Goal: Task Accomplishment & Management: Complete application form

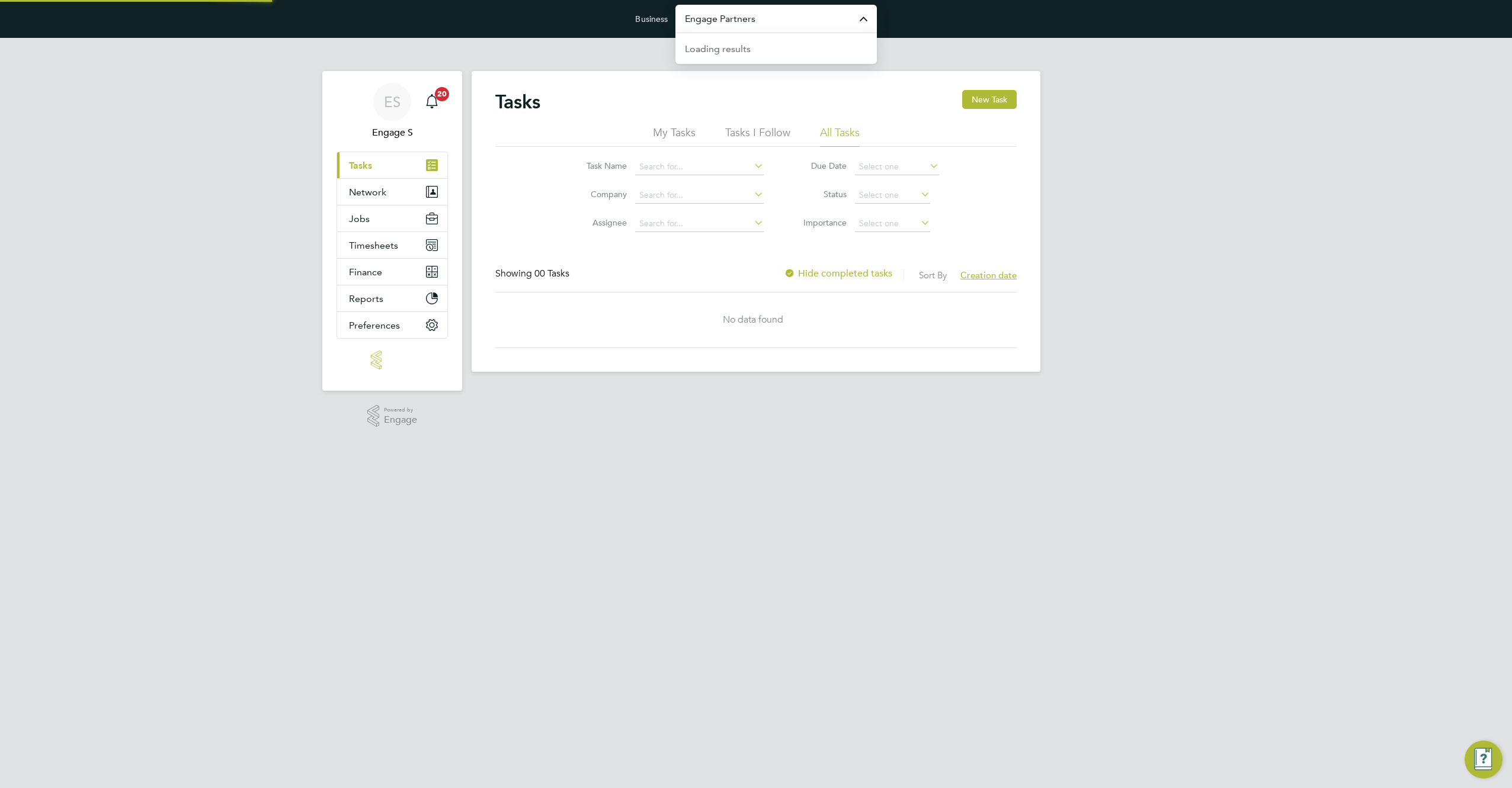
click at [784, 17] on input "Engage Partners" at bounding box center [776, 18] width 202 height 28
click at [729, 49] on span "2T Recruitment" at bounding box center [718, 48] width 66 height 14
type input "2T Recruitment"
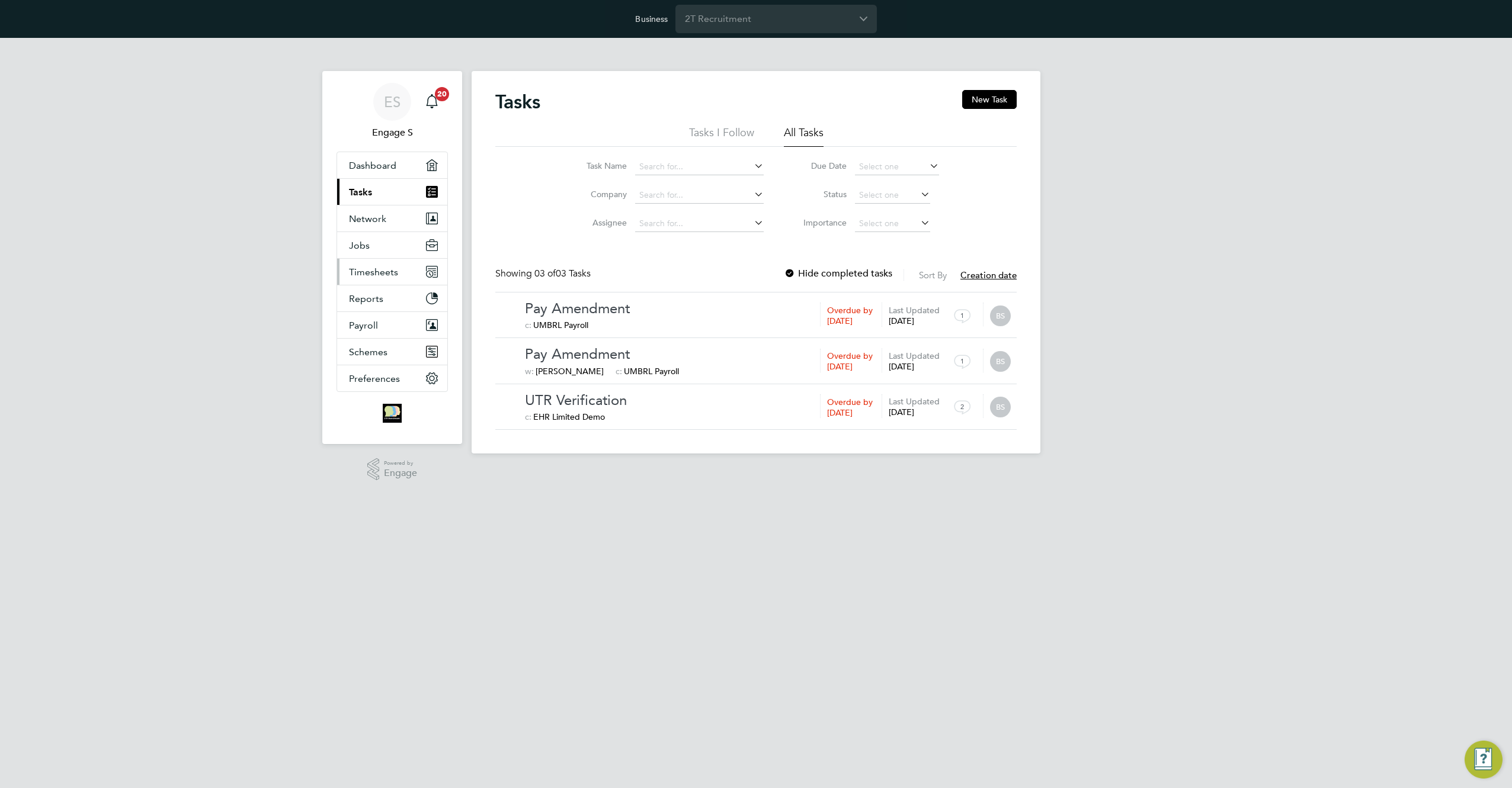
click at [376, 268] on span "Timesheets" at bounding box center [373, 272] width 49 height 11
click at [351, 226] on button "Network" at bounding box center [392, 218] width 110 height 26
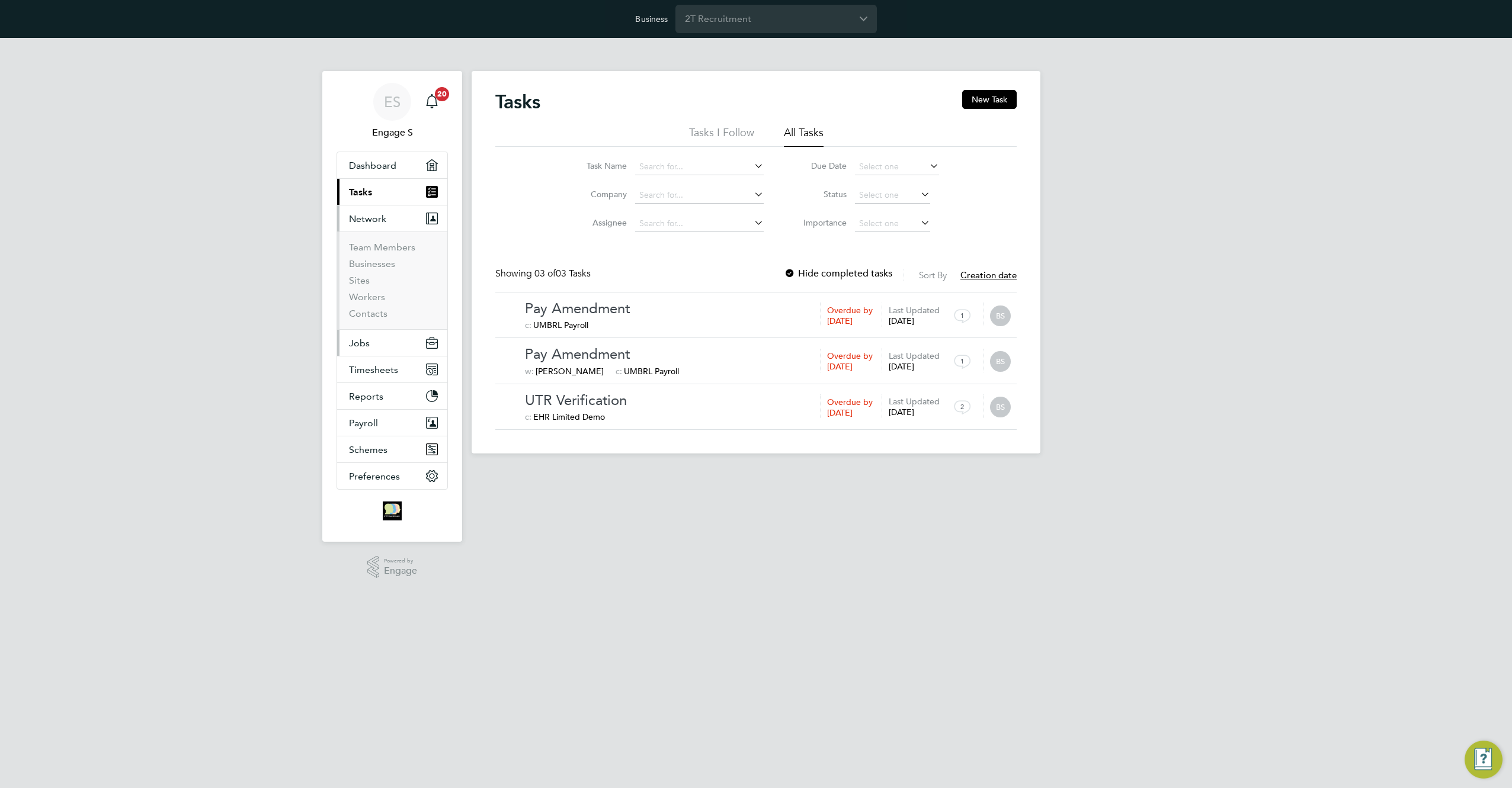
click at [373, 347] on button "Jobs" at bounding box center [392, 343] width 110 height 26
click at [370, 276] on link "Positions" at bounding box center [368, 274] width 39 height 11
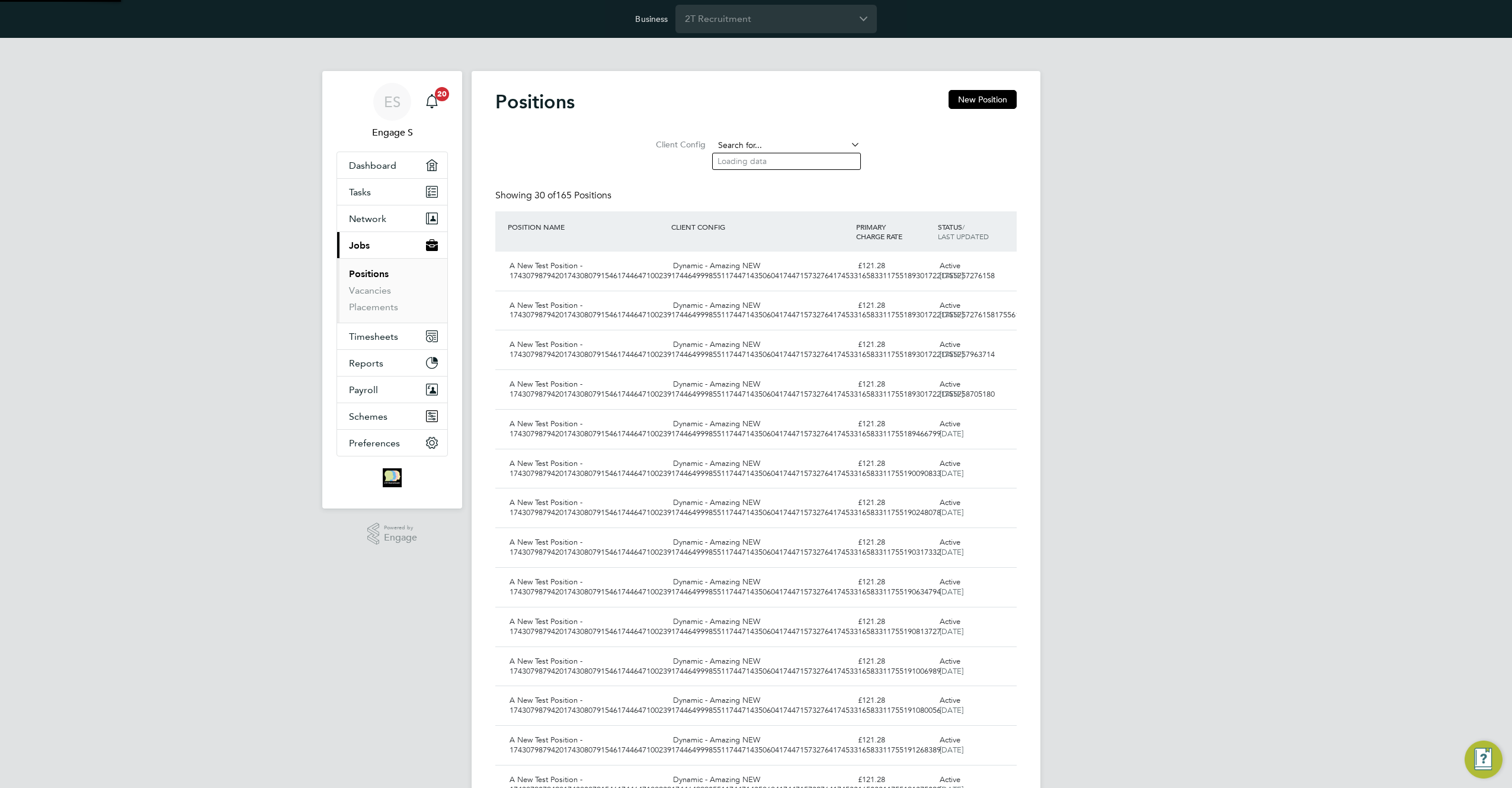
click at [826, 145] on input at bounding box center [787, 145] width 147 height 17
click at [804, 162] on li "ABC Software Demo" at bounding box center [786, 161] width 148 height 16
type input "ABC Software Demo"
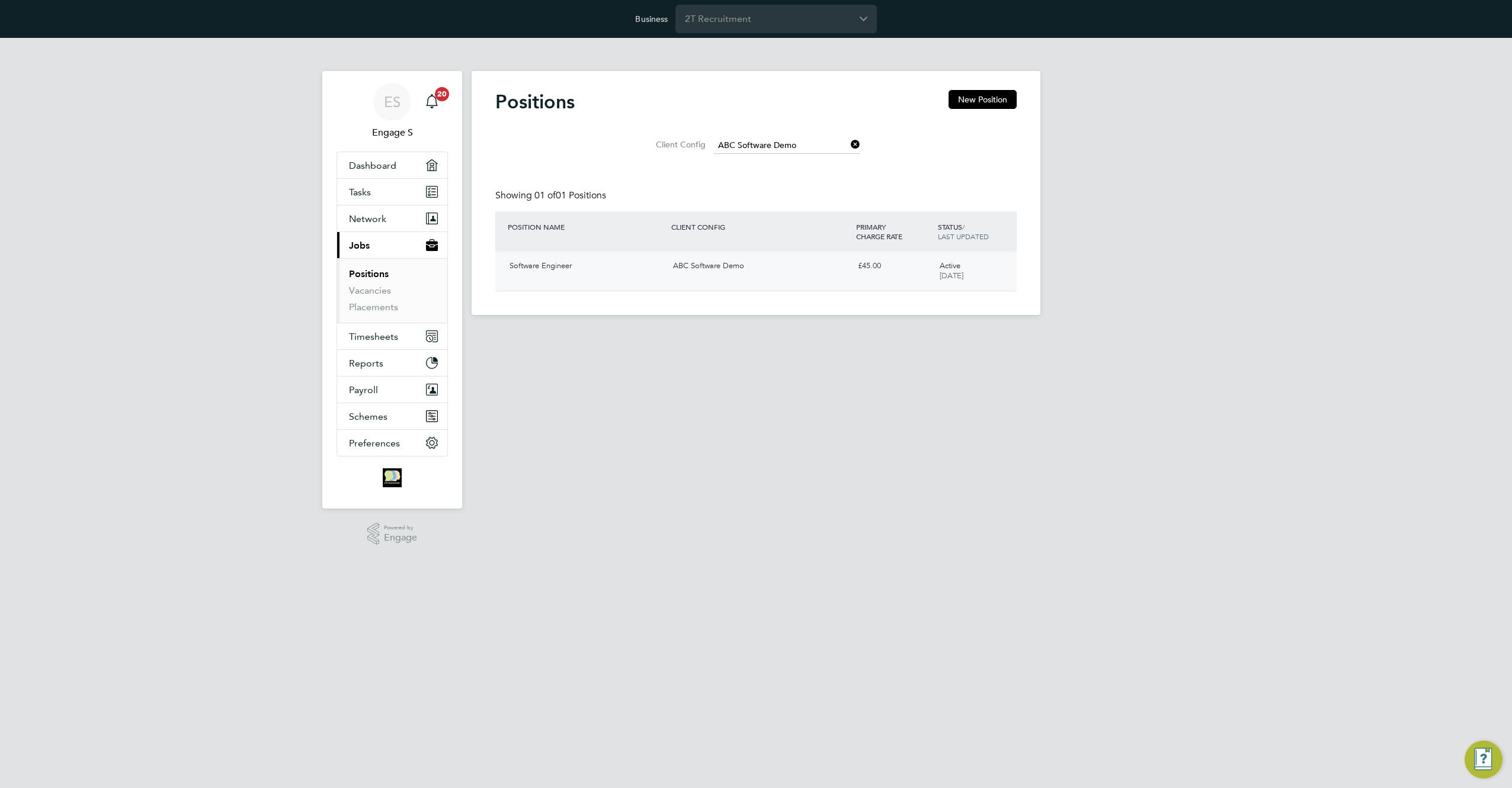
click at [738, 265] on div "ABC Software Demo" at bounding box center [760, 266] width 185 height 20
click at [849, 146] on icon at bounding box center [849, 144] width 0 height 17
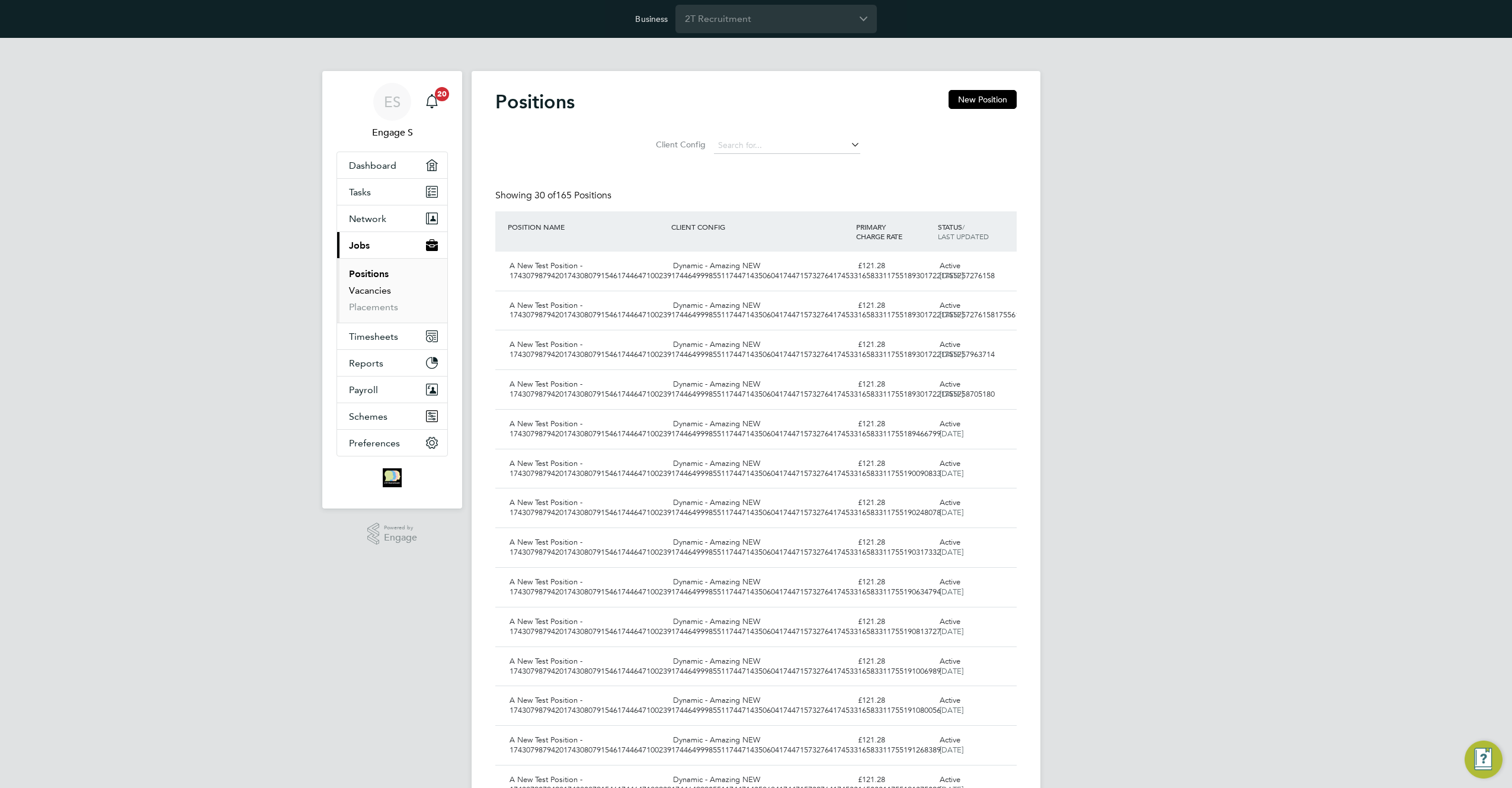
click at [360, 292] on link "Vacancies" at bounding box center [370, 290] width 42 height 11
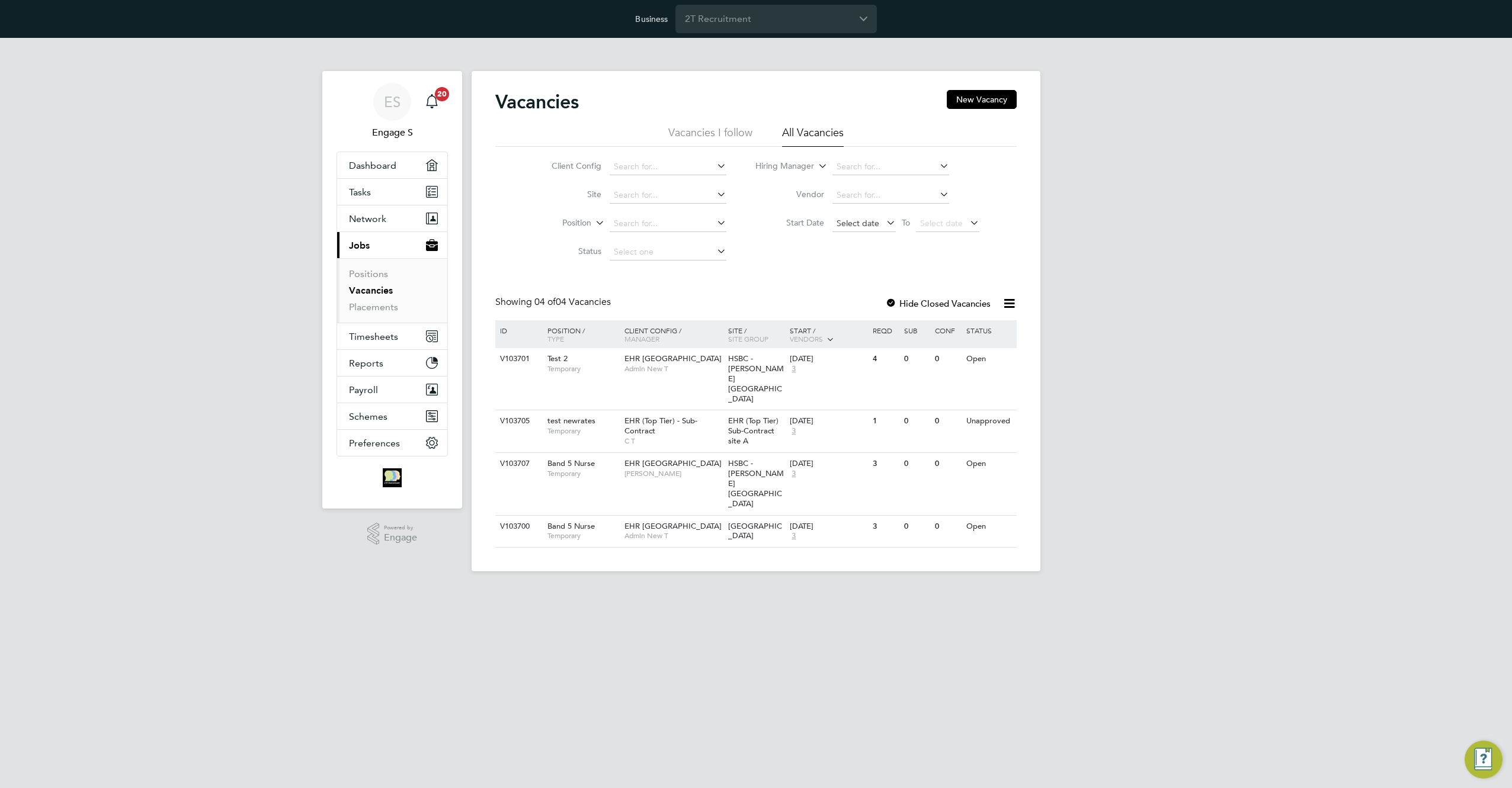
click at [857, 227] on span "Select date" at bounding box center [858, 223] width 43 height 10
click at [850, 288] on span "4" at bounding box center [851, 276] width 23 height 23
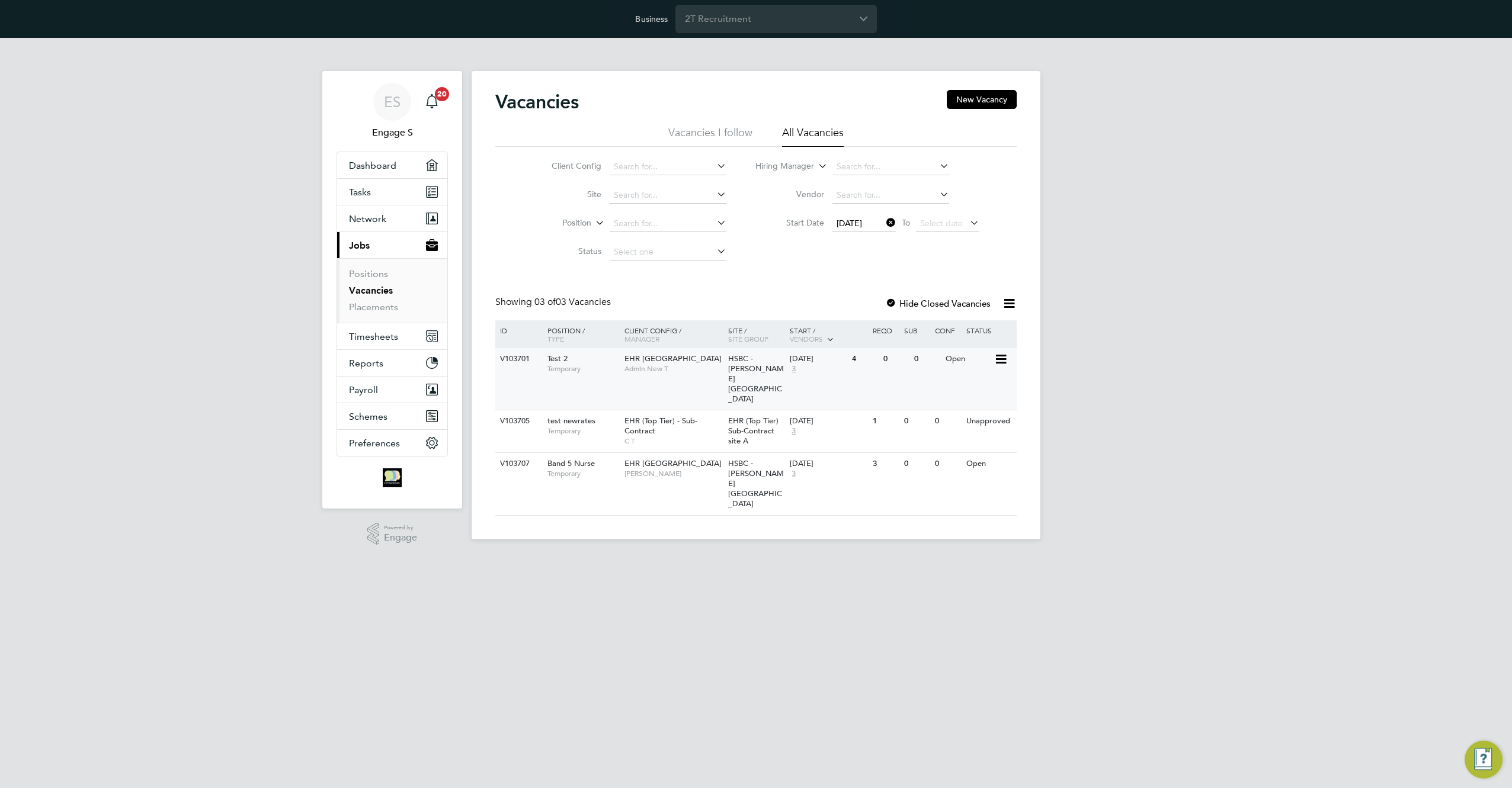
click at [644, 369] on span "Admin New T" at bounding box center [673, 368] width 97 height 9
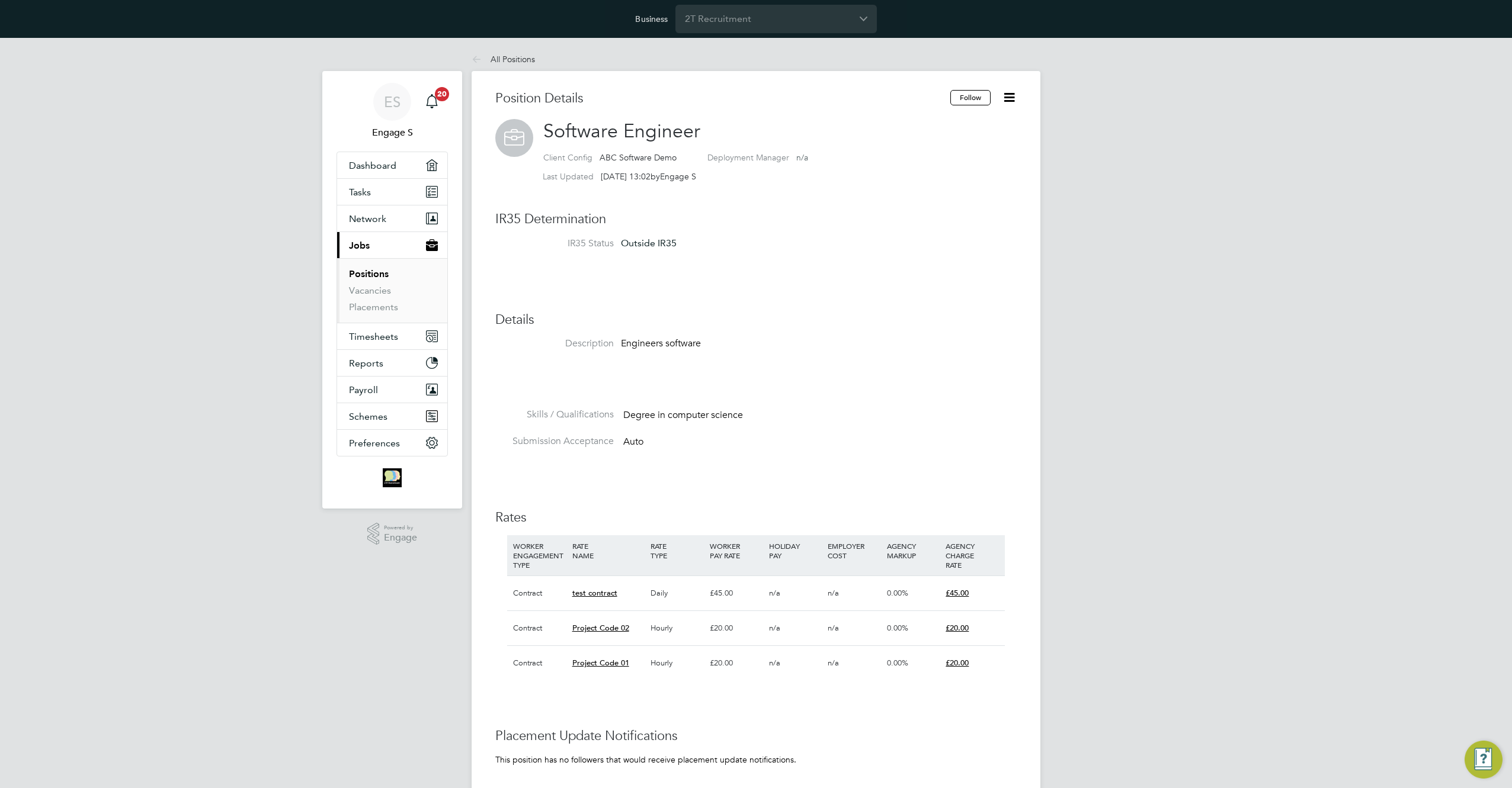
click at [1010, 101] on icon at bounding box center [1009, 97] width 15 height 15
drag, startPoint x: 848, startPoint y: 316, endPoint x: 834, endPoint y: 314, distance: 14.1
click at [848, 316] on h3 "Details" at bounding box center [756, 320] width 521 height 17
click at [1005, 97] on icon at bounding box center [1009, 97] width 15 height 15
click at [800, 289] on div "Position Details Follow Software Engineer Client Config ABC Software Demo Deplo…" at bounding box center [756, 545] width 521 height 911
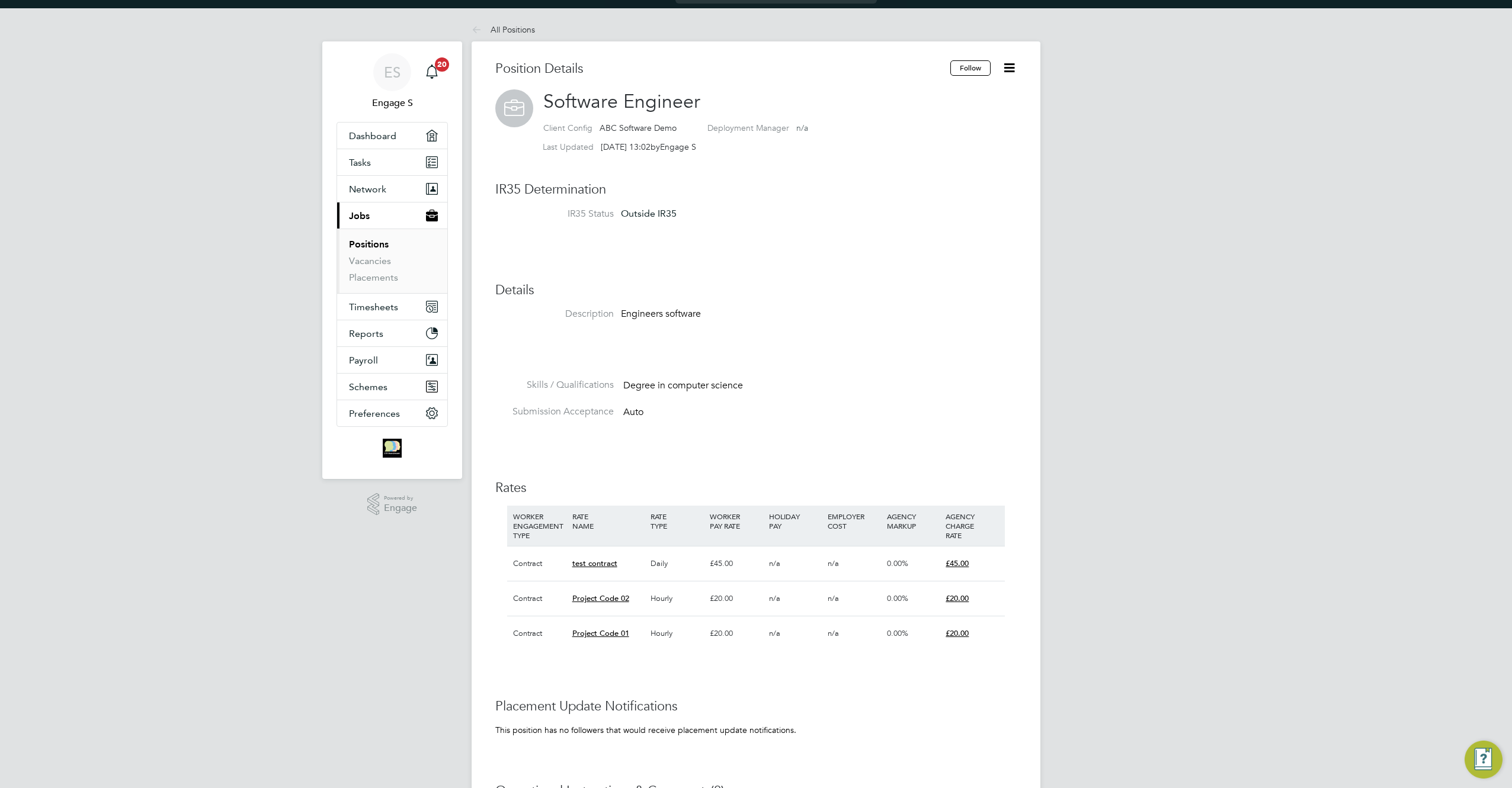
scroll to position [88, 0]
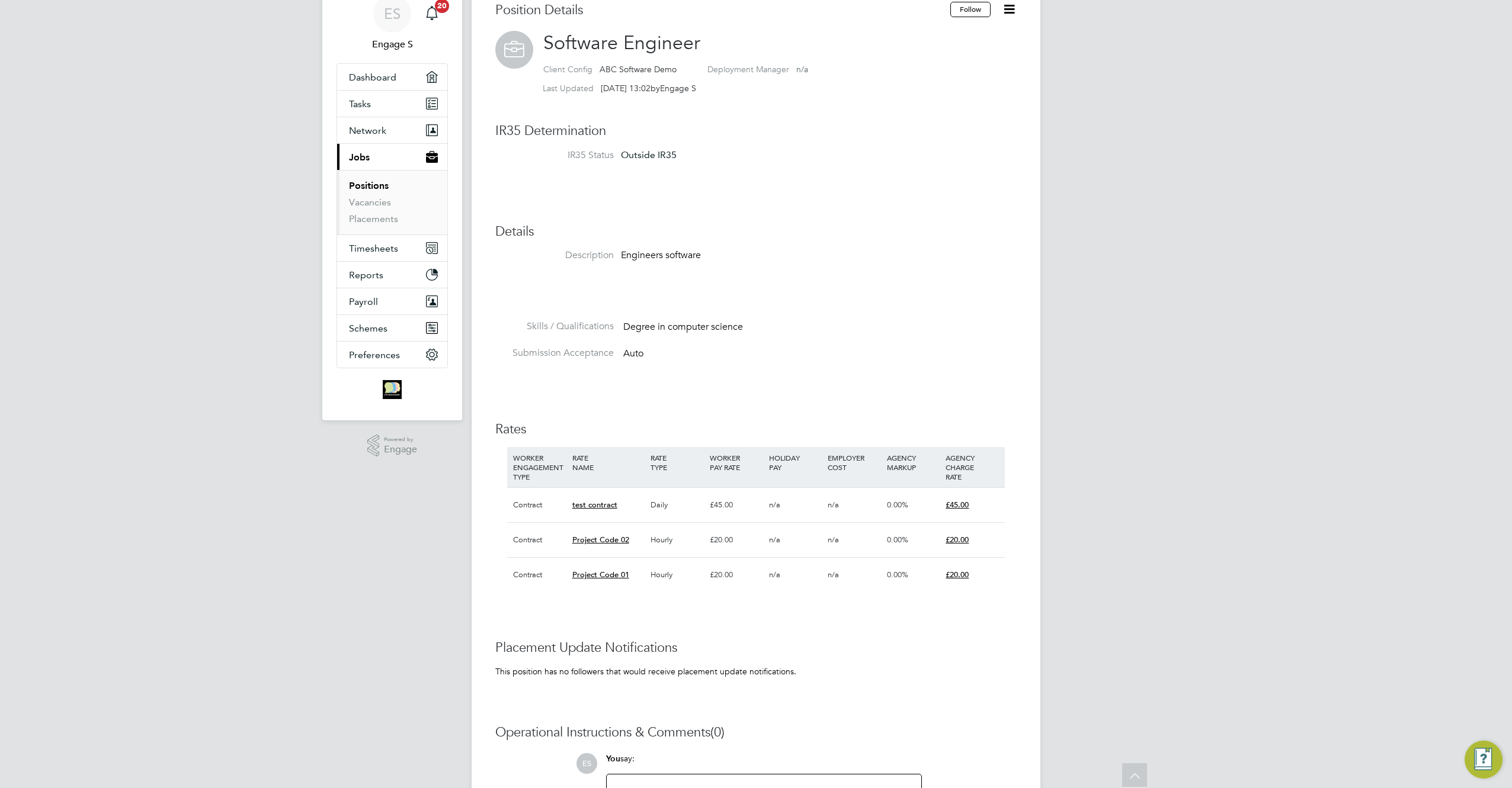
click at [600, 570] on span "Project Code 01" at bounding box center [600, 575] width 57 height 10
click at [778, 636] on div "Position Details Follow Software Engineer Client Config ABC Software Demo Deplo…" at bounding box center [756, 457] width 521 height 911
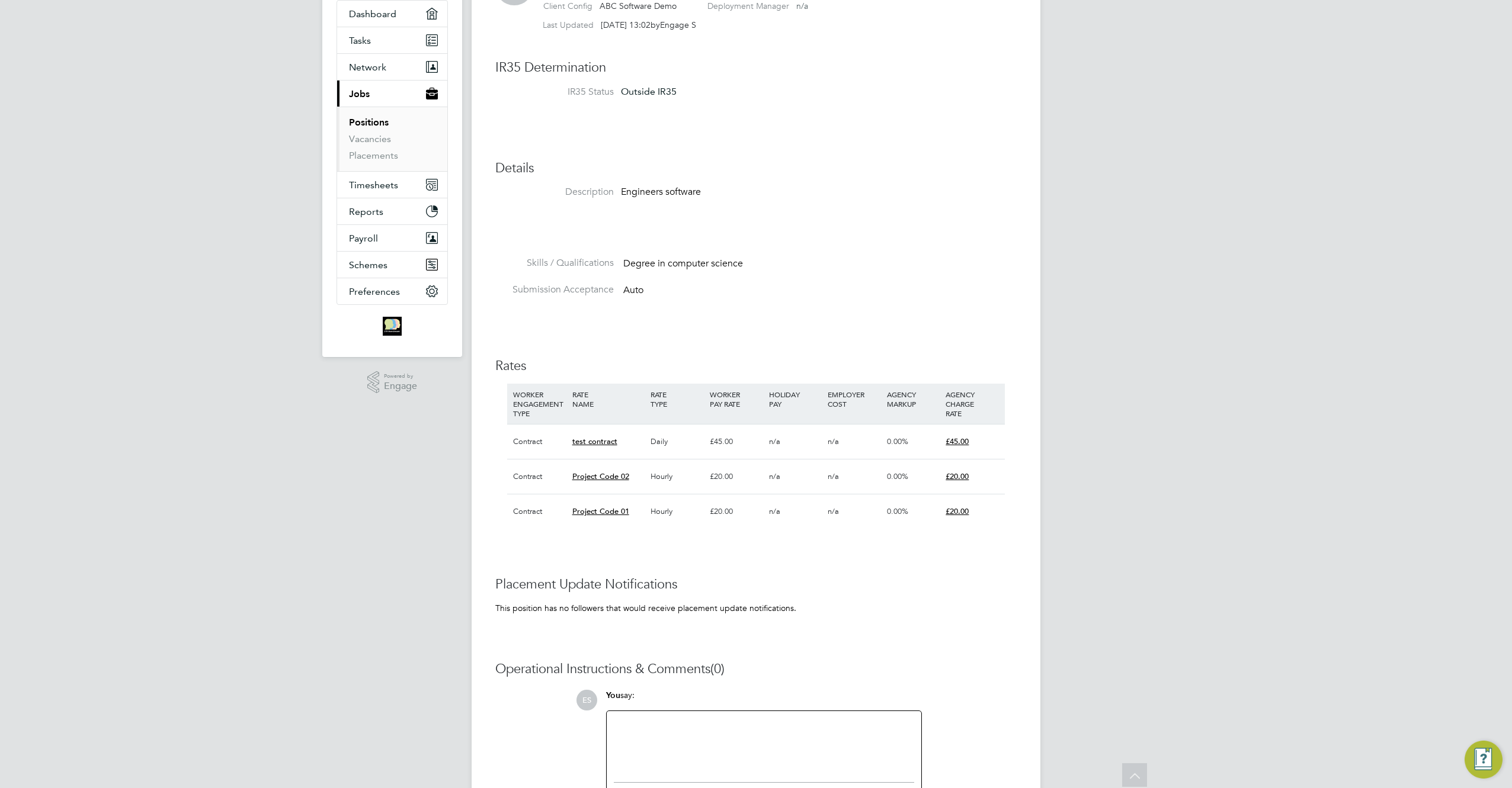
scroll to position [0, 0]
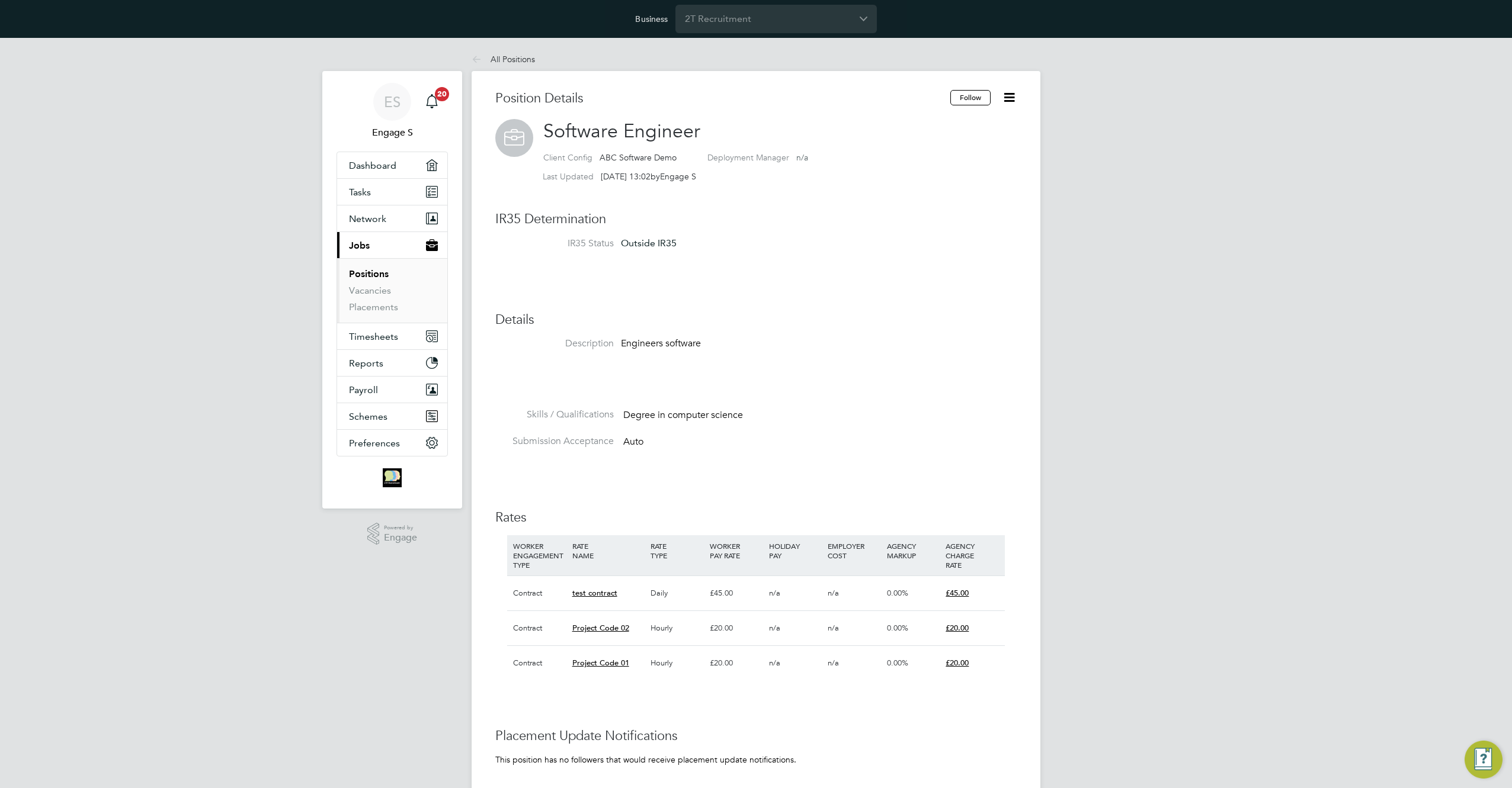
click at [365, 276] on link "Positions" at bounding box center [368, 274] width 40 height 11
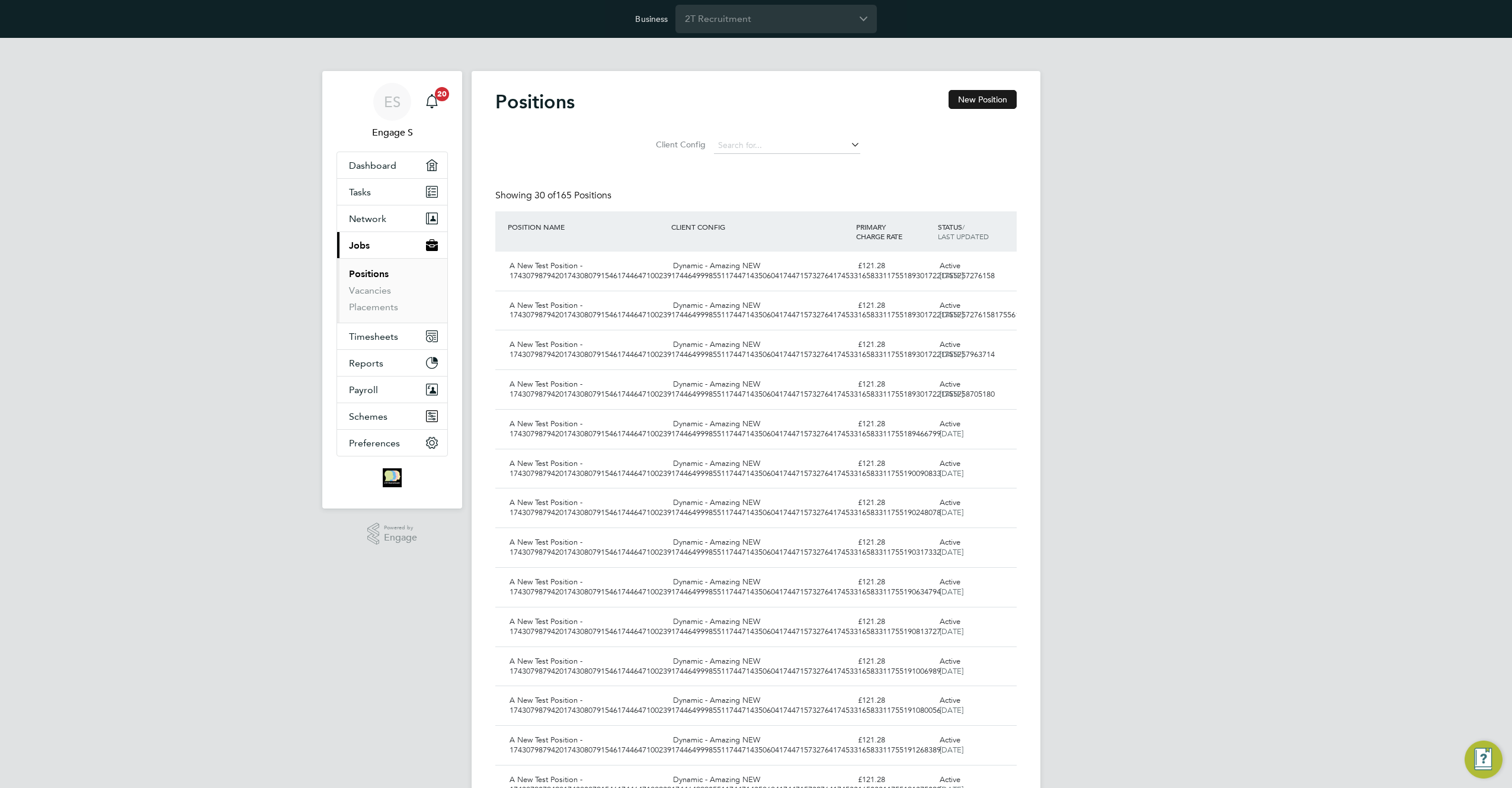
click at [980, 98] on button "New Position" at bounding box center [982, 99] width 68 height 19
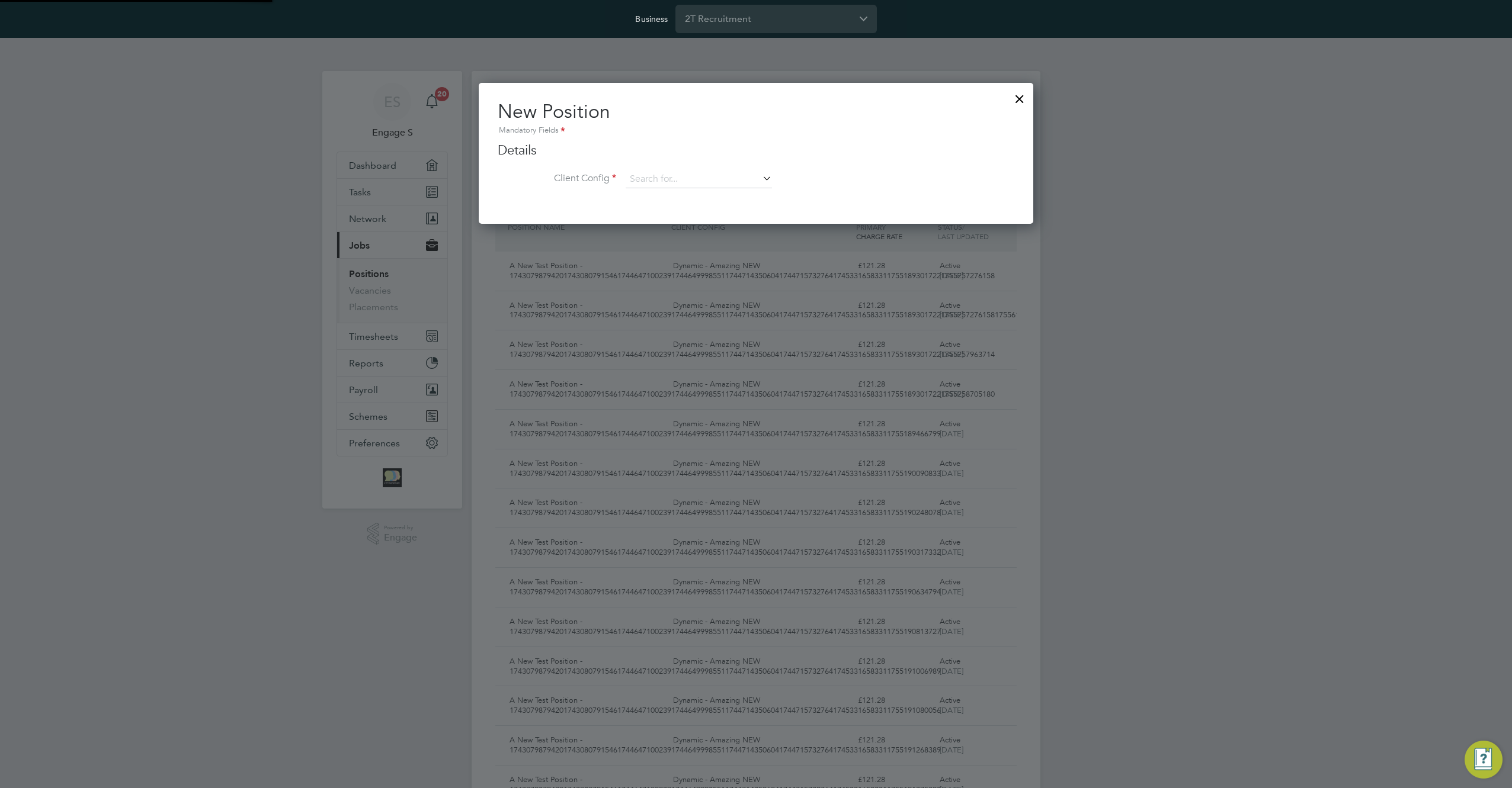
scroll to position [142, 555]
click at [728, 180] on input at bounding box center [698, 179] width 147 height 18
click at [709, 225] on li "MV Recruitment" at bounding box center [698, 229] width 148 height 16
type input "MV Recruitment"
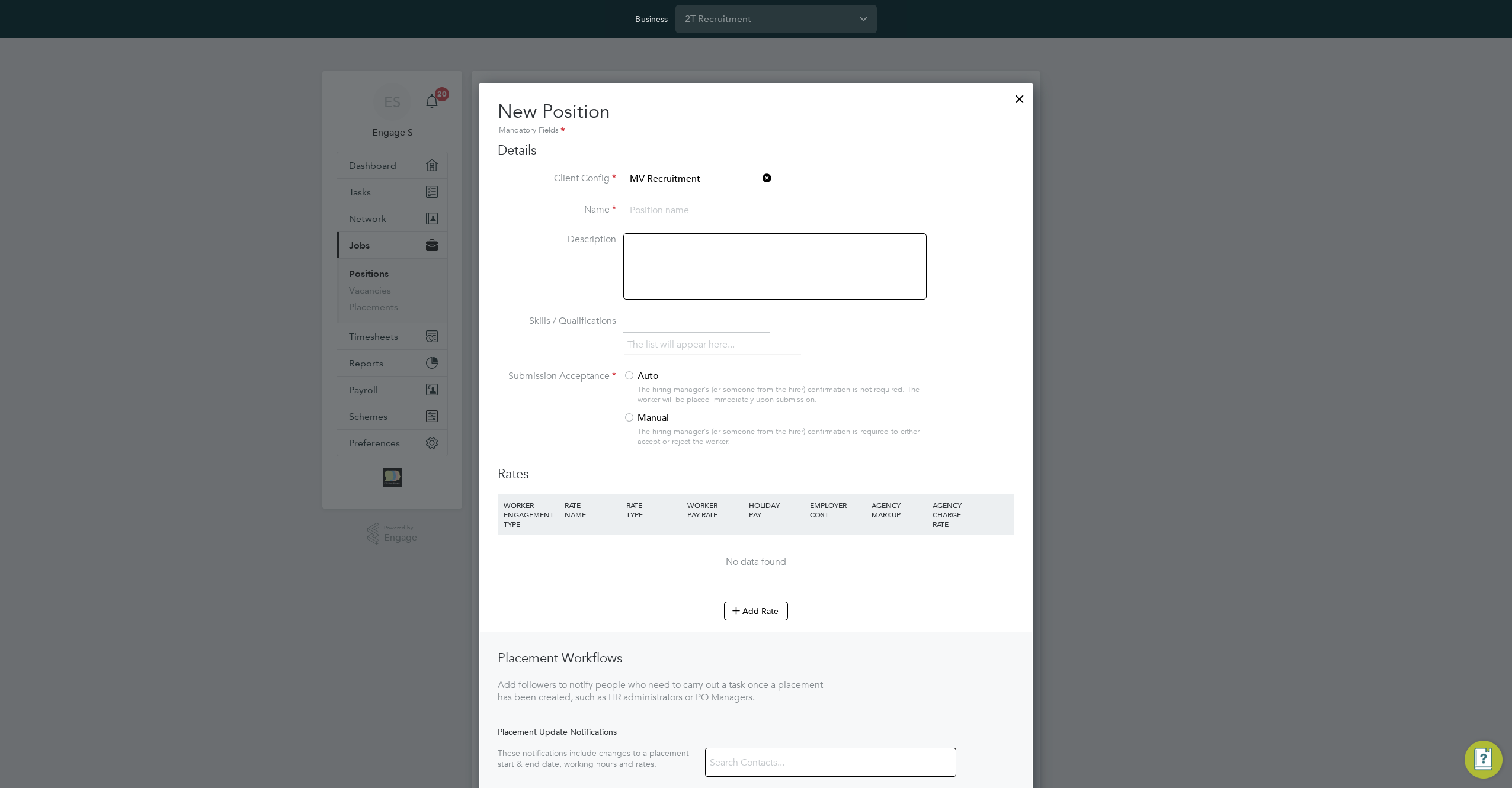
click at [703, 208] on input at bounding box center [698, 211] width 147 height 21
type input "test"
click at [565, 343] on li "Skills / Qualifications The list will appear here..." at bounding box center [756, 341] width 517 height 59
click at [639, 368] on li "Skills / Qualifications The list will appear here..." at bounding box center [756, 341] width 517 height 59
click at [638, 376] on label "Auto" at bounding box center [770, 376] width 293 height 12
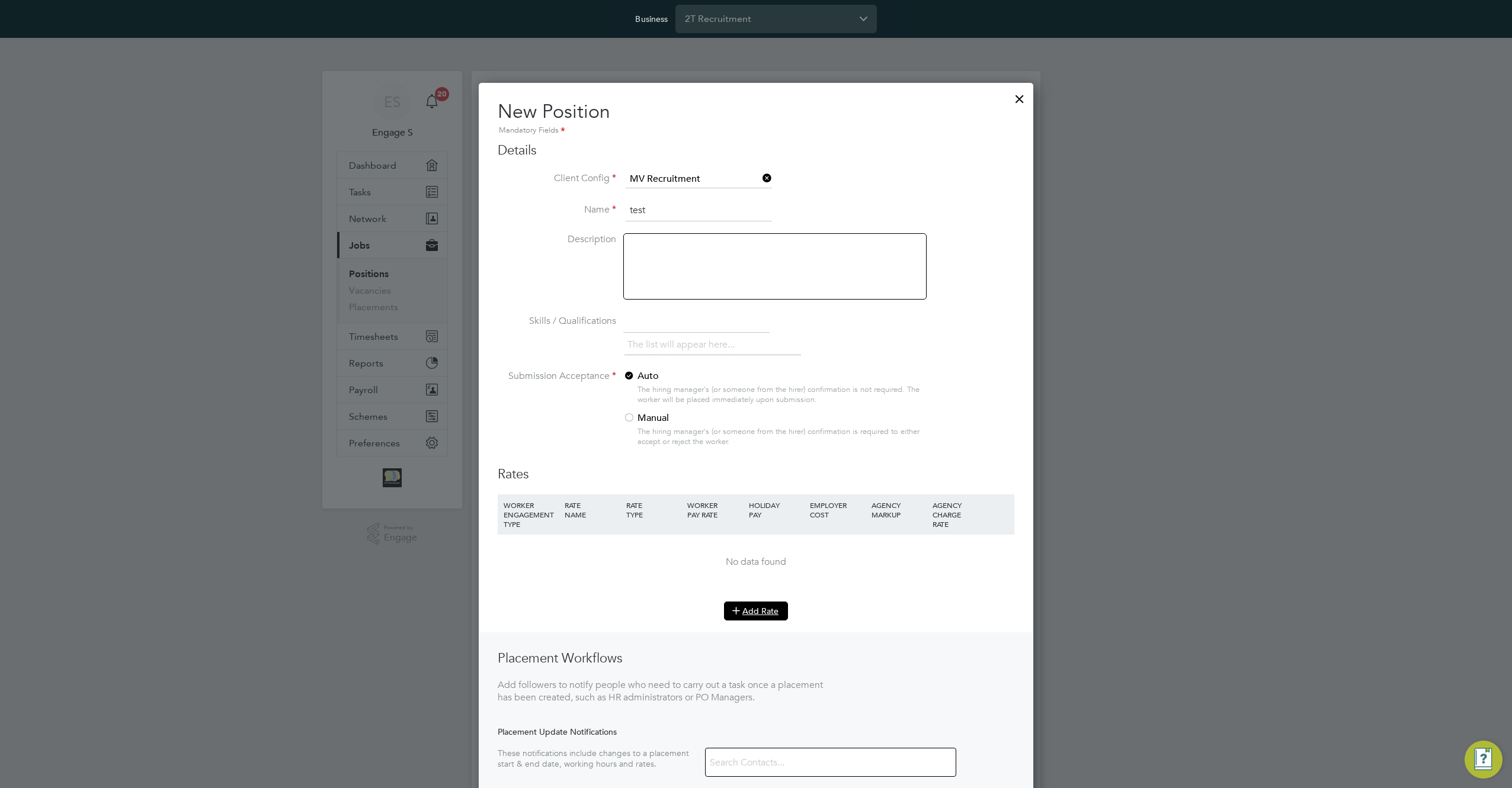
click at [766, 616] on button "Add Rate" at bounding box center [756, 611] width 64 height 19
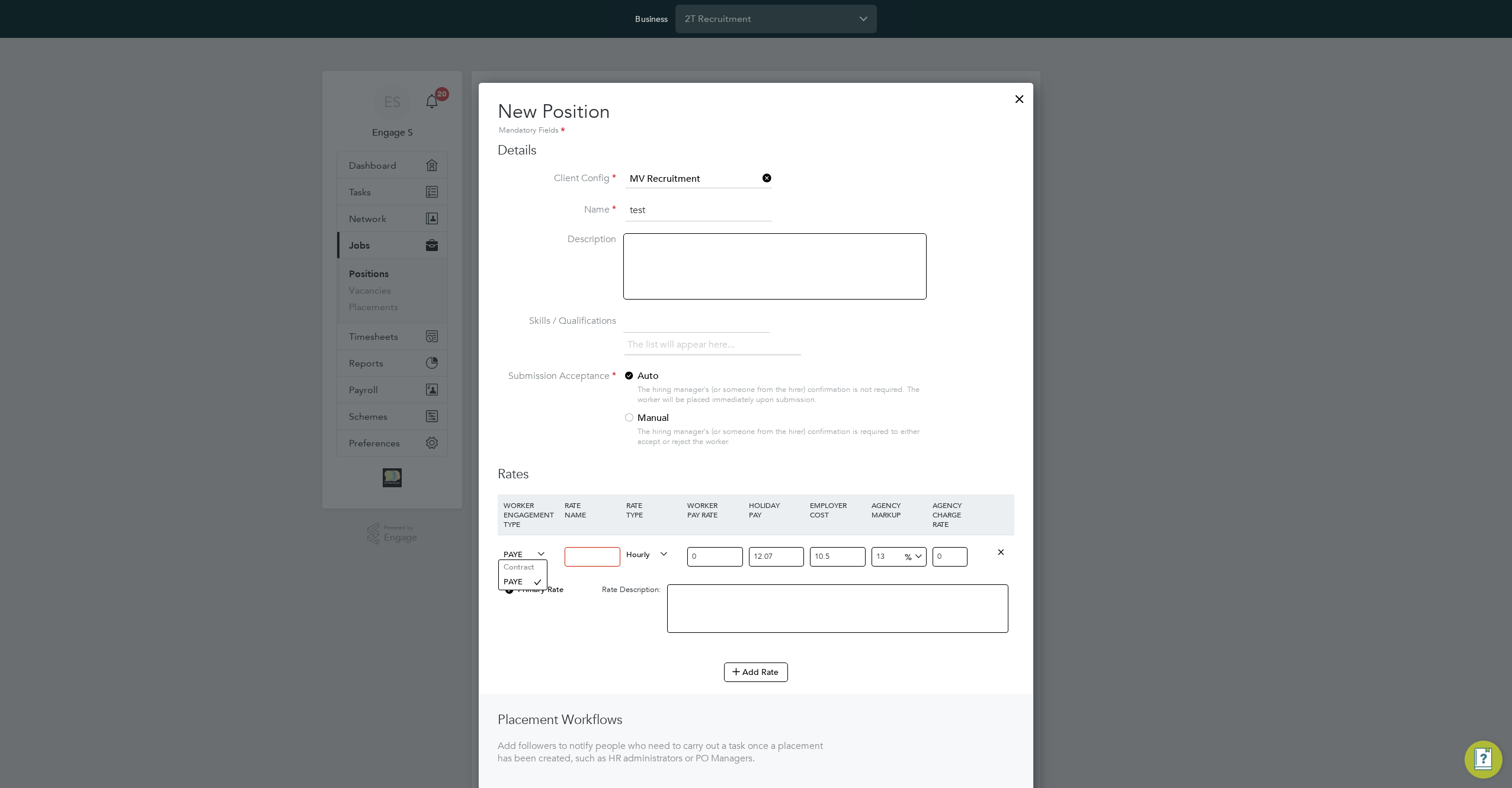
click at [506, 555] on span "PAYE" at bounding box center [525, 553] width 43 height 13
drag, startPoint x: 1018, startPoint y: 98, endPoint x: 1012, endPoint y: 106, distance: 10.0
click at [1018, 98] on div at bounding box center [1020, 96] width 21 height 21
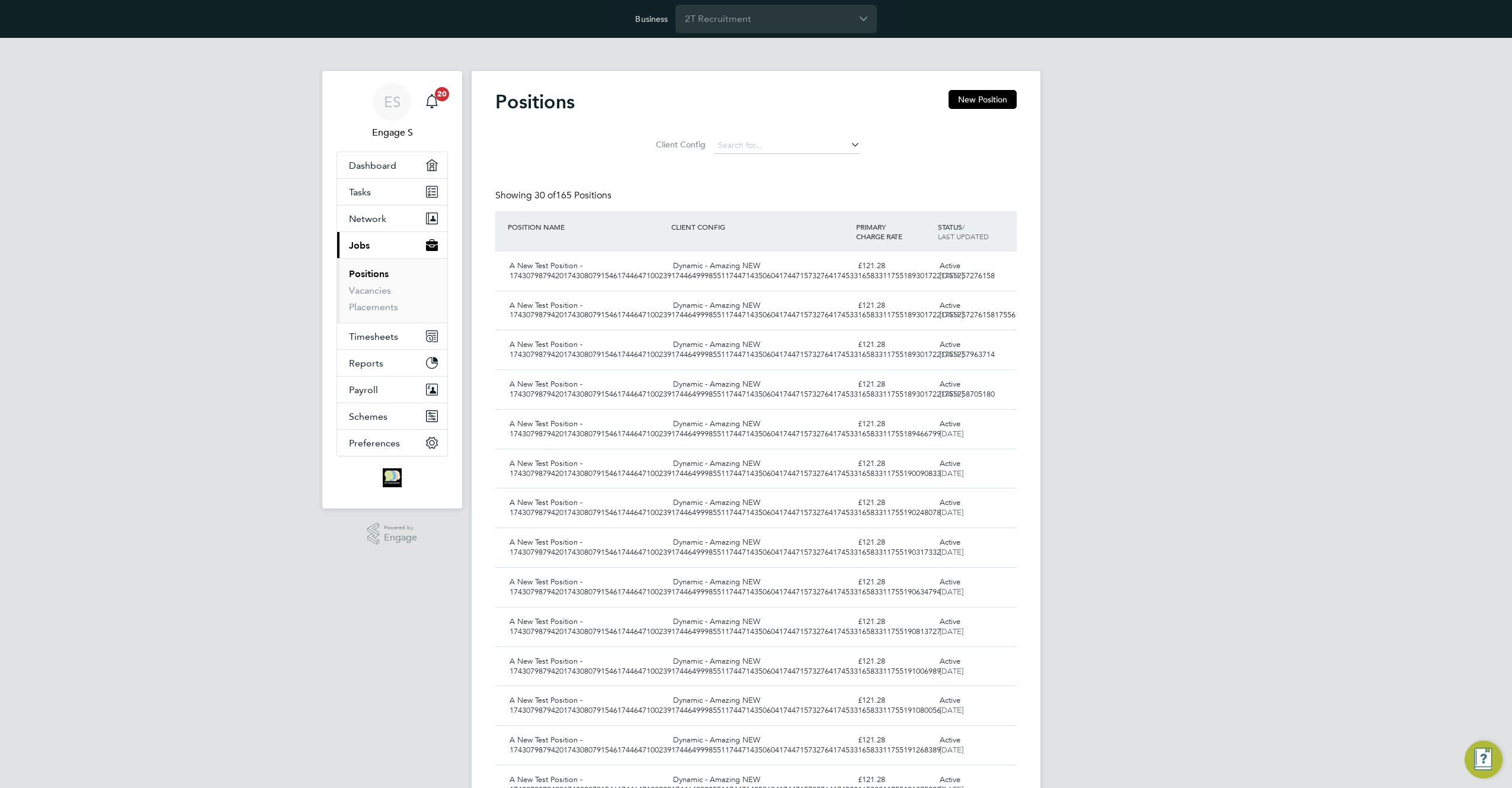
click at [836, 202] on div "Showing 30 of 165 Positions" at bounding box center [756, 200] width 521 height 22
drag, startPoint x: 756, startPoint y: 175, endPoint x: 612, endPoint y: 156, distance: 145.2
click at [613, 156] on div "Positions New Position Client Config Showing 30 of 165 Positions POSITION NAME …" at bounding box center [756, 776] width 521 height 1371
click at [798, 172] on div "Positions New Position Client Config Showing 30 of 165 Positions POSITION NAME …" at bounding box center [756, 776] width 521 height 1371
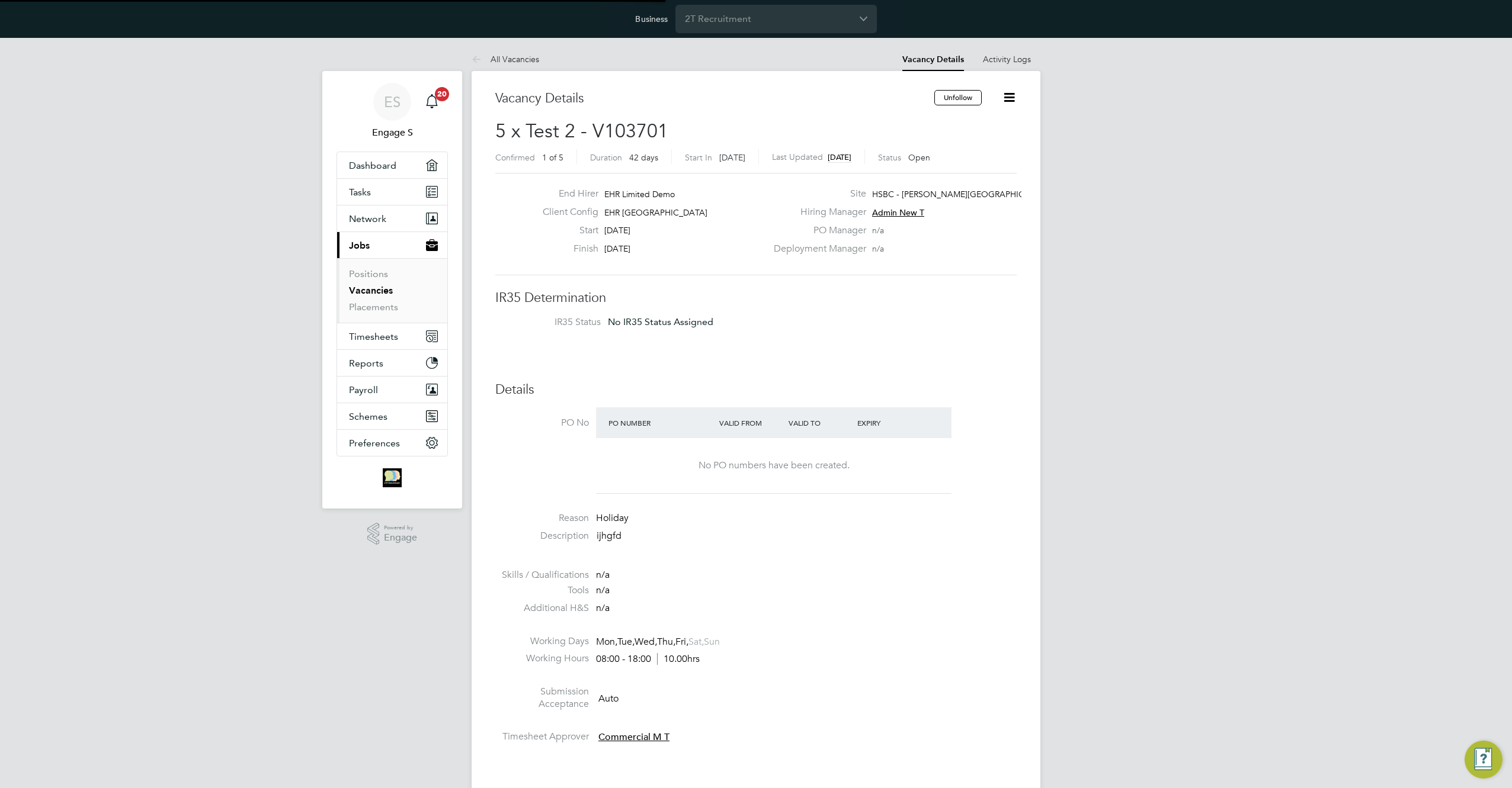
click at [1010, 91] on icon at bounding box center [1009, 97] width 15 height 15
click at [869, 261] on div "End Hirer EHR Limited Demo Client Config EHR North-West Start 04 Aug 2025 Finis…" at bounding box center [756, 224] width 521 height 102
click at [906, 193] on span "HSBC - [PERSON_NAME][GEOGRAPHIC_DATA]" at bounding box center [962, 194] width 181 height 10
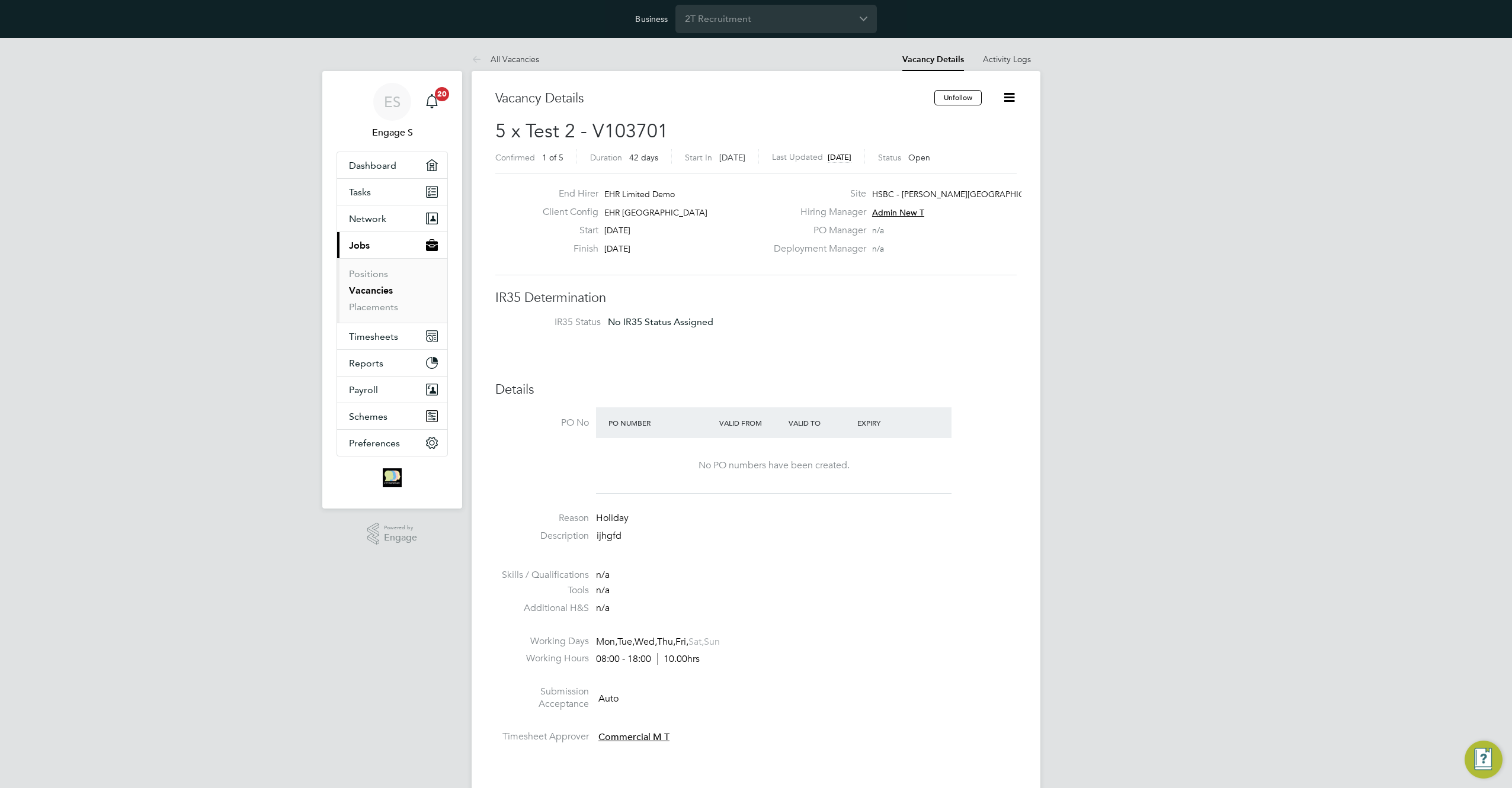
click at [863, 316] on li "IR35 Status No IR35 Status Assigned" at bounding box center [756, 325] width 498 height 18
click at [1009, 99] on icon at bounding box center [1009, 97] width 15 height 15
click at [833, 173] on div "End Hirer EHR Limited Demo Client Config EHR North-West Start 04 Aug 2025 Finis…" at bounding box center [756, 224] width 521 height 102
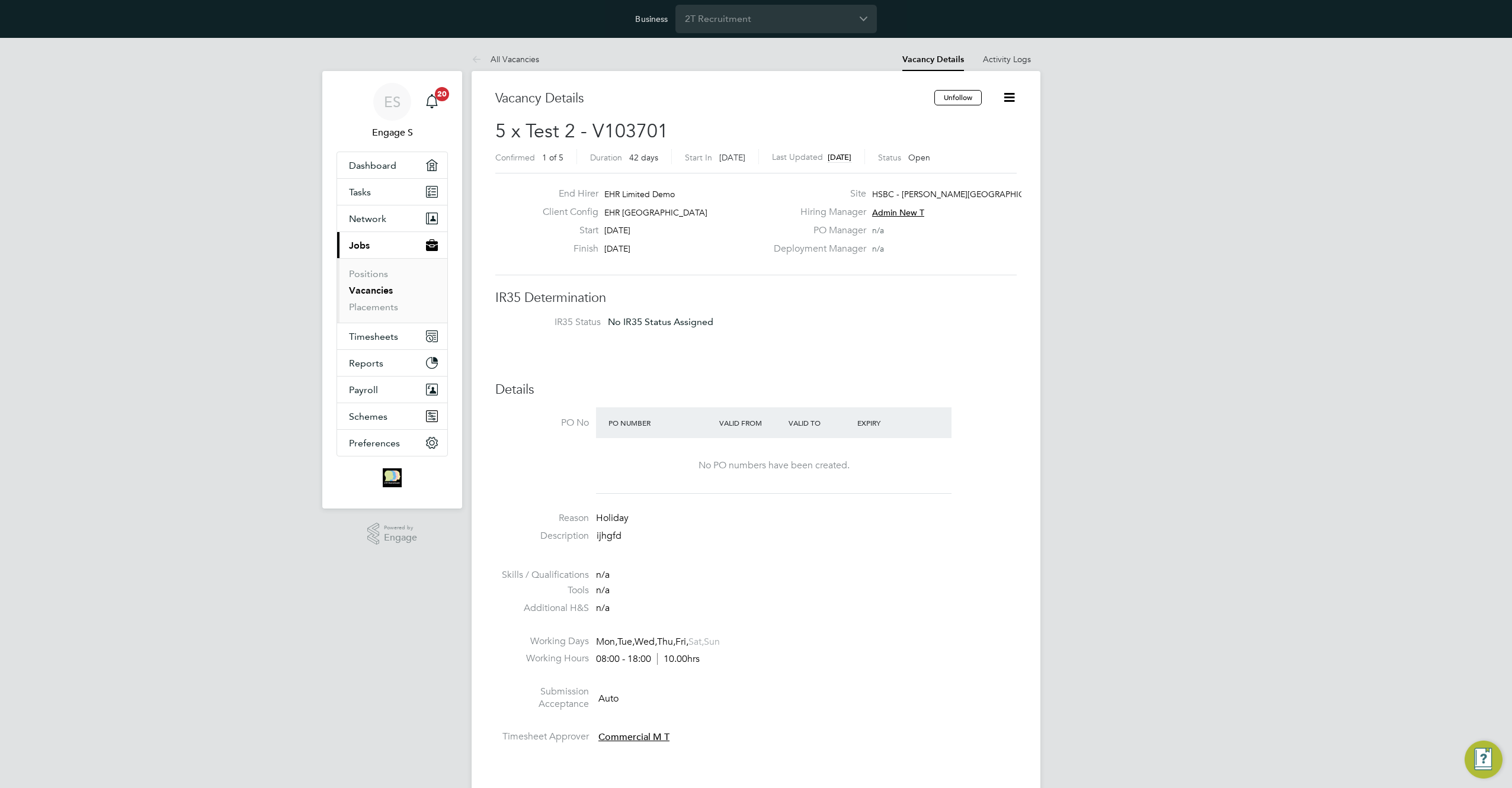
click at [847, 135] on h2 "5 x Test 2 - V103701 Confirmed 1 of 5 Duration 42 days Start In 17 days ago Las…" at bounding box center [756, 143] width 521 height 50
drag, startPoint x: 944, startPoint y: 128, endPoint x: 593, endPoint y: 150, distance: 351.7
click at [593, 150] on h2 "5 x Test 2 - V103701 Confirmed 1 of 5 Duration 42 days Start In 17 days ago Las…" at bounding box center [756, 143] width 521 height 50
drag, startPoint x: 717, startPoint y: 126, endPoint x: 519, endPoint y: 121, distance: 198.1
click at [519, 121] on h2 "5 x Test 2 - V103701 Confirmed 1 of 5 Duration 42 days Start In 17 days ago Las…" at bounding box center [756, 143] width 521 height 50
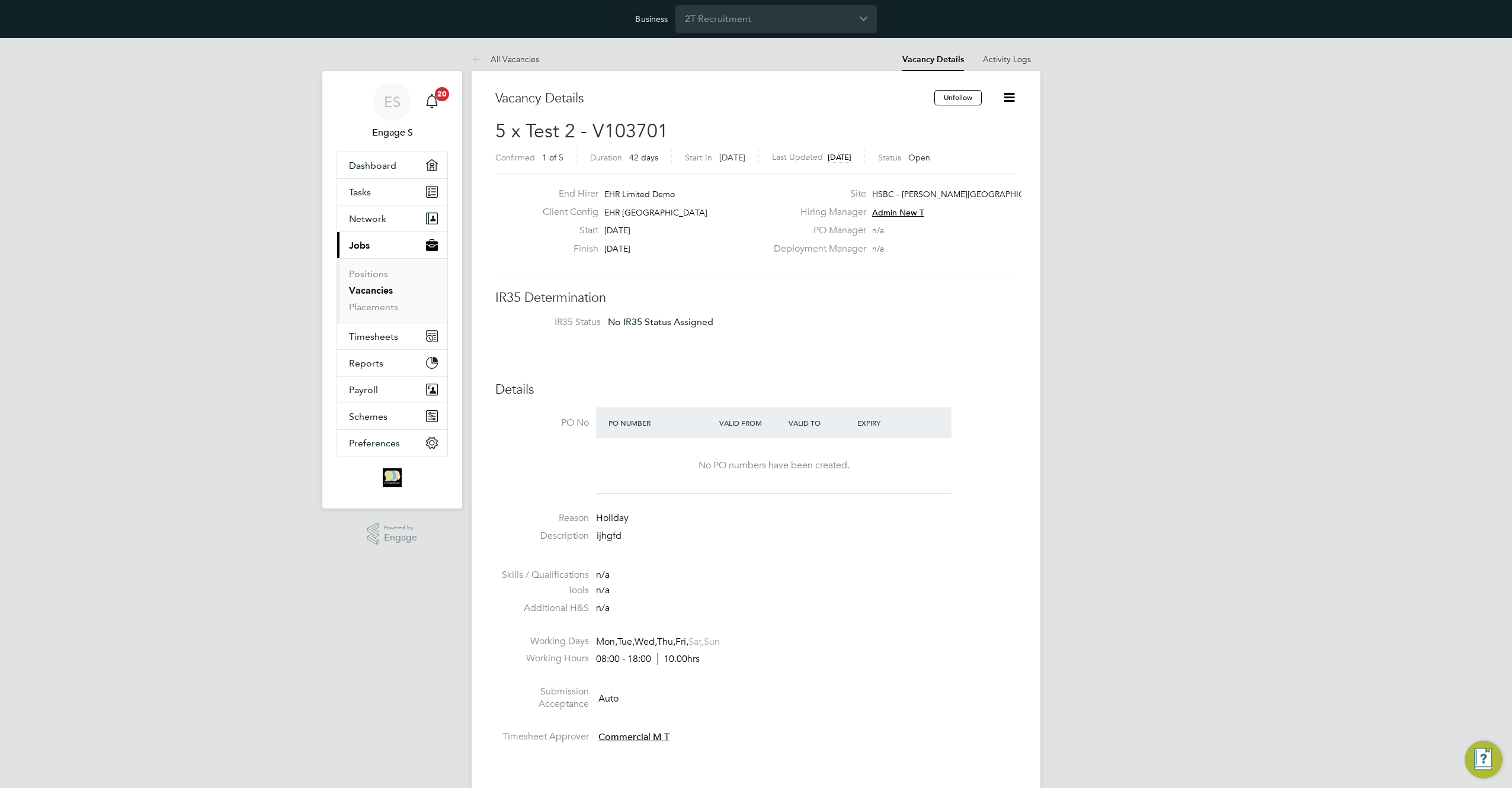
click at [833, 106] on h3 "Vacancy Details" at bounding box center [715, 99] width 439 height 17
click at [1015, 97] on icon at bounding box center [1009, 97] width 15 height 15
click at [979, 126] on li "Edit Vacancy" at bounding box center [980, 125] width 69 height 17
click at [806, 395] on h3 "Details" at bounding box center [756, 390] width 521 height 17
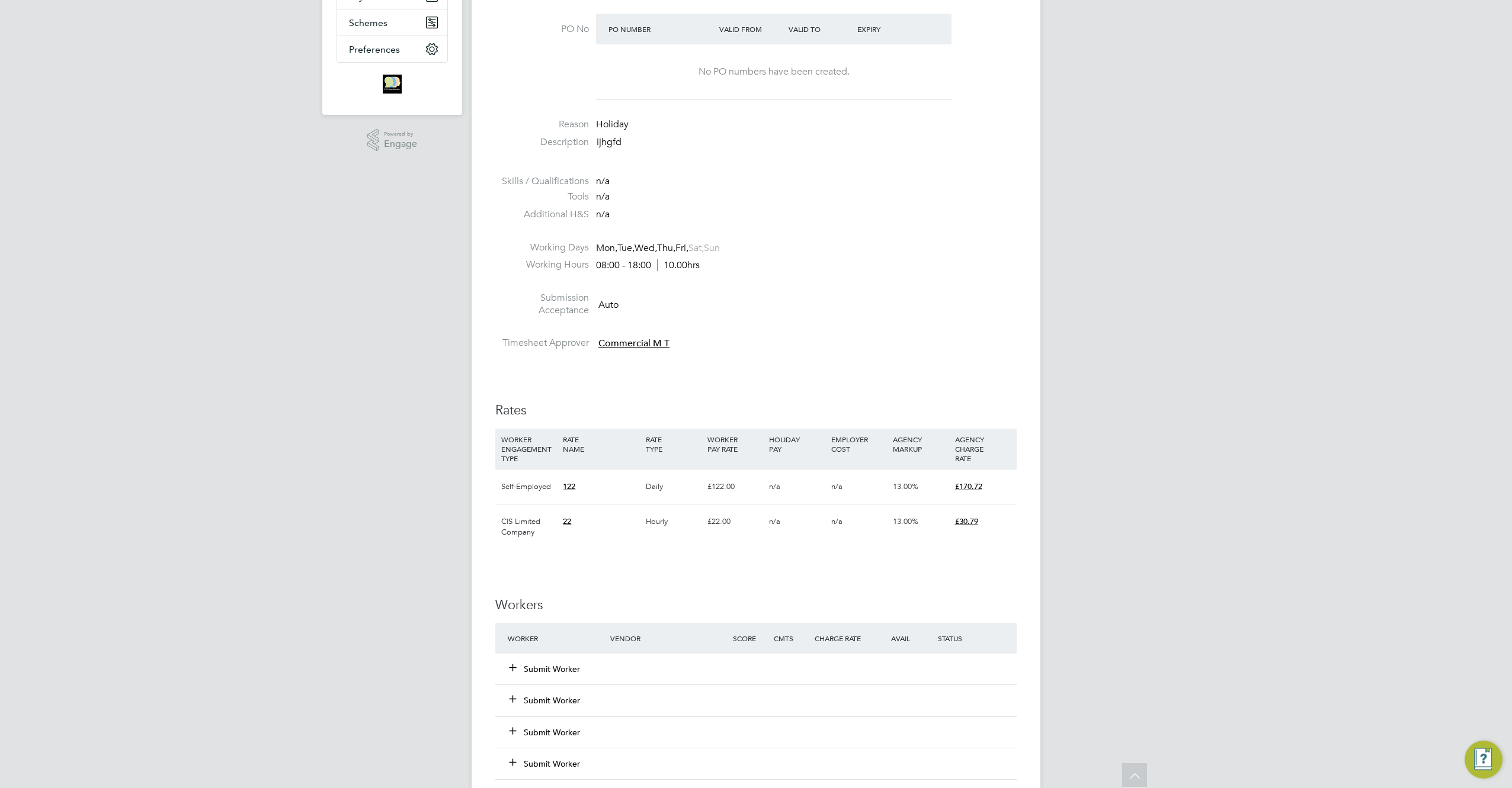
scroll to position [544, 0]
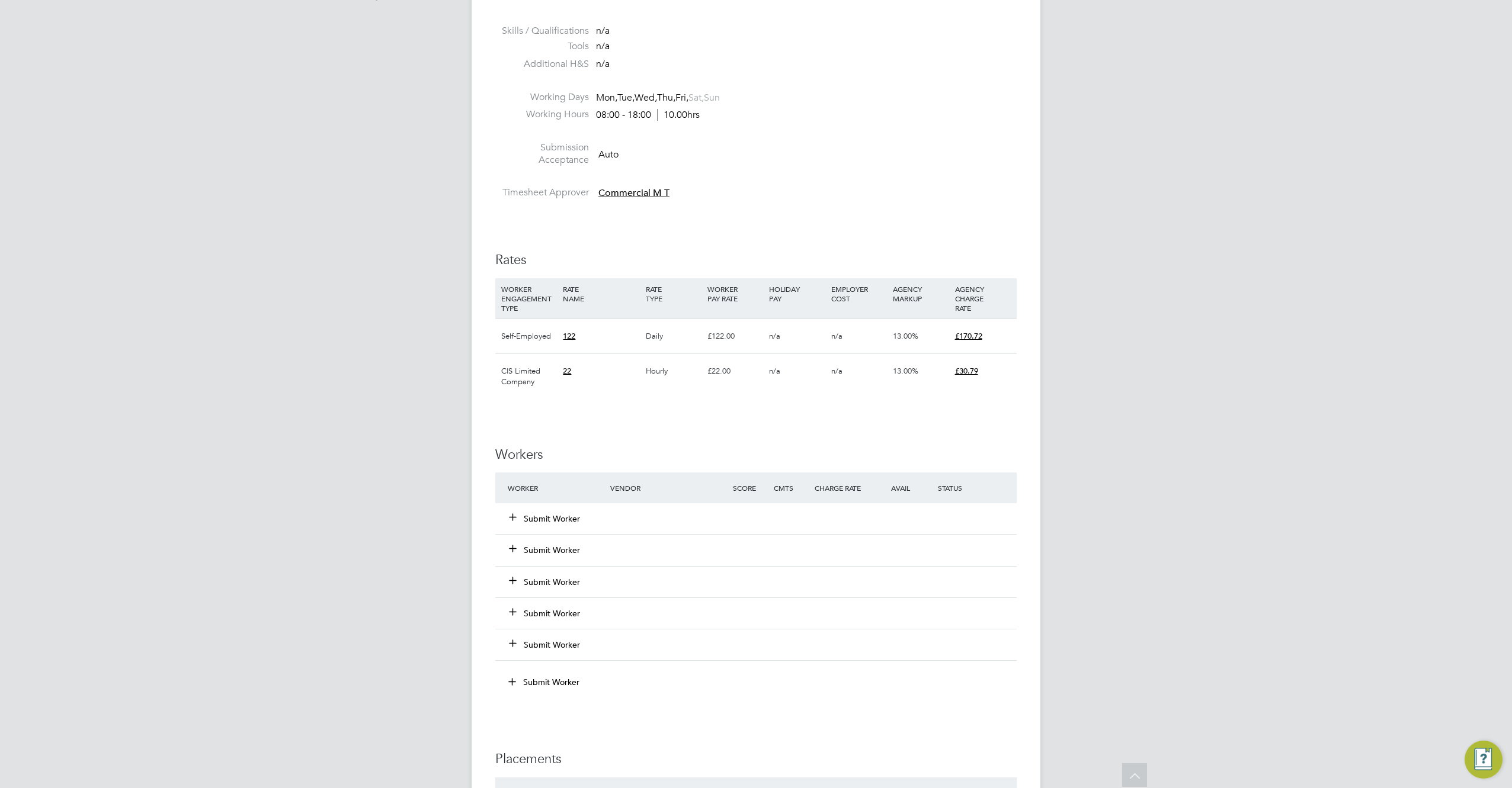
click at [540, 375] on div "CIS Limited Company" at bounding box center [529, 376] width 61 height 45
drag, startPoint x: 570, startPoint y: 376, endPoint x: 568, endPoint y: 495, distance: 119.0
click at [568, 393] on div "CIS Limited Company 22 Hourly £22.00 n/a n/a 13.00% £30.79" at bounding box center [756, 376] width 521 height 45
click at [562, 520] on button "Submit Worker" at bounding box center [545, 518] width 71 height 12
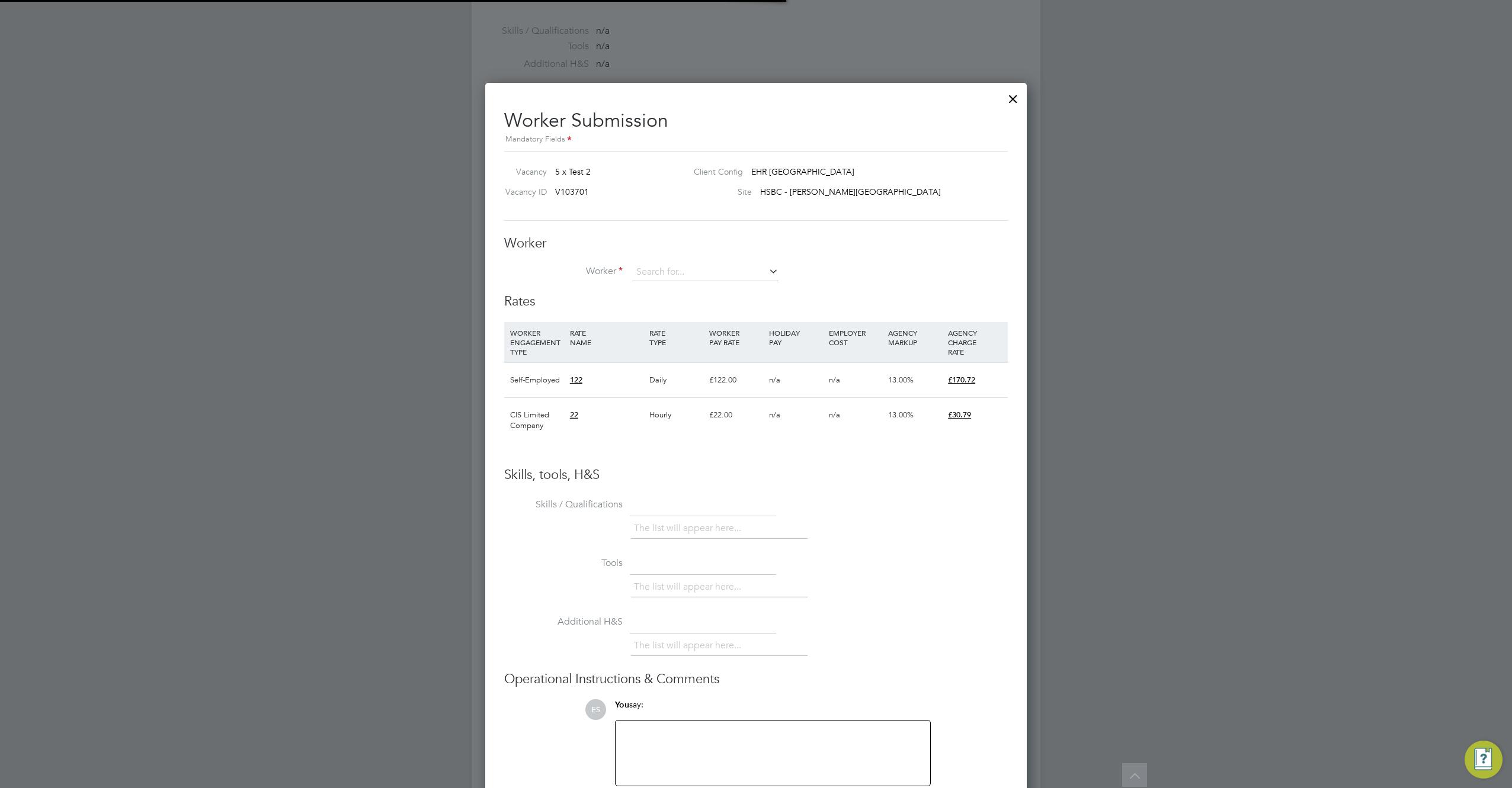
scroll to position [35, 80]
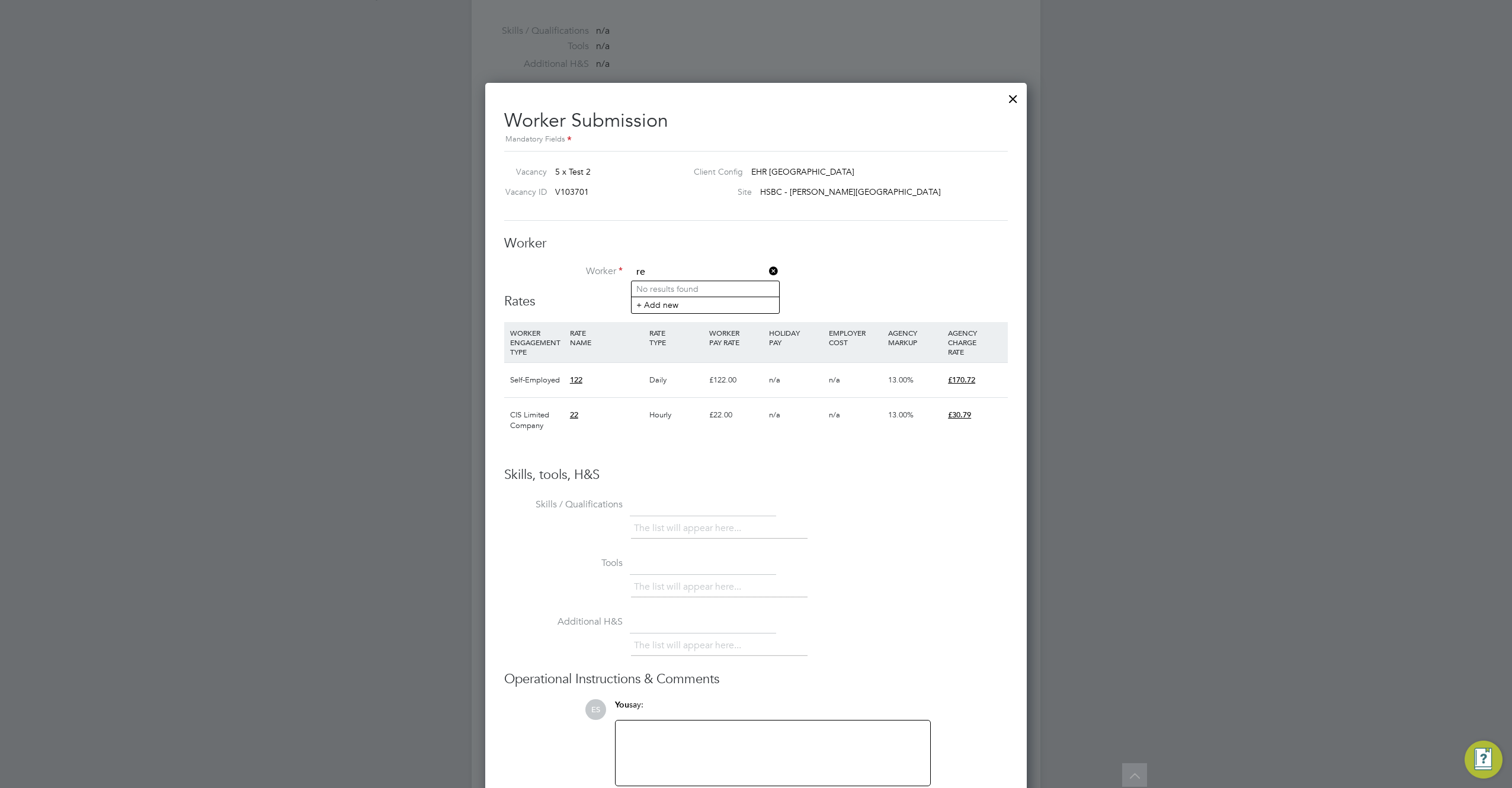
type input "re"
click at [766, 268] on icon at bounding box center [766, 271] width 0 height 17
click at [852, 259] on div "Worker Worker Worker Engagement Type" at bounding box center [755, 265] width 503 height 59
click at [821, 202] on div "Site HSBC - Compton Road" at bounding box center [838, 194] width 308 height 18
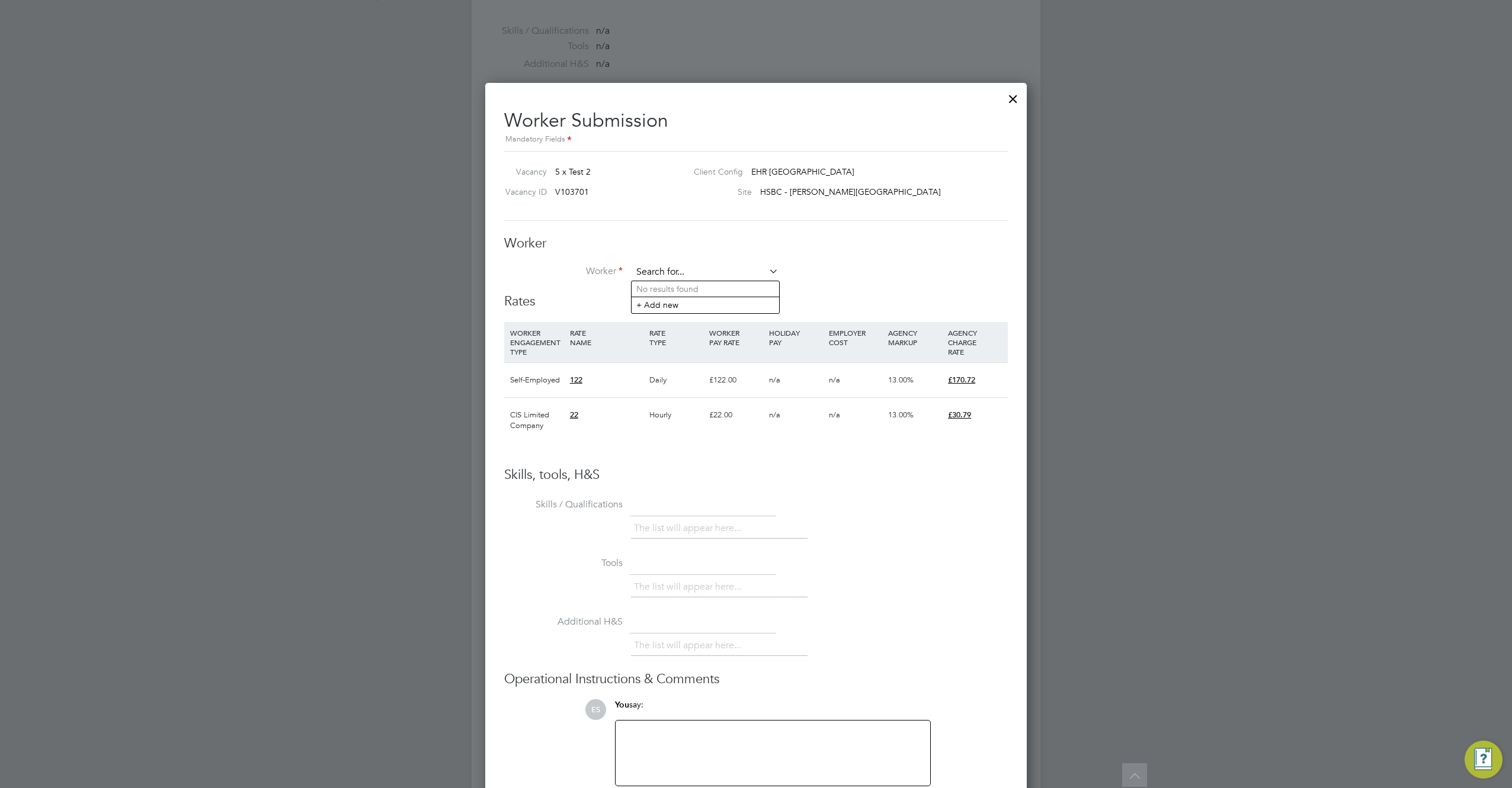
click at [752, 270] on input at bounding box center [705, 272] width 147 height 18
click at [712, 307] on li "+ Add new" at bounding box center [705, 305] width 148 height 16
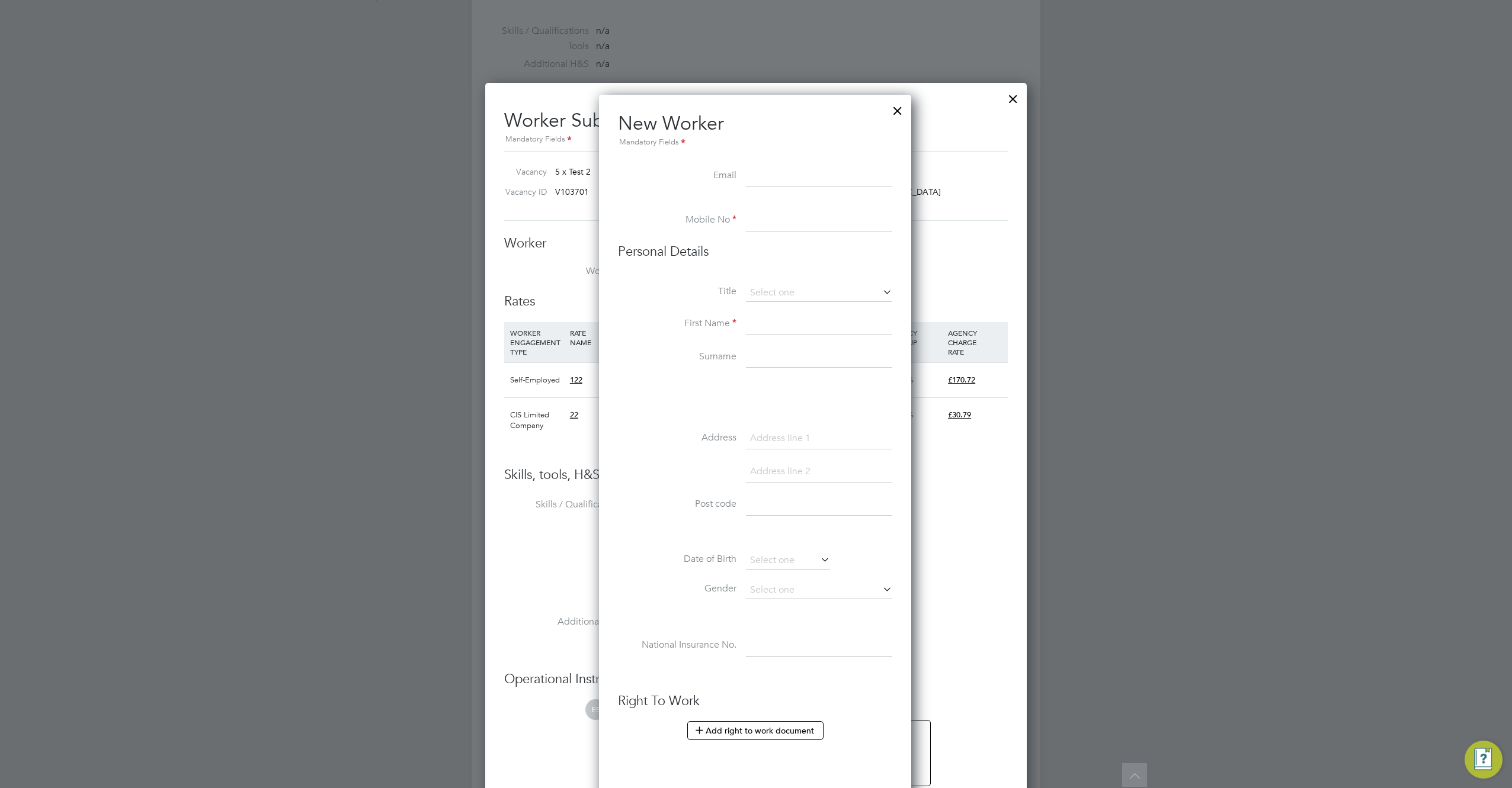
scroll to position [1116, 483]
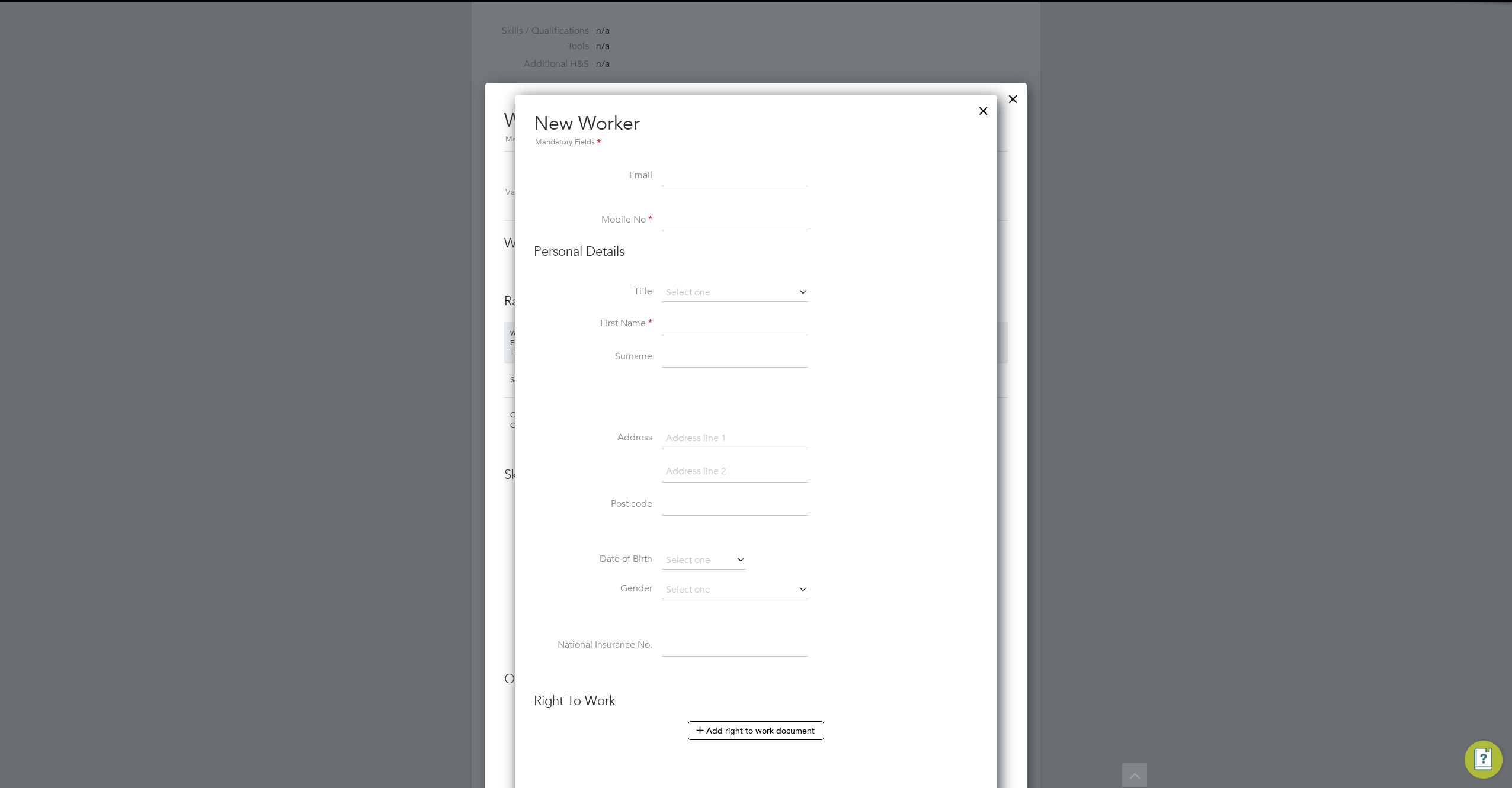
click at [982, 108] on div at bounding box center [983, 107] width 21 height 21
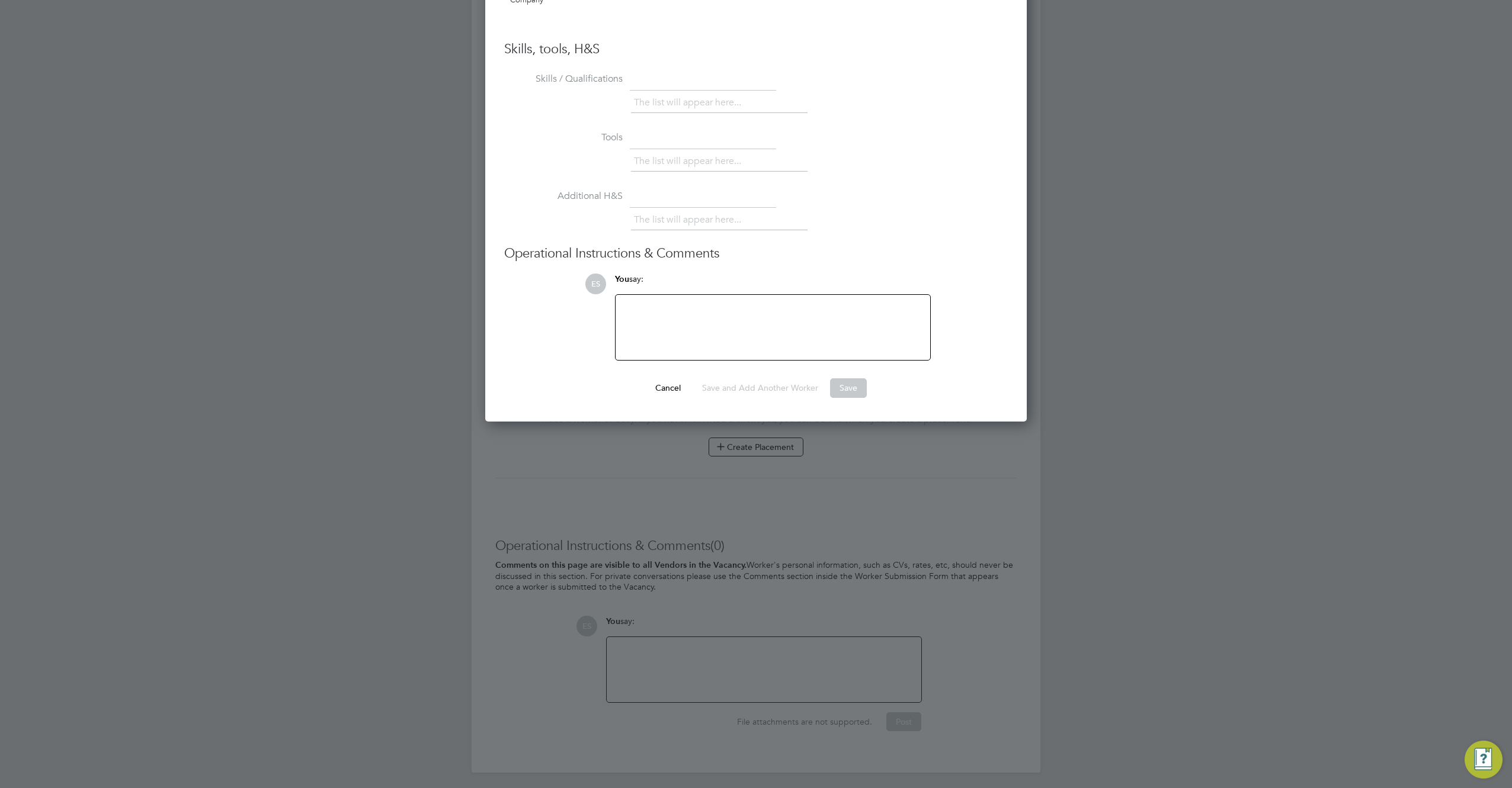
scroll to position [973, 0]
click at [822, 387] on button "Save and Add Another Worker" at bounding box center [760, 385] width 135 height 19
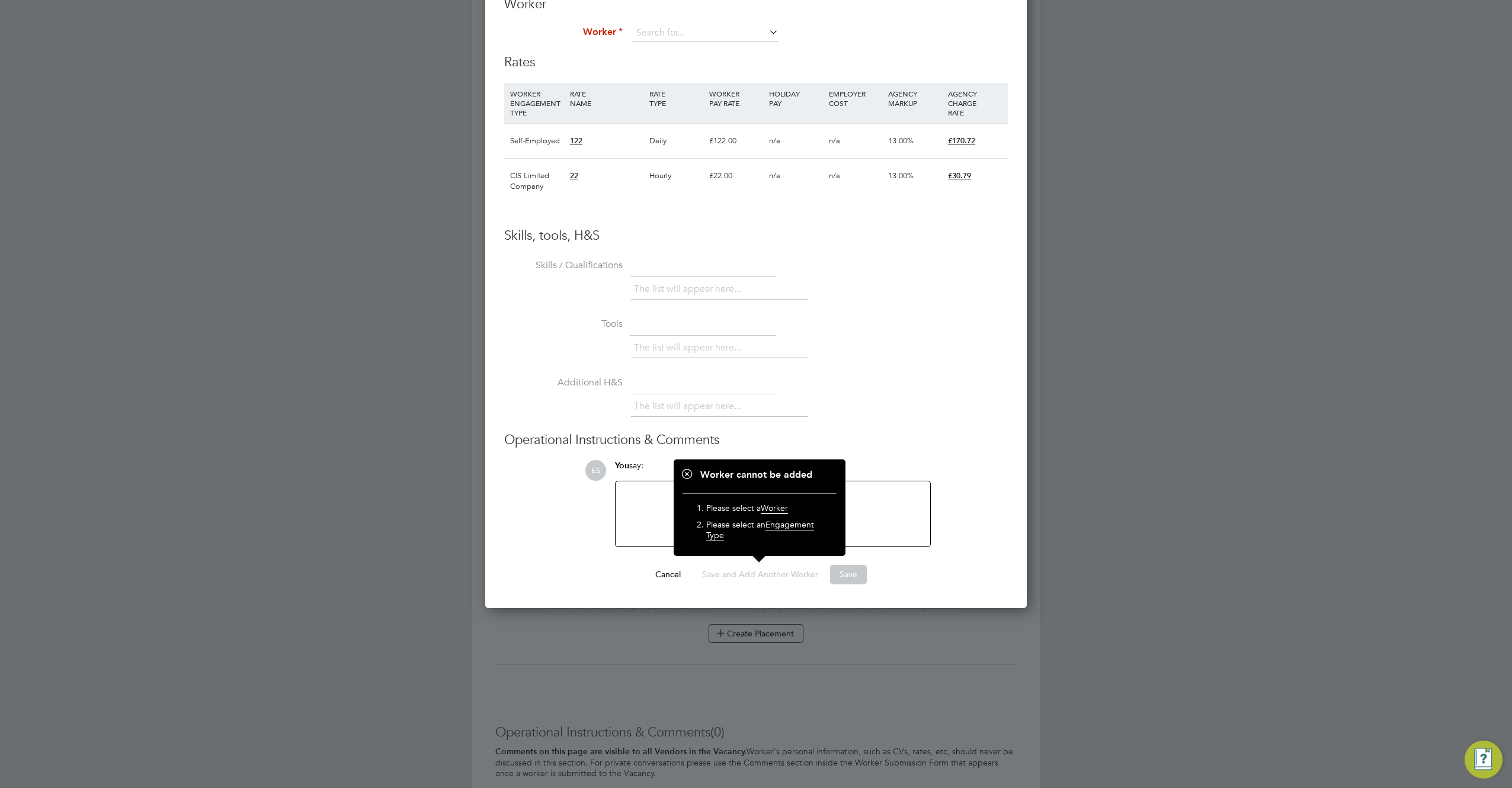
scroll to position [578, 0]
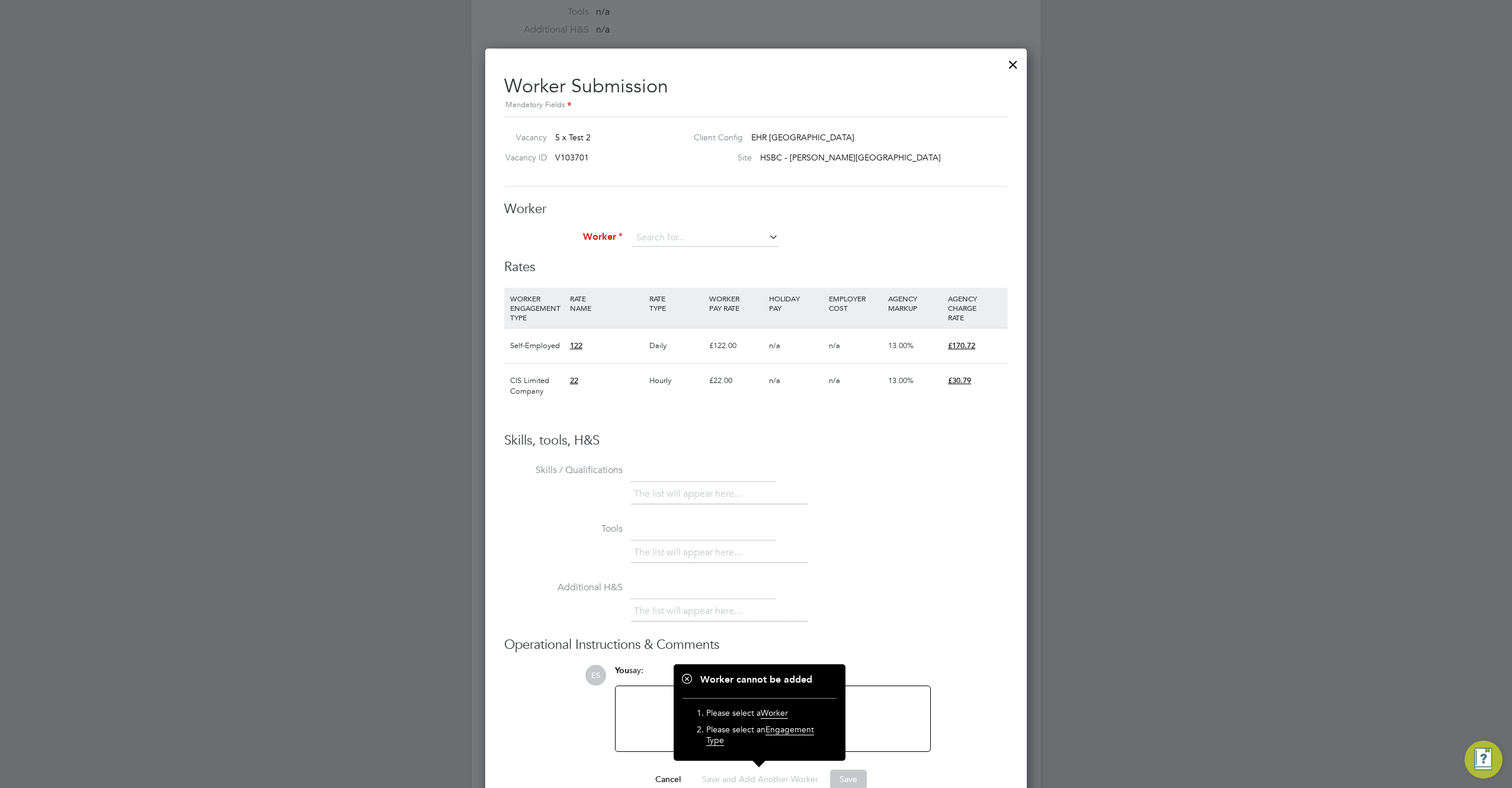
click at [1015, 62] on div at bounding box center [1013, 61] width 21 height 21
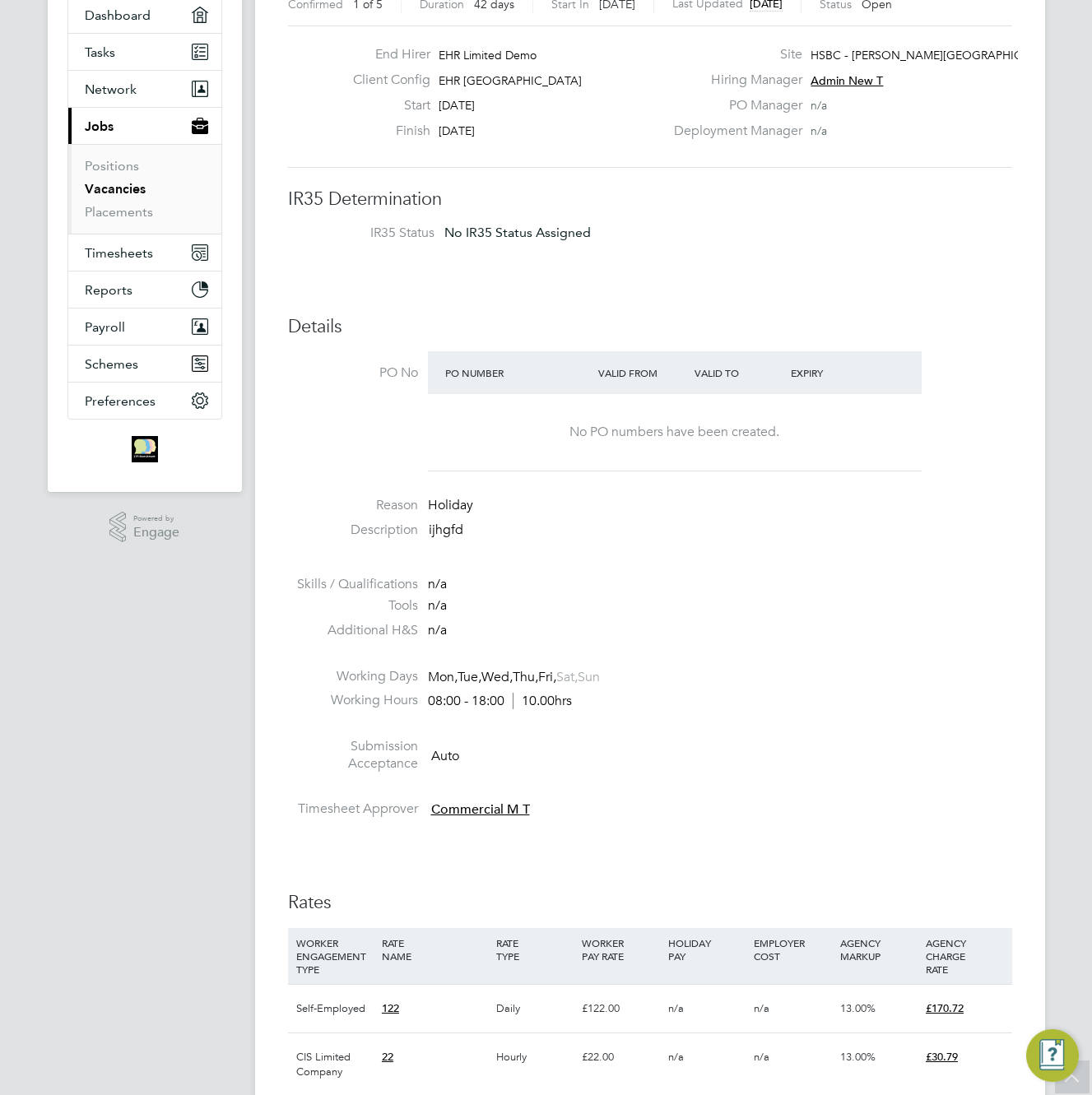
scroll to position [0, 0]
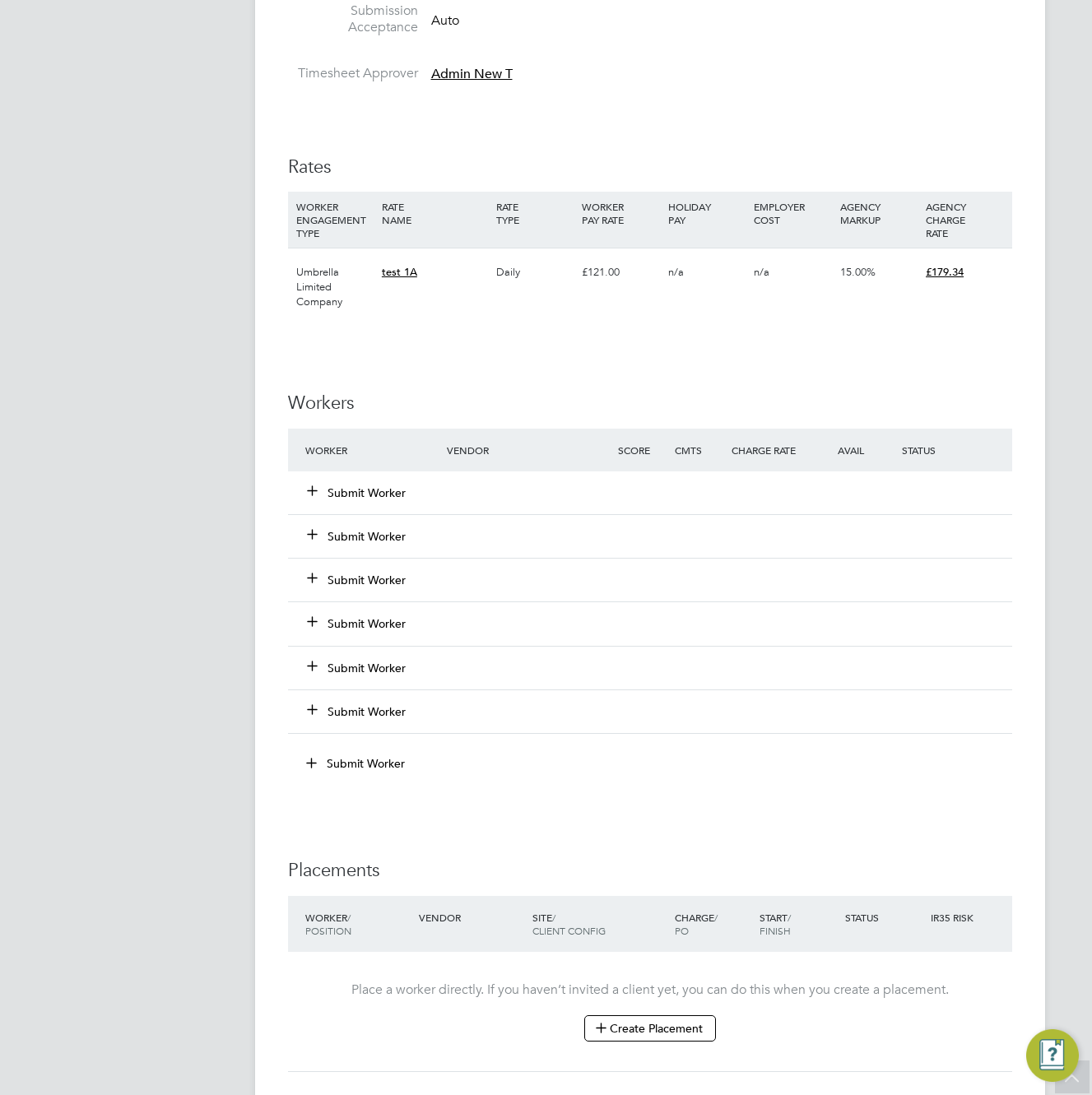
scroll to position [822, 0]
click at [376, 490] on button "Submit Worker" at bounding box center [357, 491] width 99 height 16
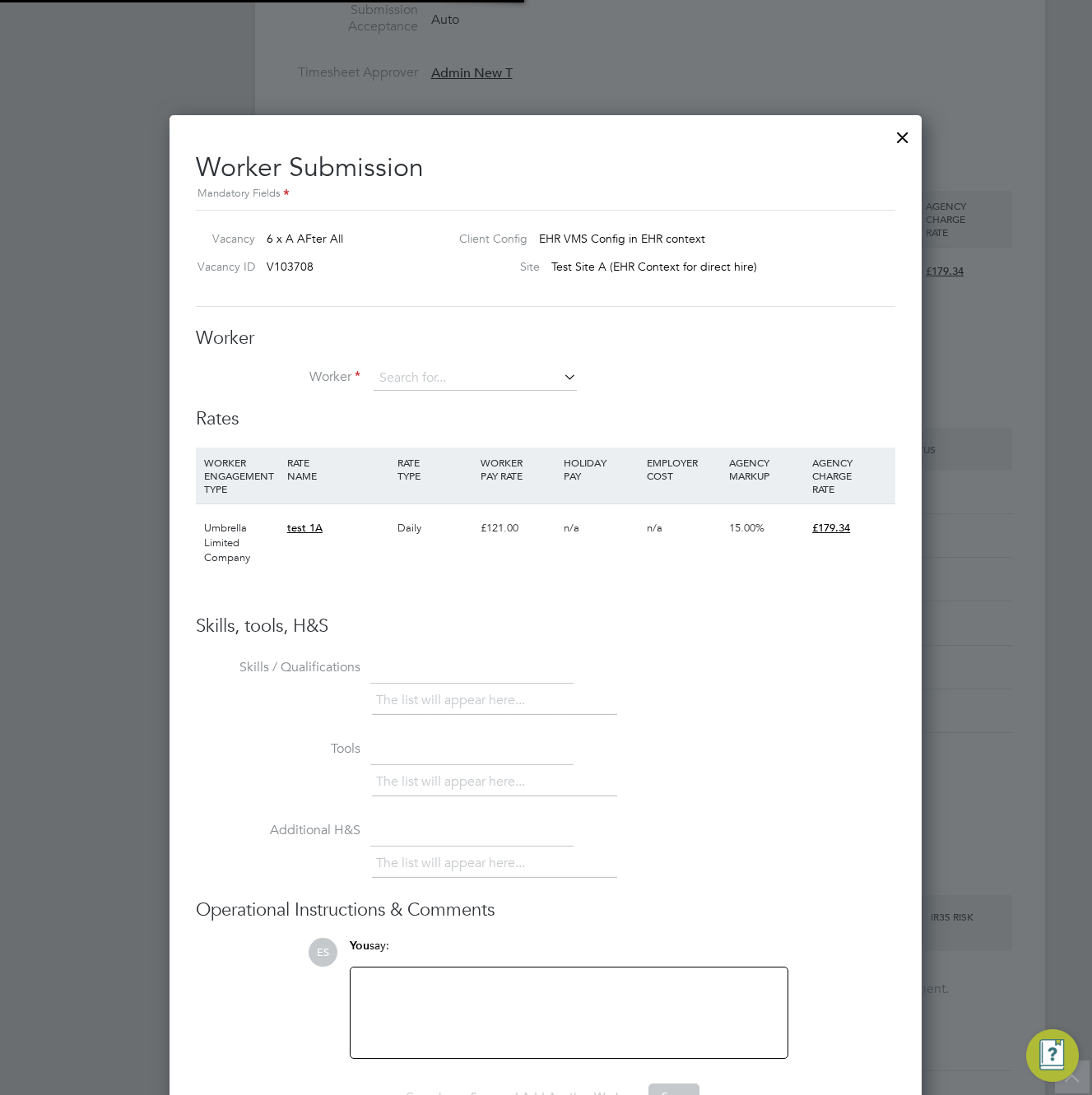
scroll to position [9, 9]
click at [427, 376] on input at bounding box center [475, 378] width 204 height 25
type input "r"
type input "a"
type input "m"
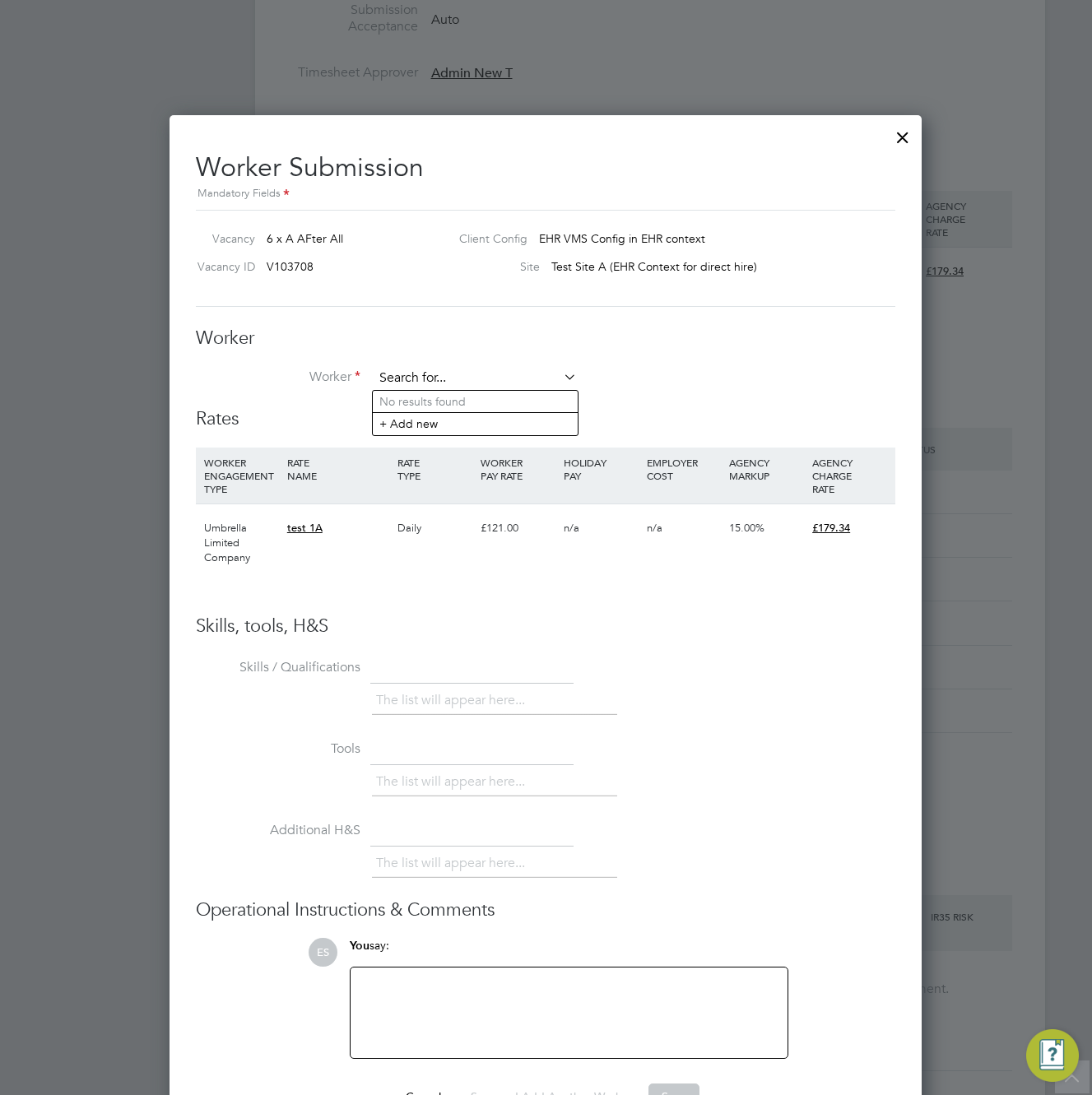
type input "o"
click at [408, 427] on li "+ Add new" at bounding box center [475, 423] width 205 height 22
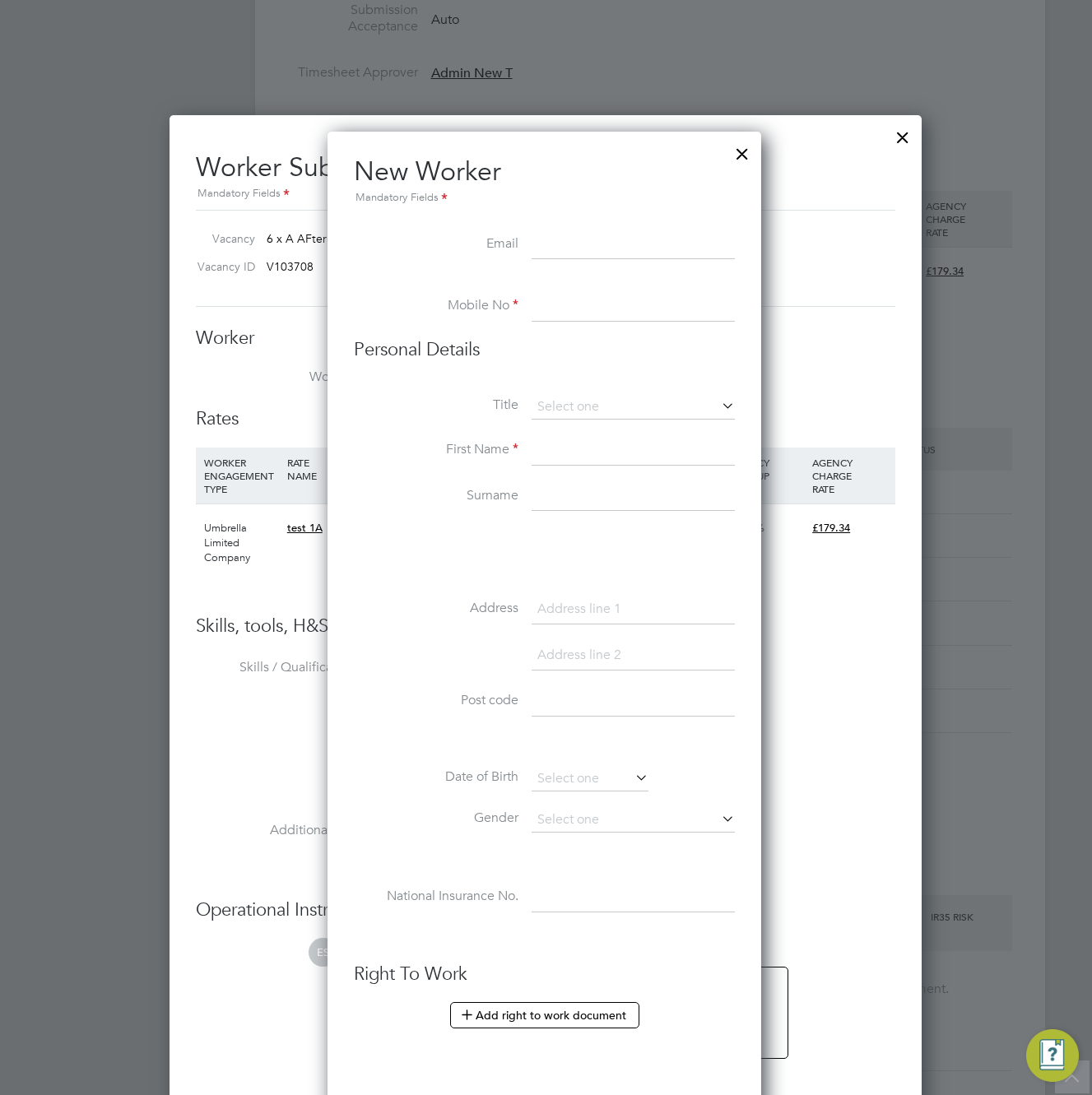
scroll to position [1551, 671]
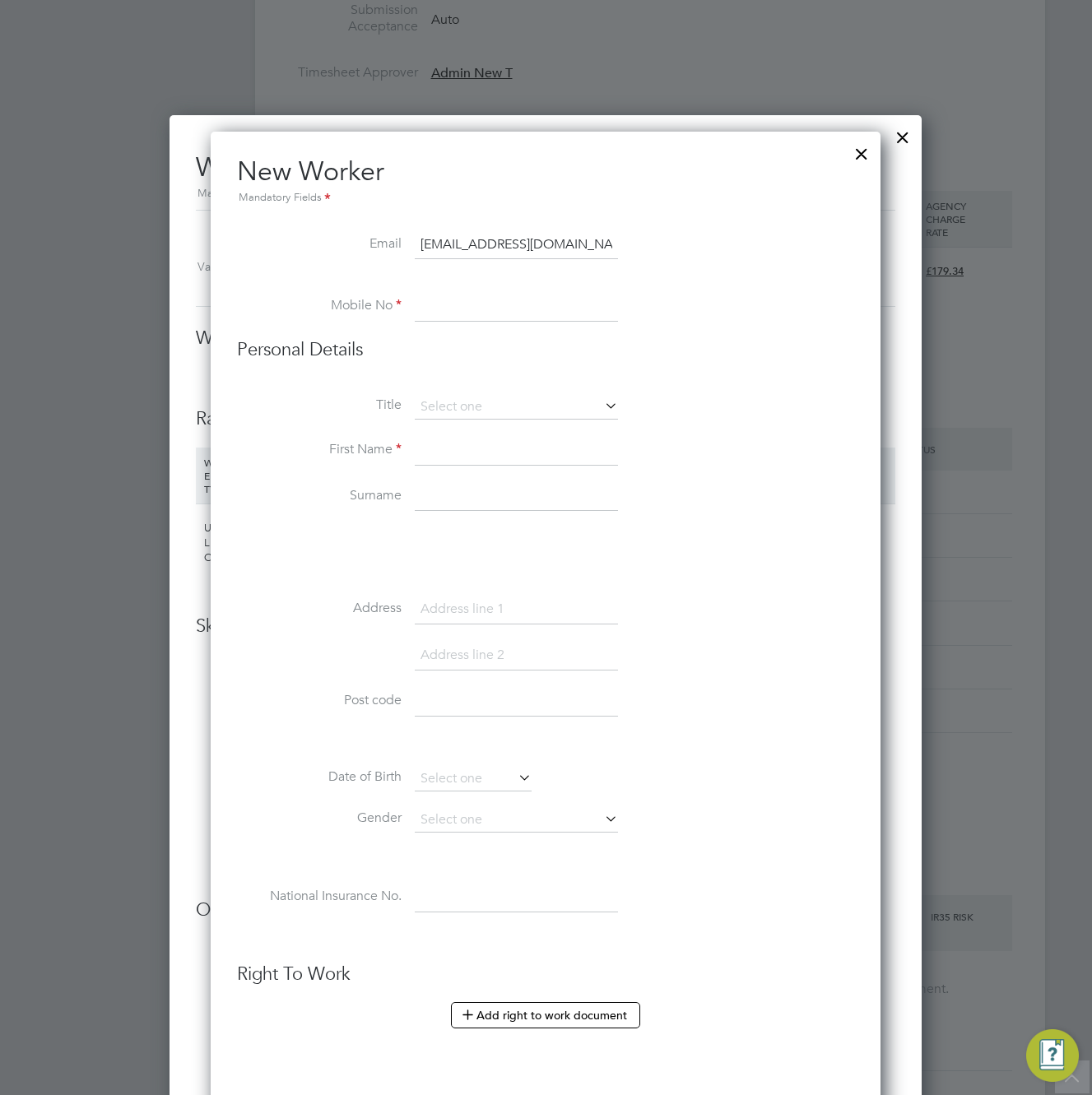
type input "neworker@gmail.com"
click at [529, 310] on input at bounding box center [516, 307] width 204 height 30
type input "+381642211039"
click at [469, 450] on input at bounding box center [516, 450] width 204 height 30
type input "Luka"
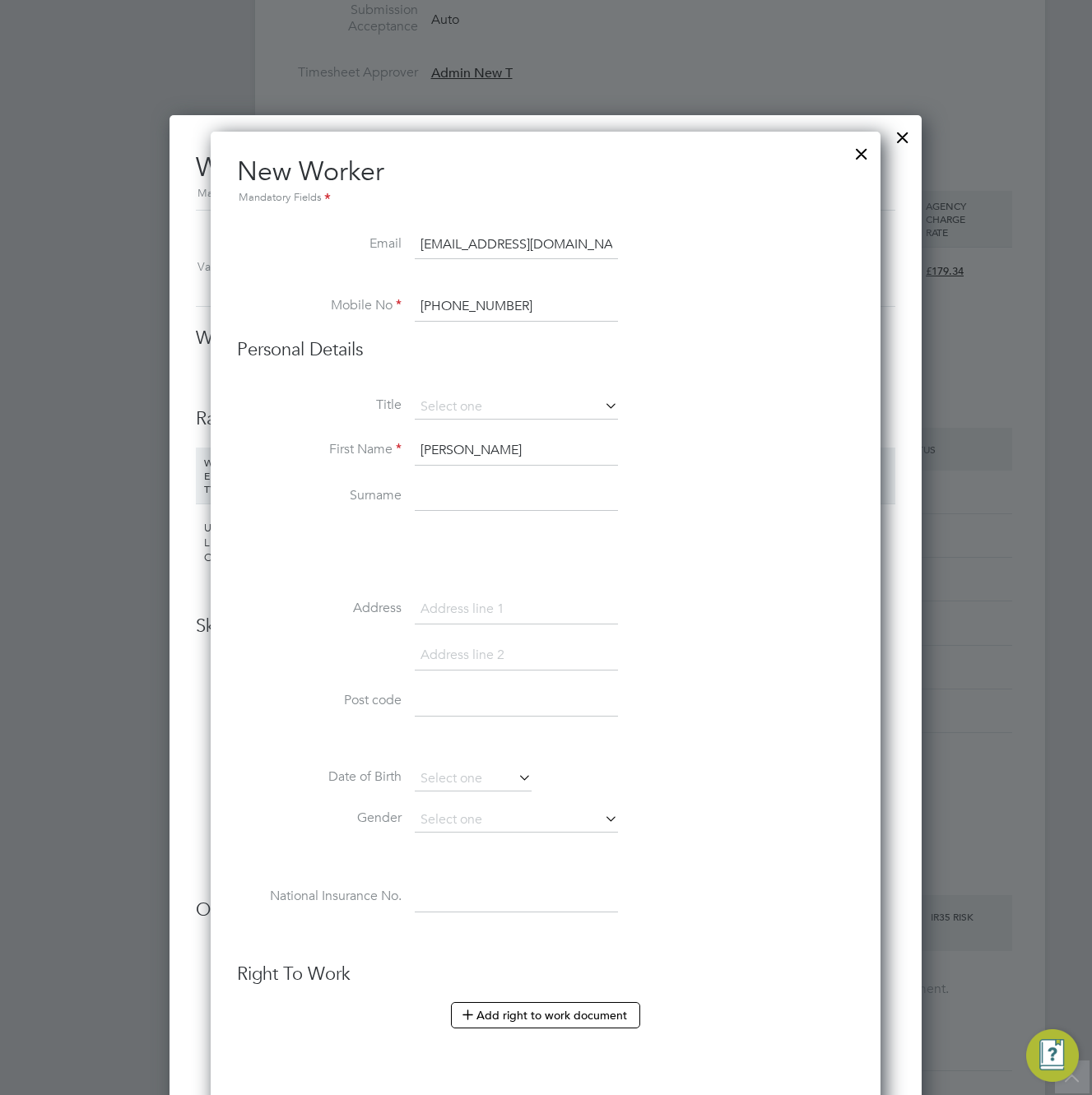
type input "a"
type input "addr34"
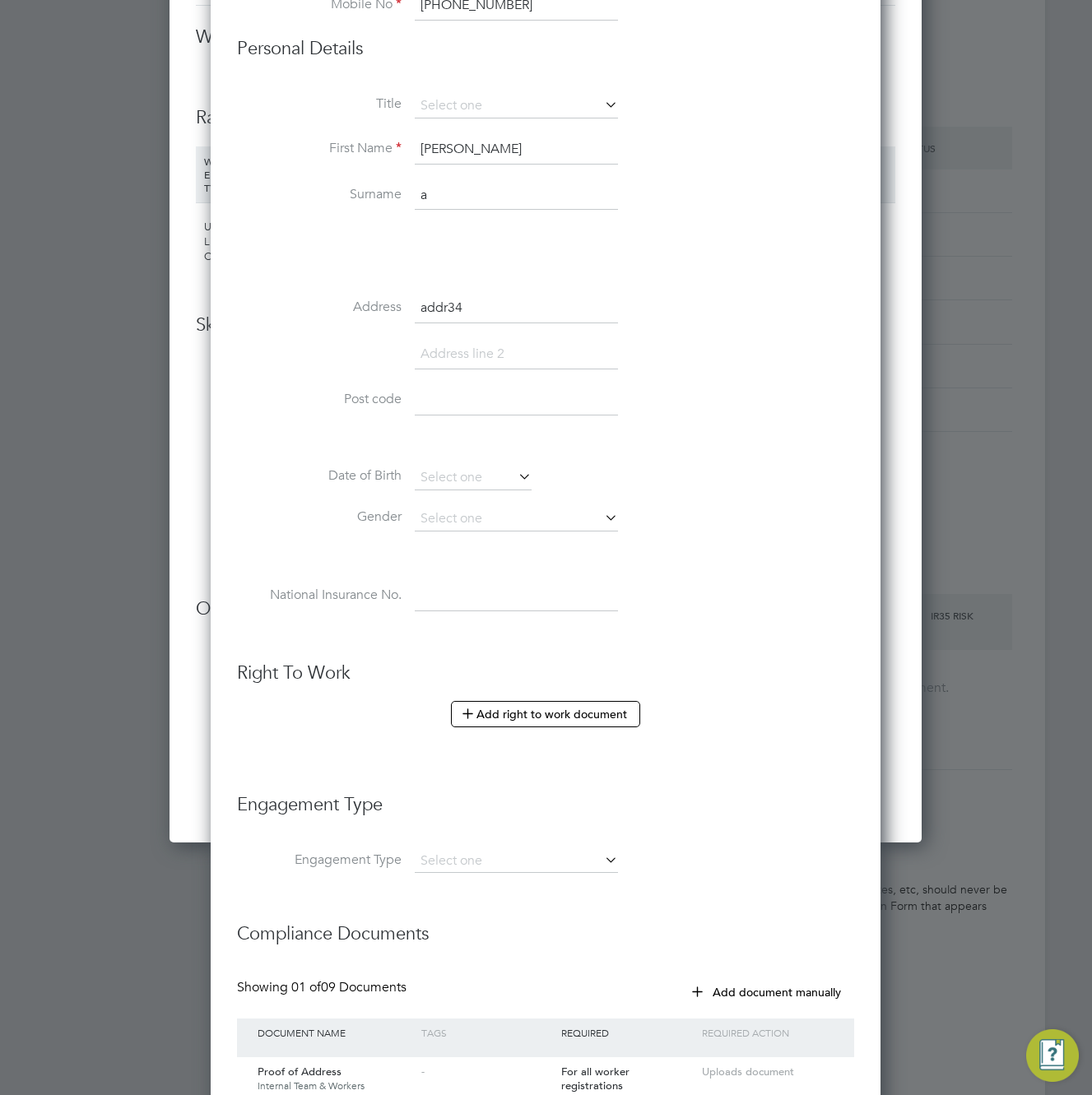
scroll to position [1408, 0]
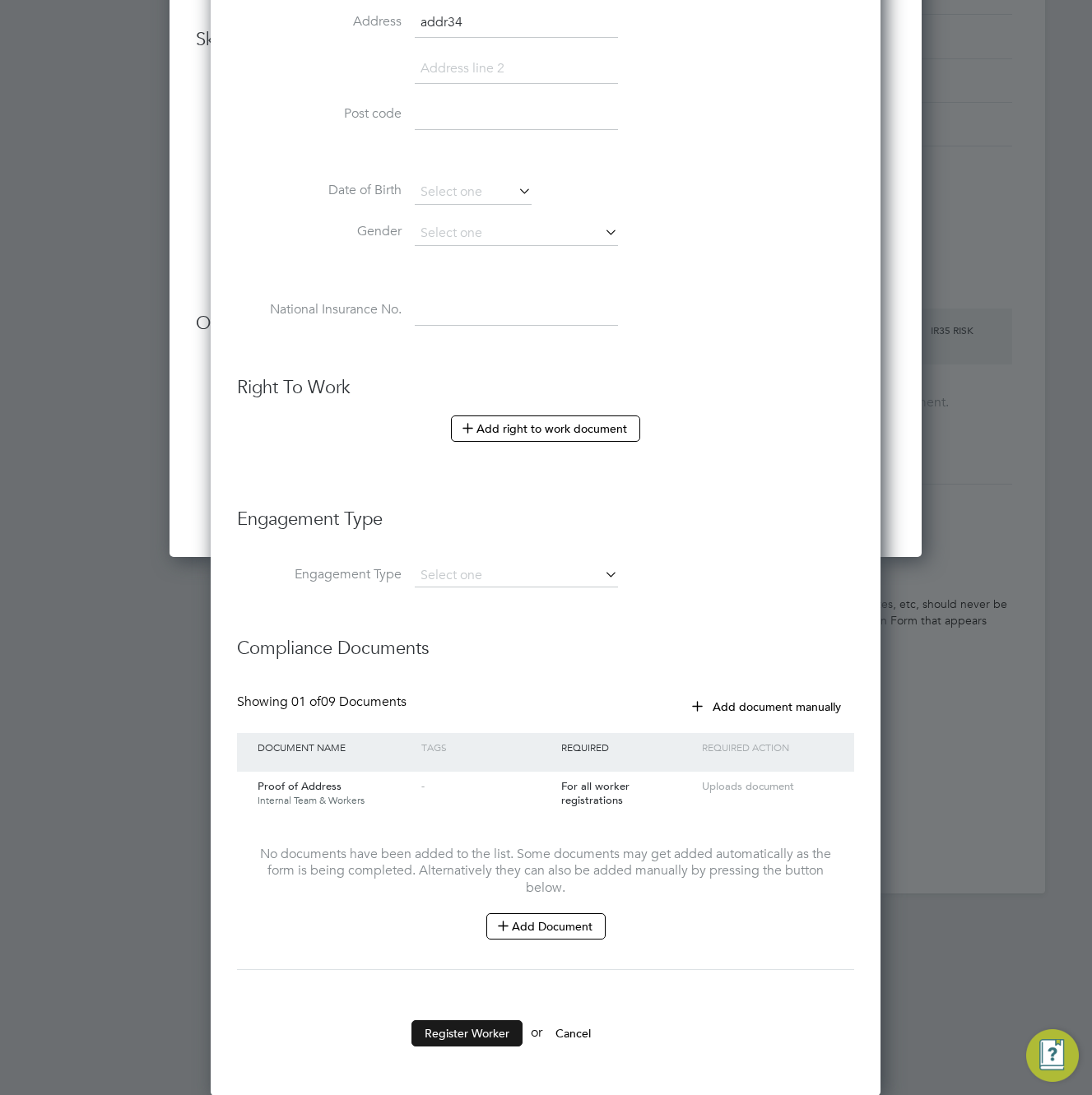
type input "Luka Y"
click at [484, 1034] on button "Register Worker" at bounding box center [467, 1033] width 111 height 26
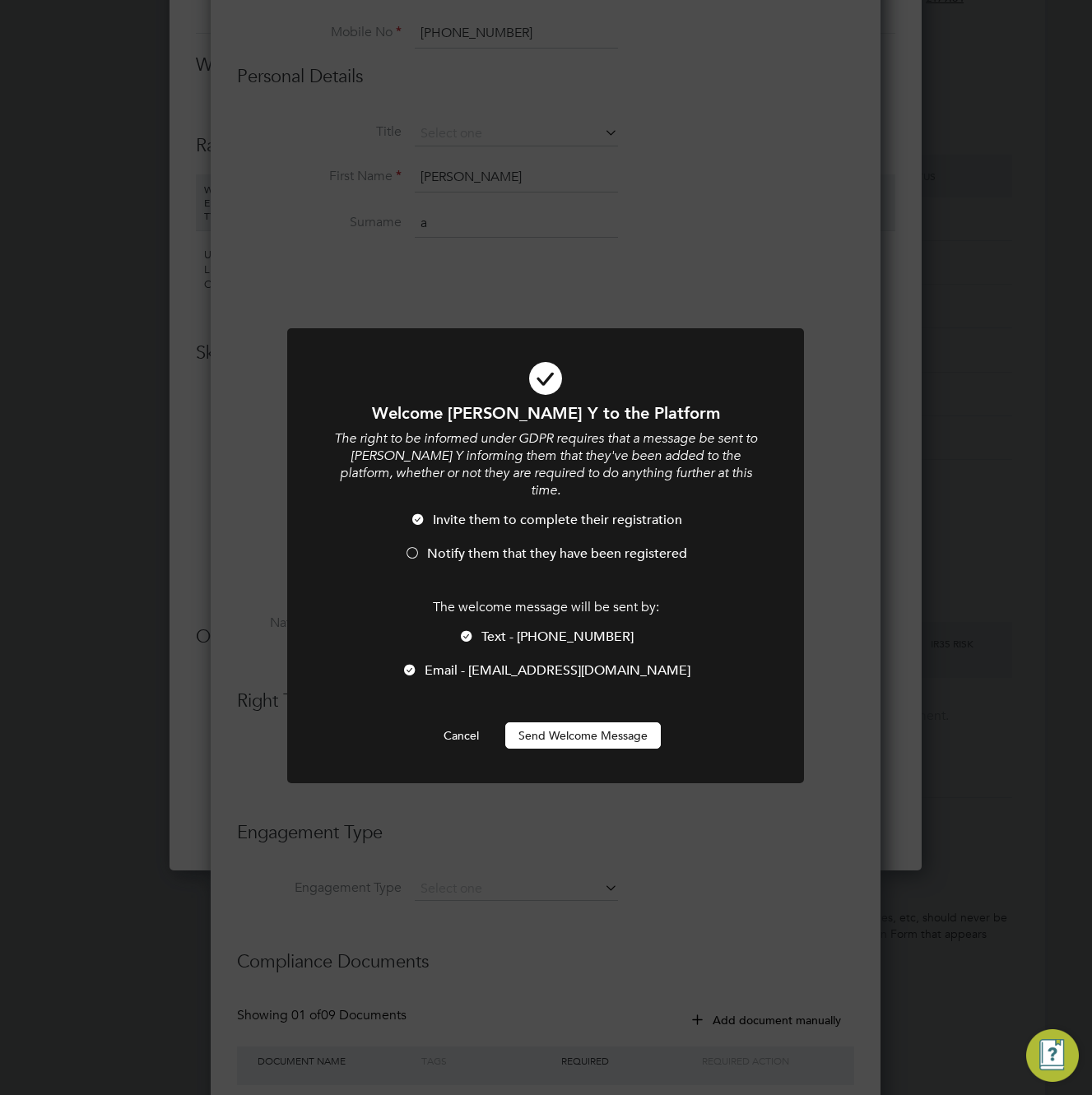
scroll to position [0, 0]
click at [474, 629] on div at bounding box center [466, 637] width 16 height 16
click at [590, 722] on button "Send Welcome Message" at bounding box center [583, 735] width 156 height 26
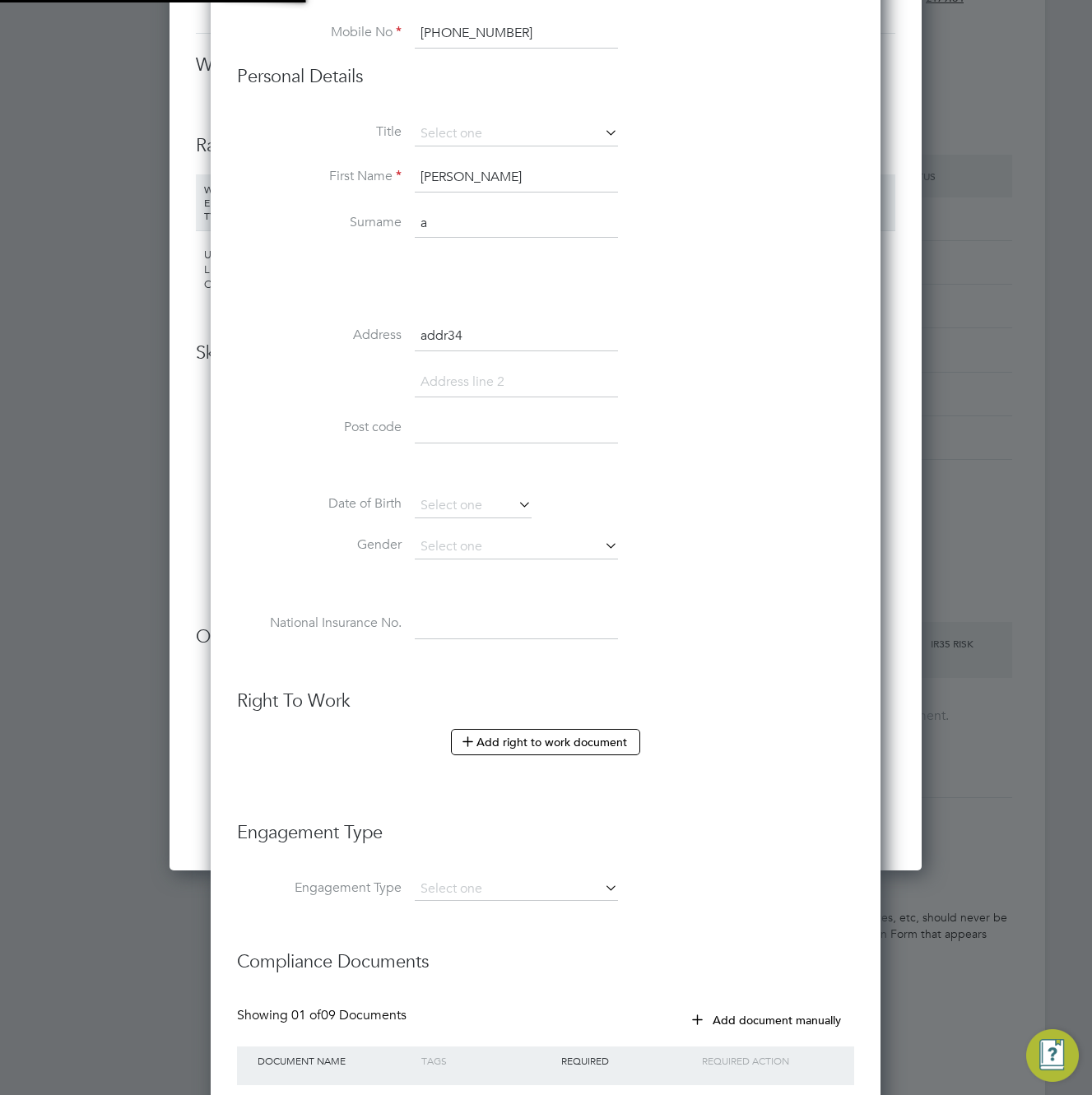
type input "Luka Y a"
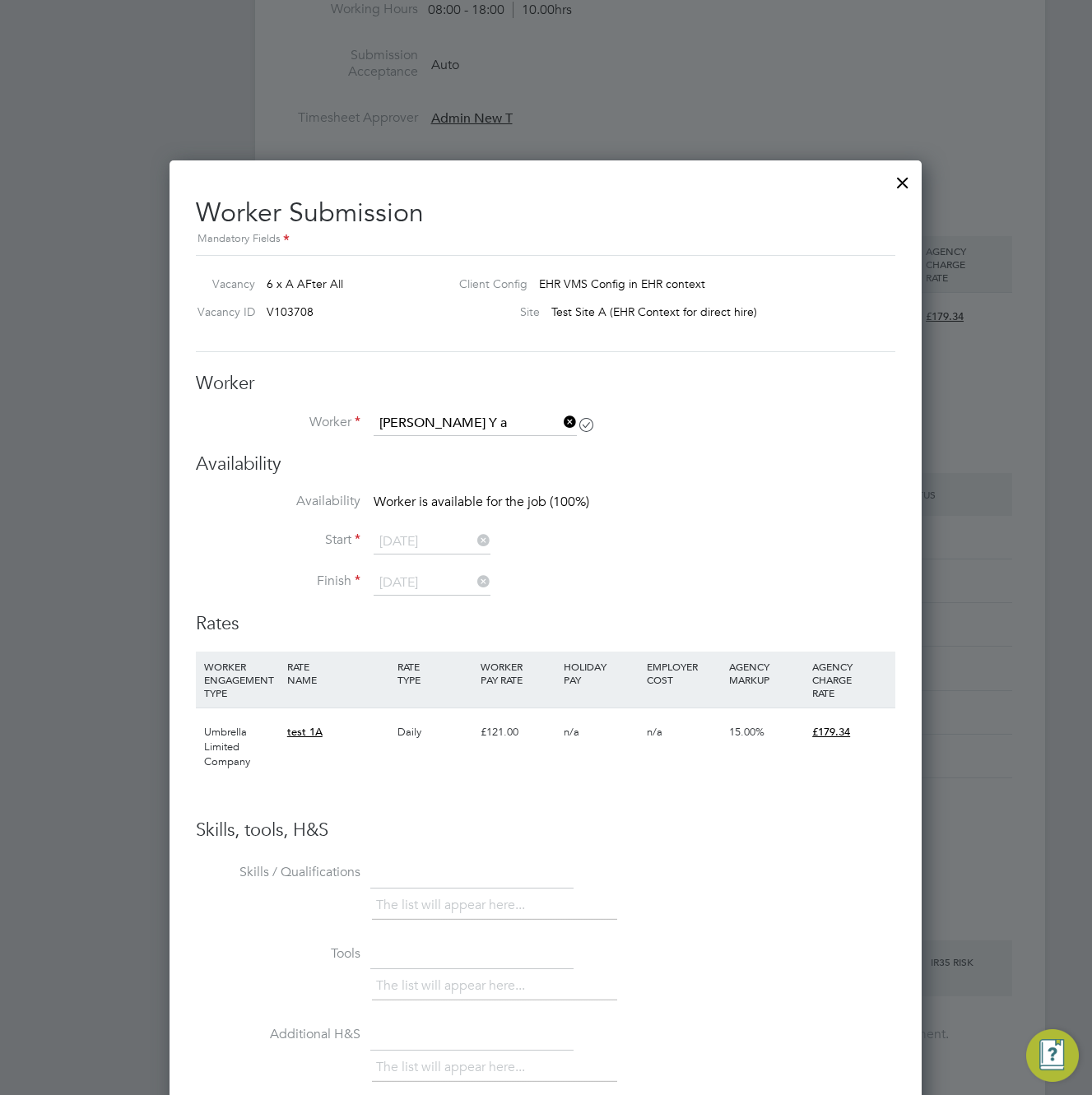
scroll to position [776, 0]
click at [427, 476] on h3 "Availability" at bounding box center [545, 465] width 699 height 24
click at [330, 470] on h3 "Availability" at bounding box center [545, 465] width 699 height 24
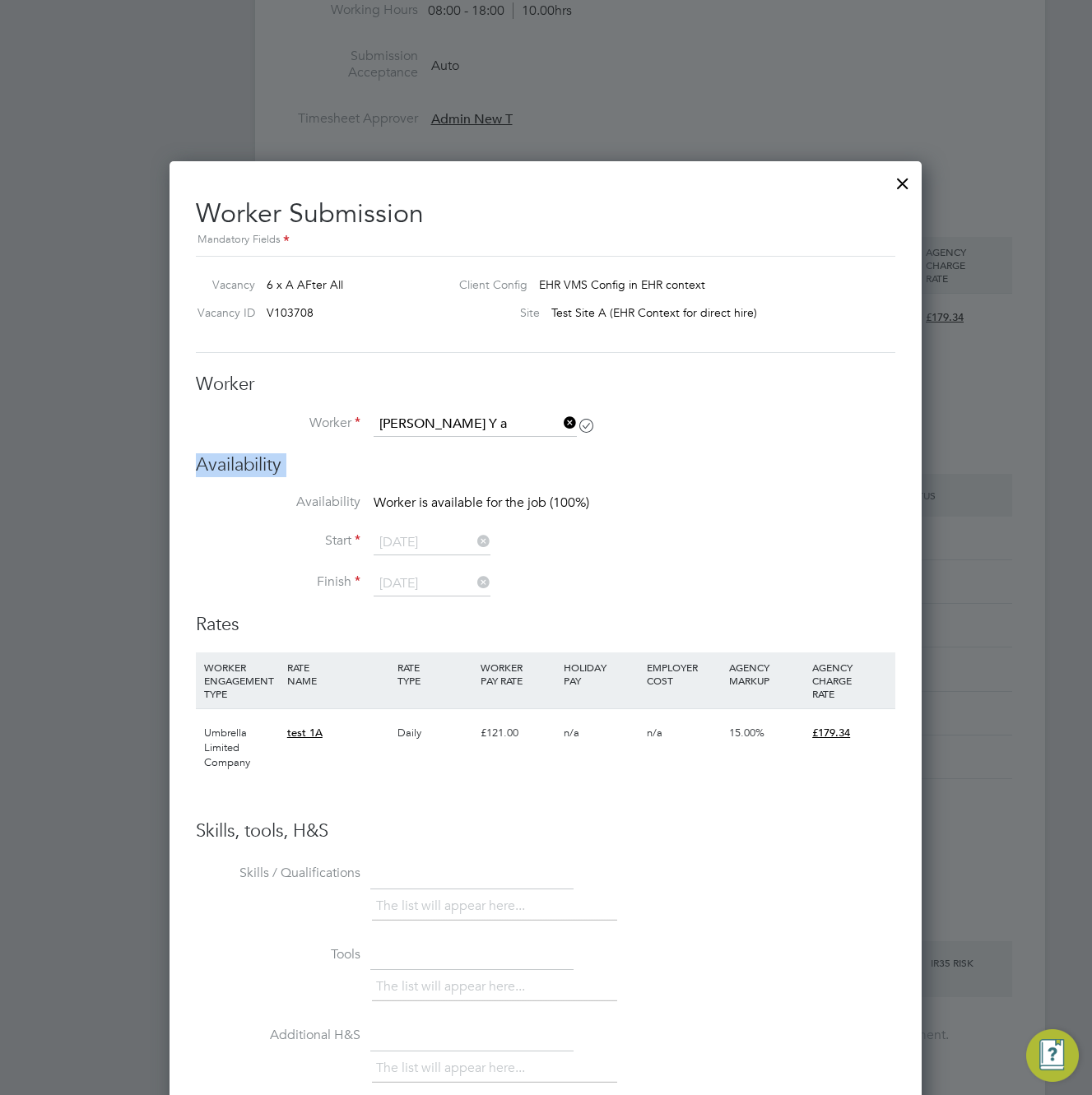
click at [463, 473] on h3 "Availability" at bounding box center [545, 465] width 699 height 24
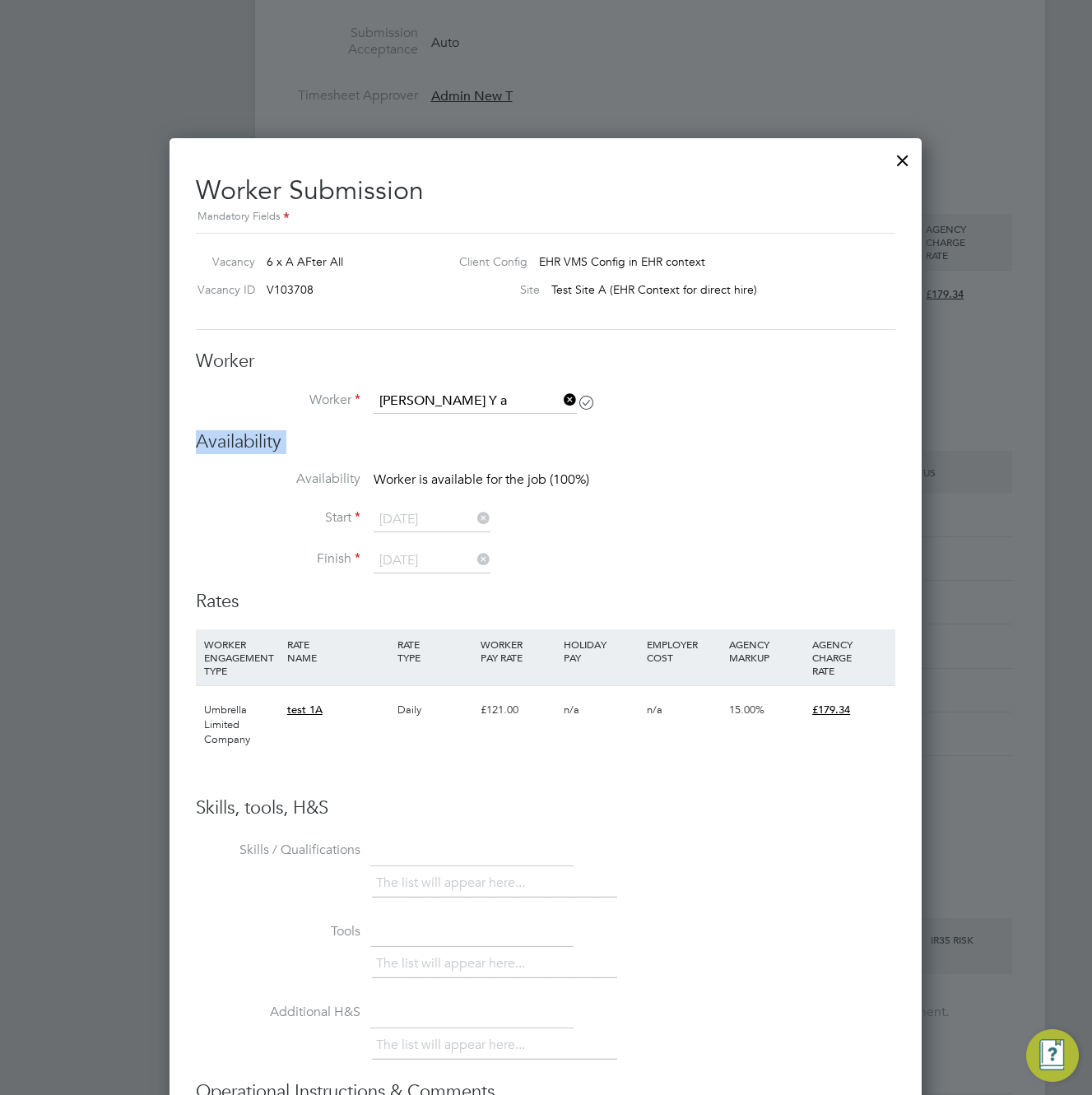
scroll to position [800, 0]
click at [471, 381] on div "Worker Worker Luka Y a Worker Engagement Type" at bounding box center [545, 390] width 699 height 82
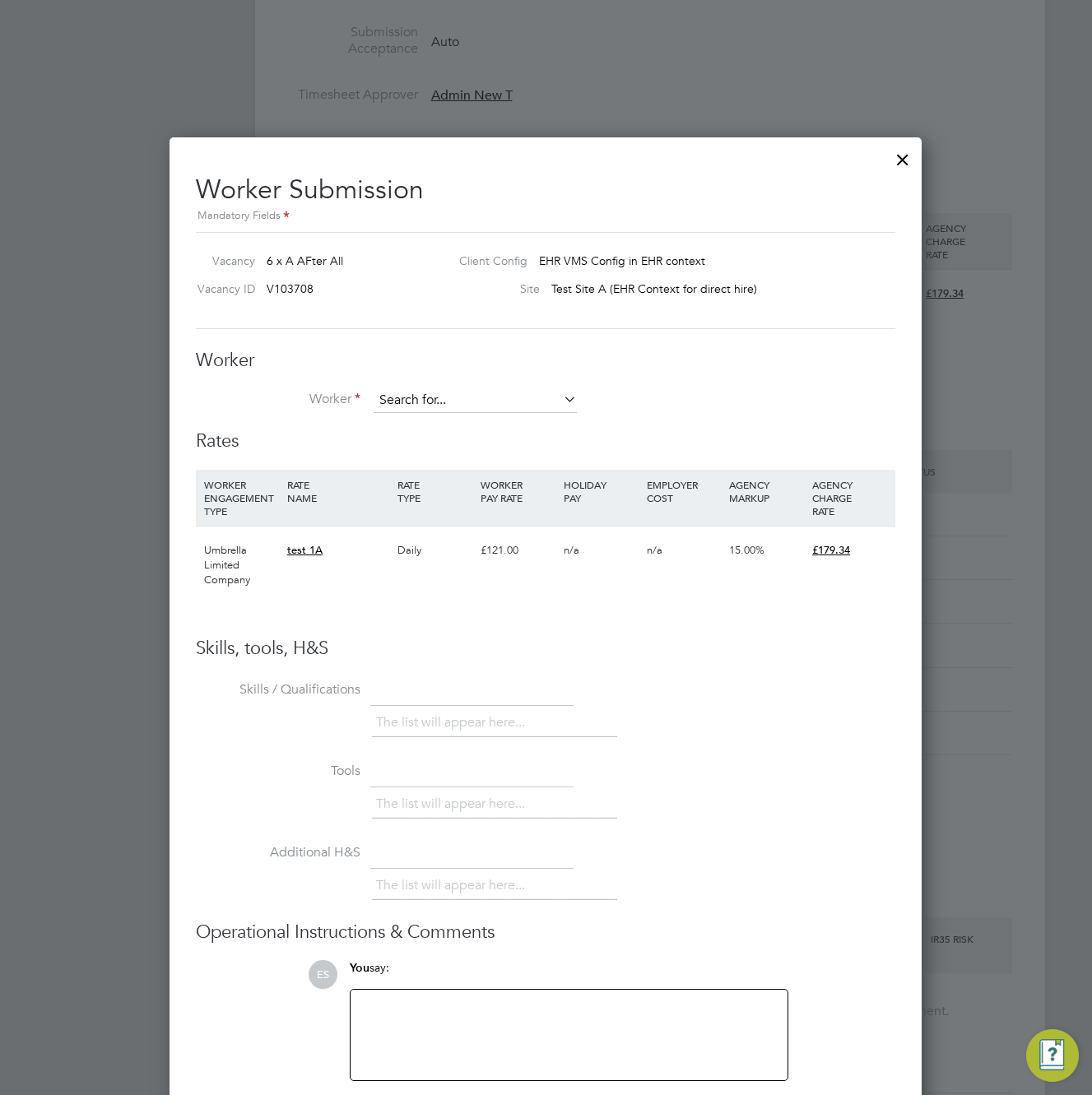
scroll to position [1029, 753]
click at [468, 394] on input at bounding box center [475, 400] width 204 height 25
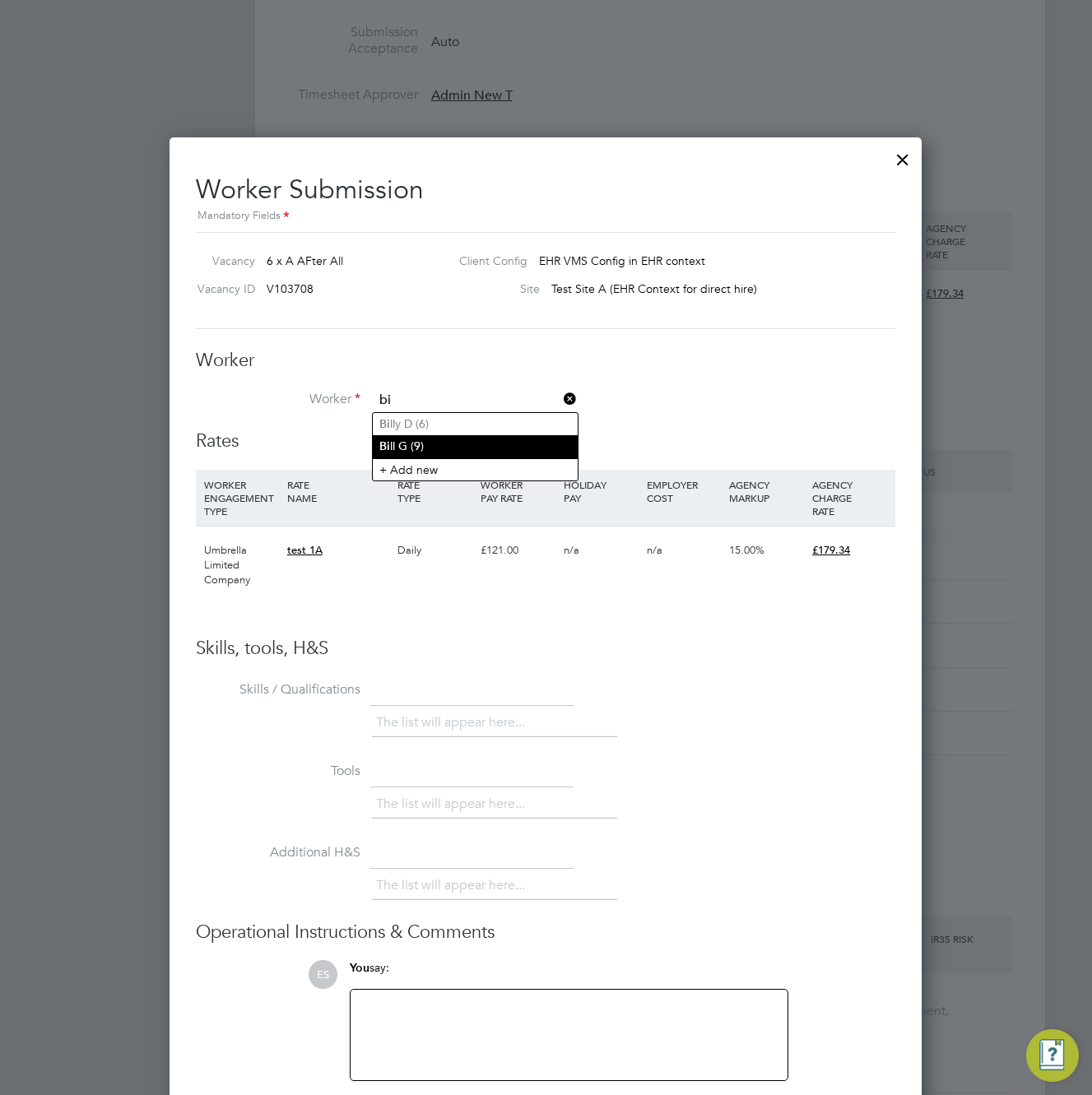
click at [456, 440] on li "Bi ll G (9)" at bounding box center [475, 446] width 205 height 22
type input "Bill G (9)"
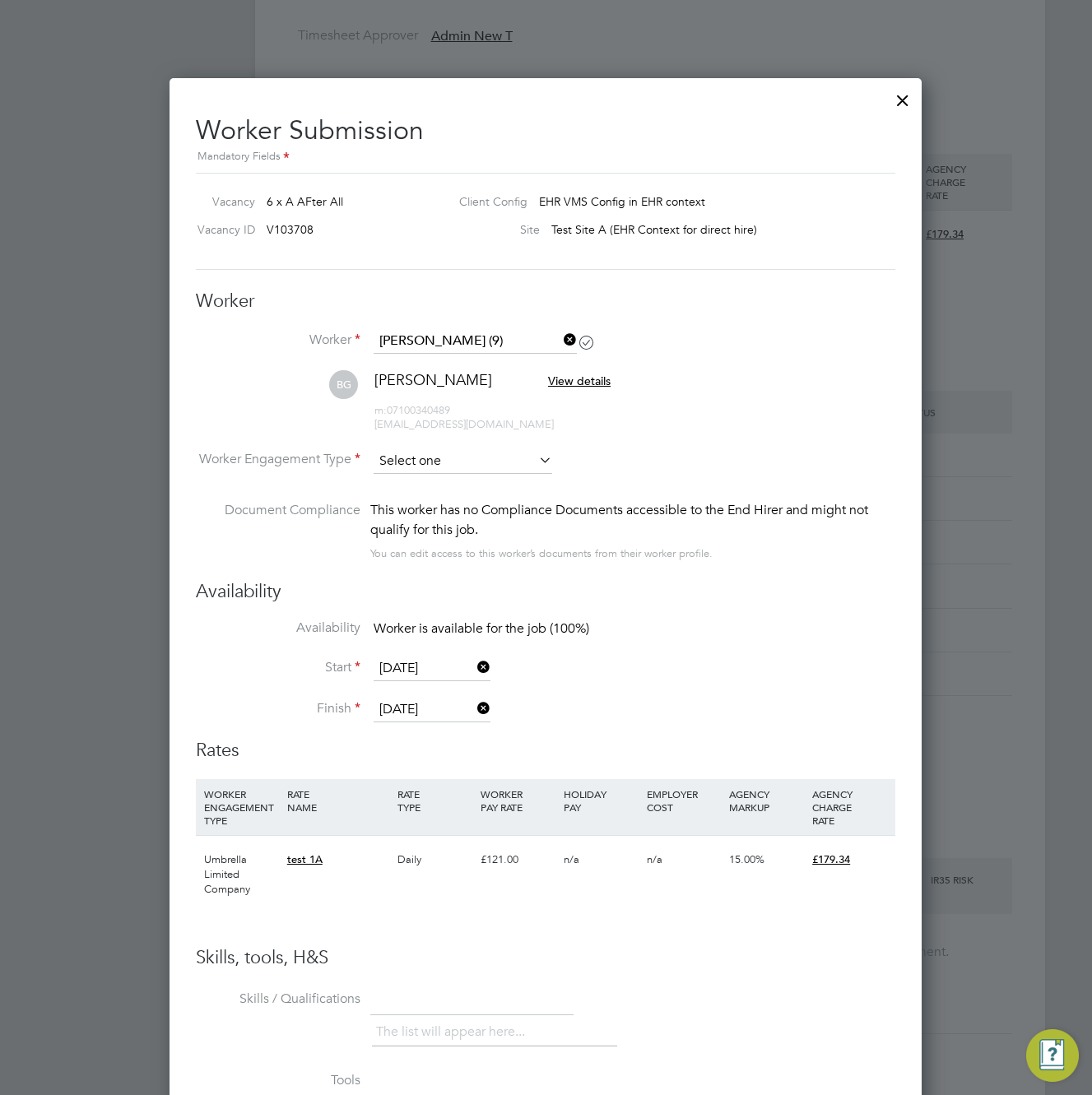
scroll to position [974, 0]
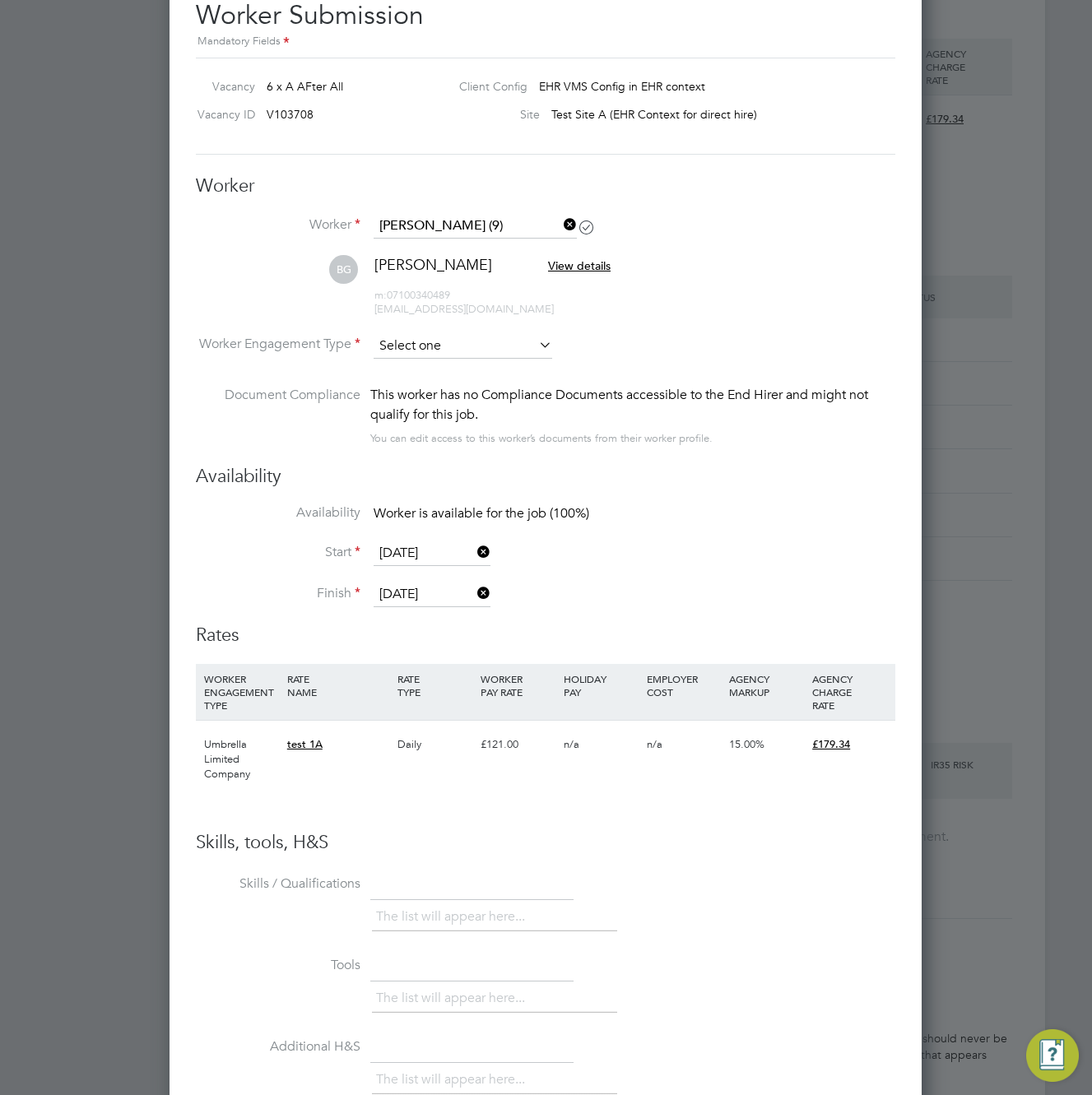
click at [491, 343] on input at bounding box center [463, 346] width 179 height 25
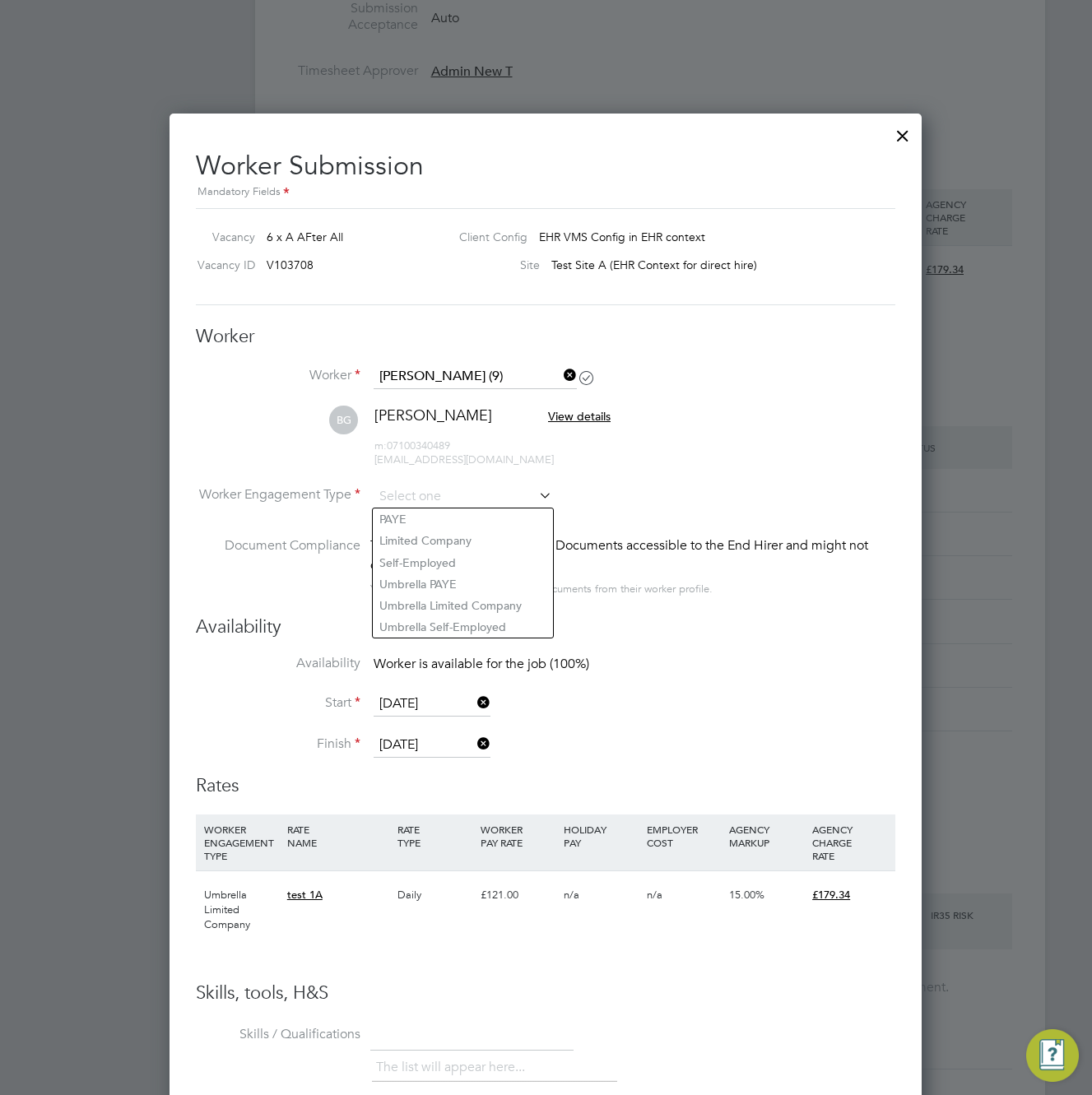
scroll to position [952, 0]
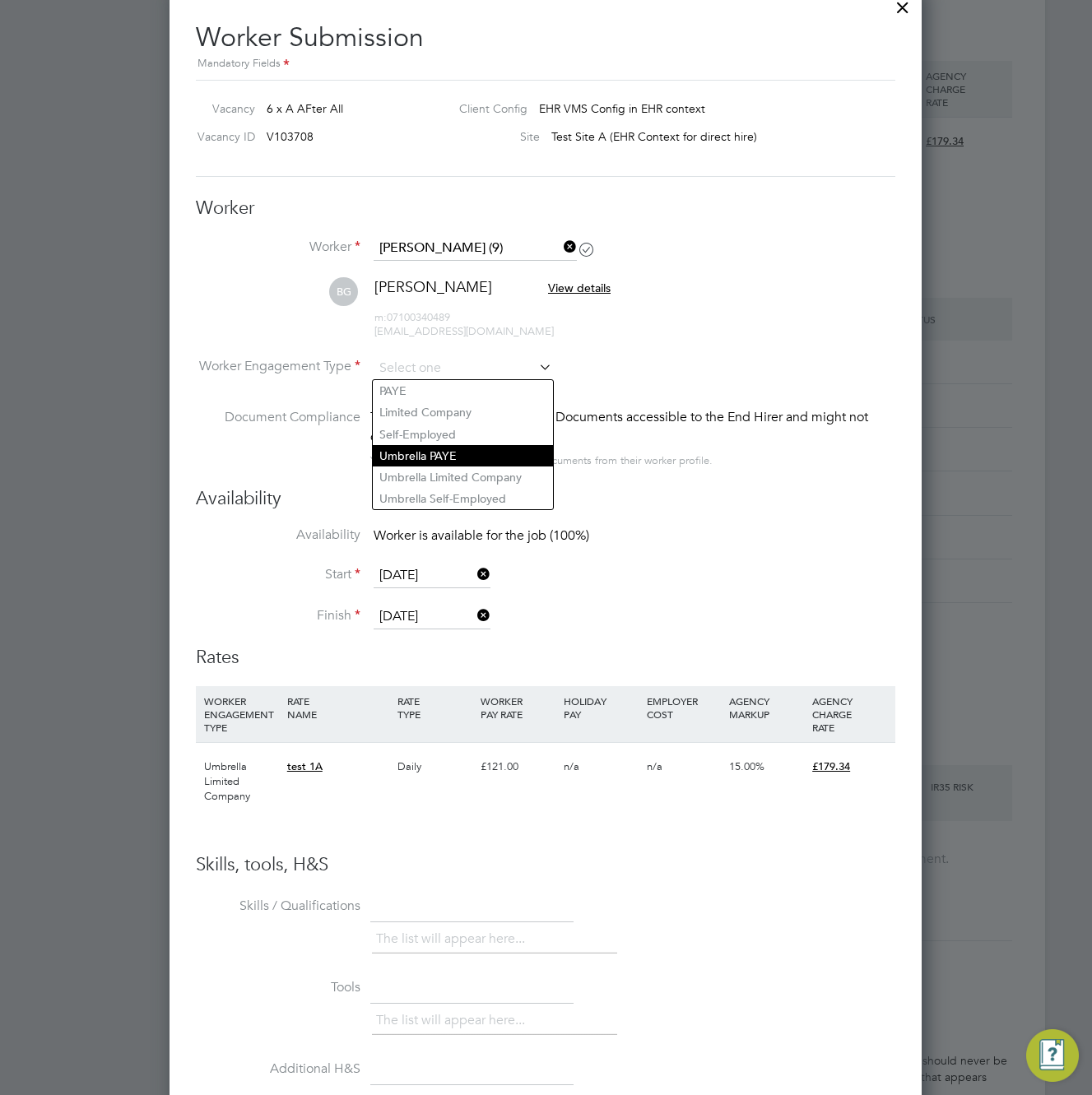
click at [515, 459] on li "Umbrella PAYE" at bounding box center [463, 456] width 181 height 21
type input "Umbrella PAYE"
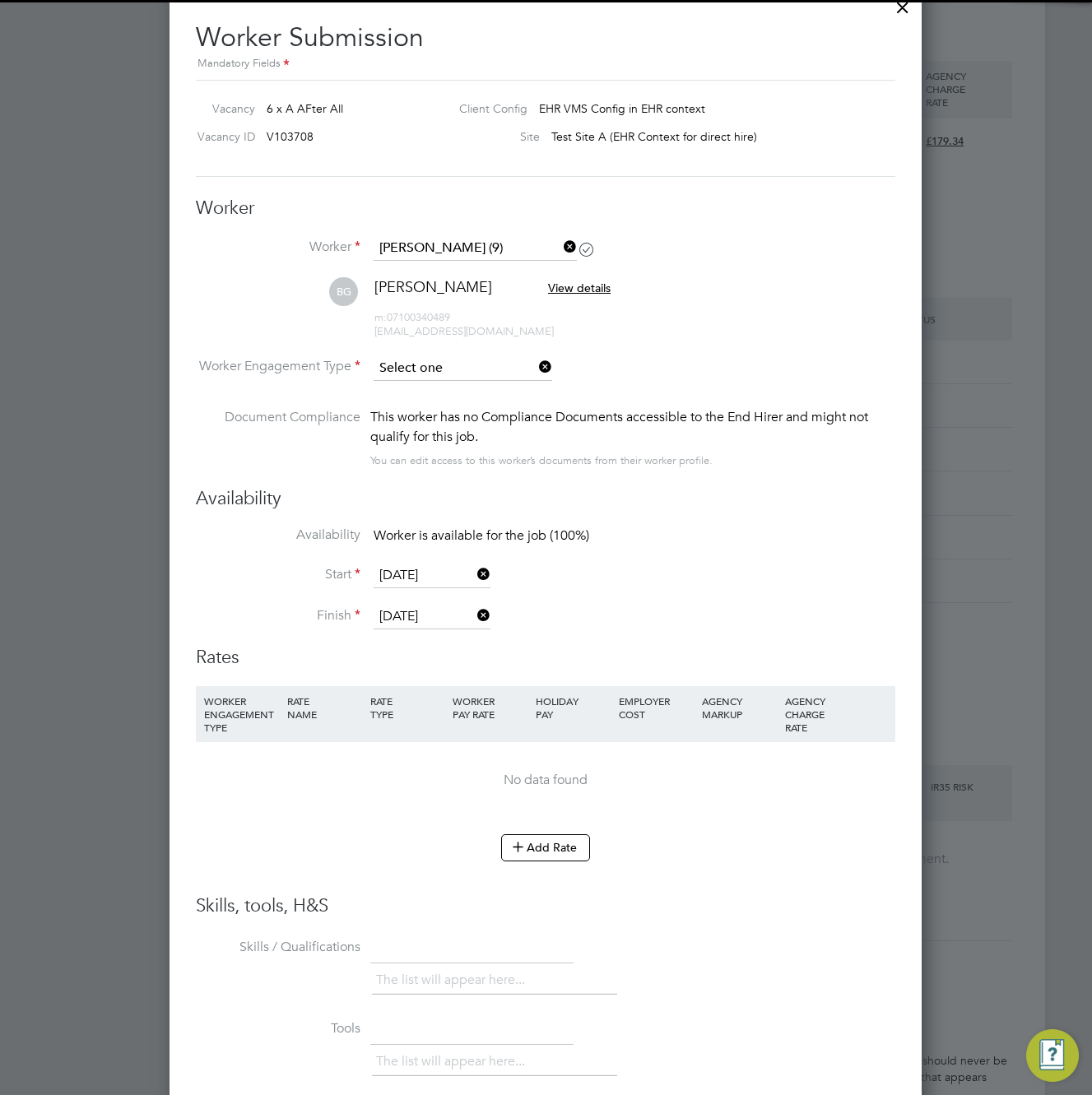
scroll to position [9, 9]
click at [488, 375] on input at bounding box center [463, 368] width 179 height 25
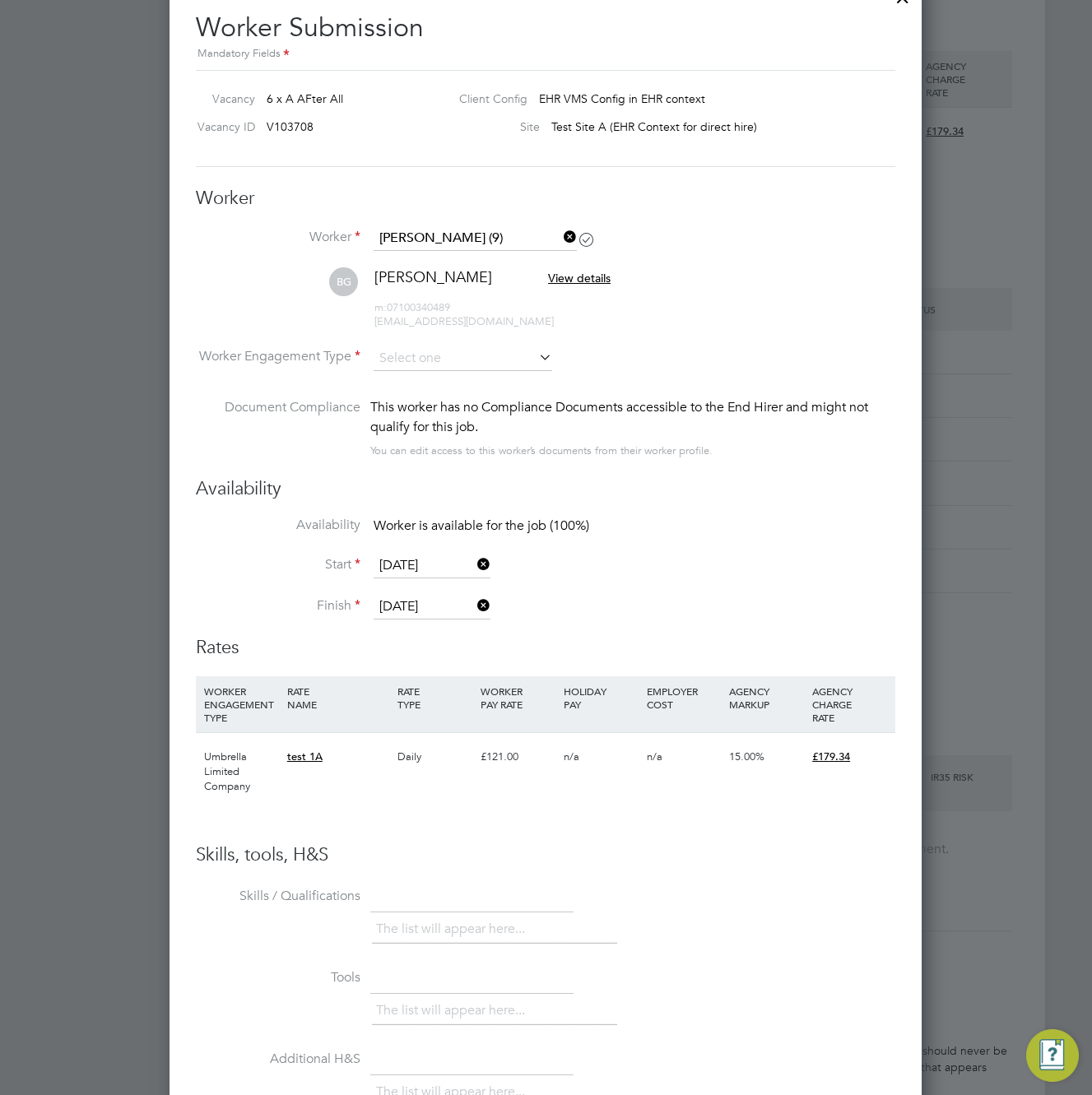
scroll to position [974, 0]
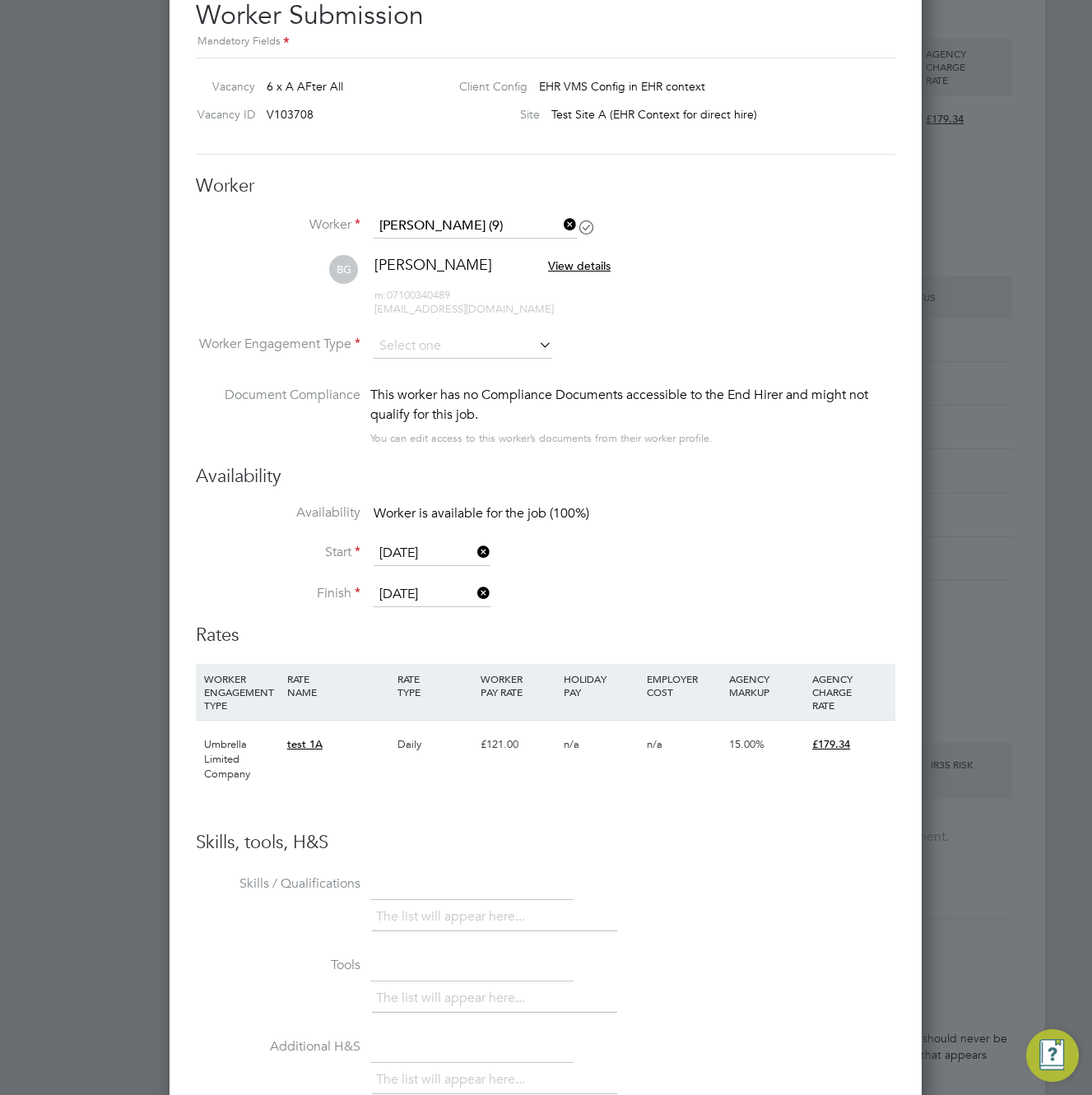
click at [457, 459] on li "Umbrella Limited Company" at bounding box center [463, 455] width 181 height 21
type input "Umbrella Limited Company"
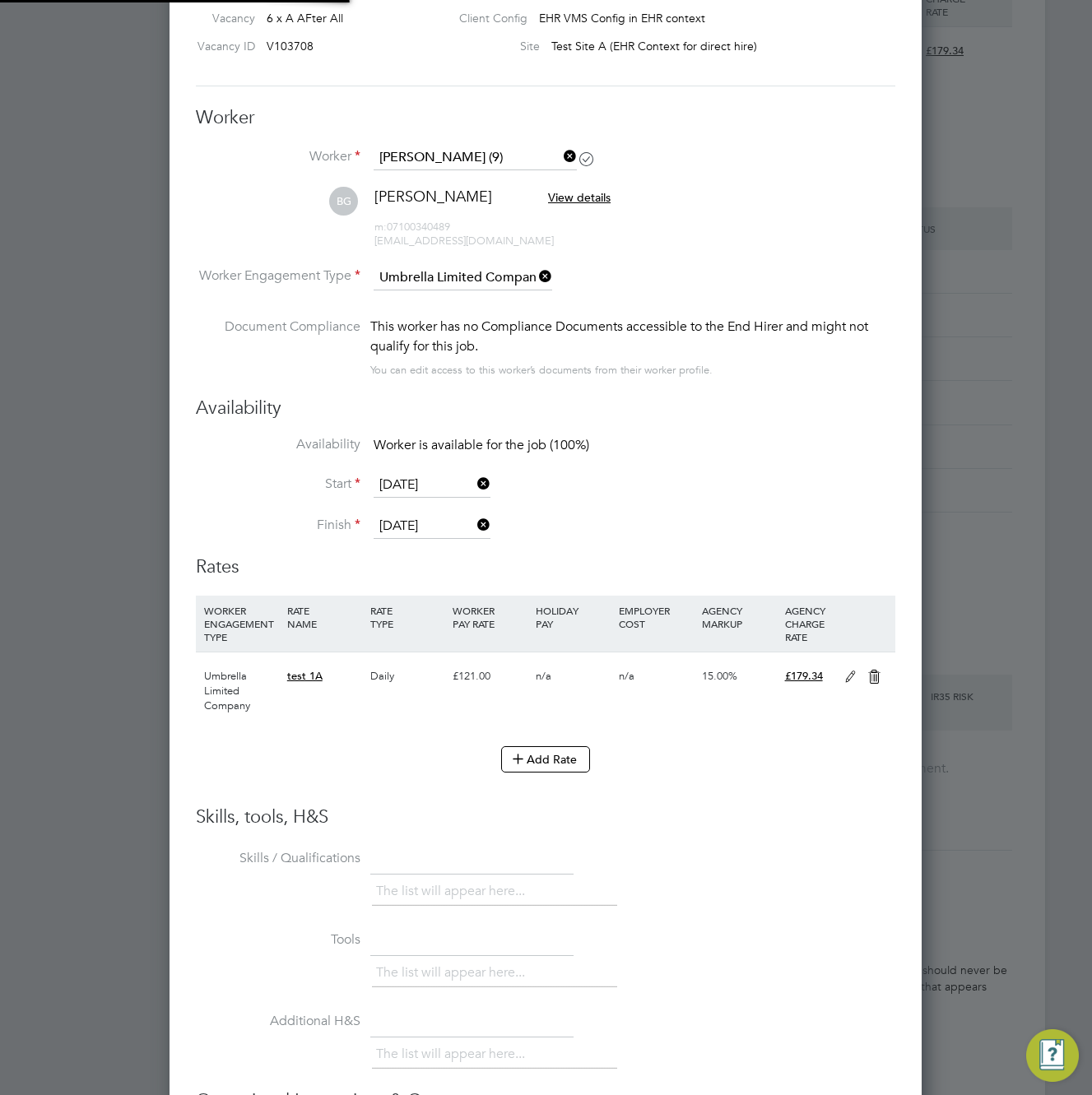
scroll to position [1281, 0]
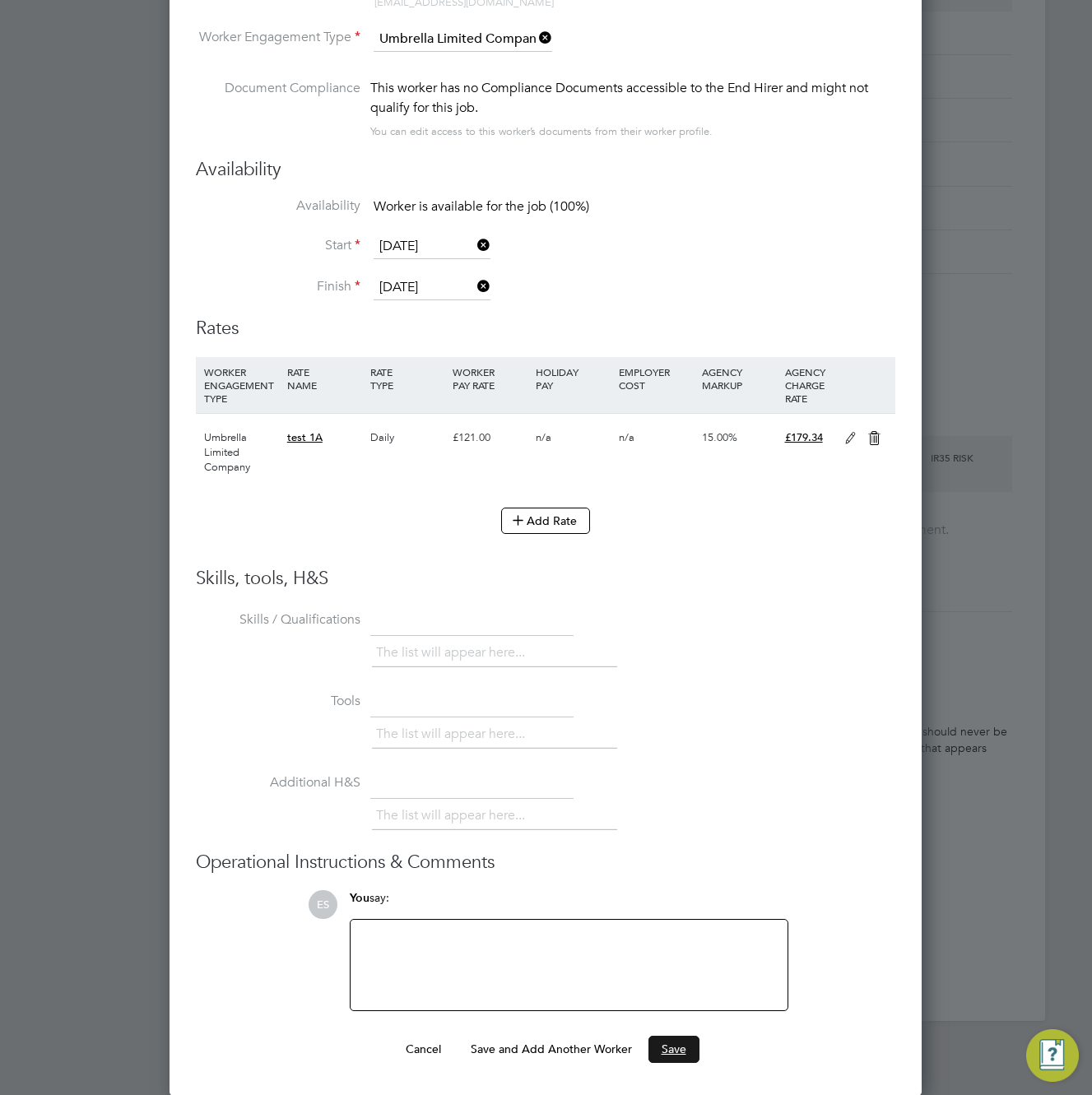
click at [680, 1043] on button "Save" at bounding box center [674, 1049] width 51 height 26
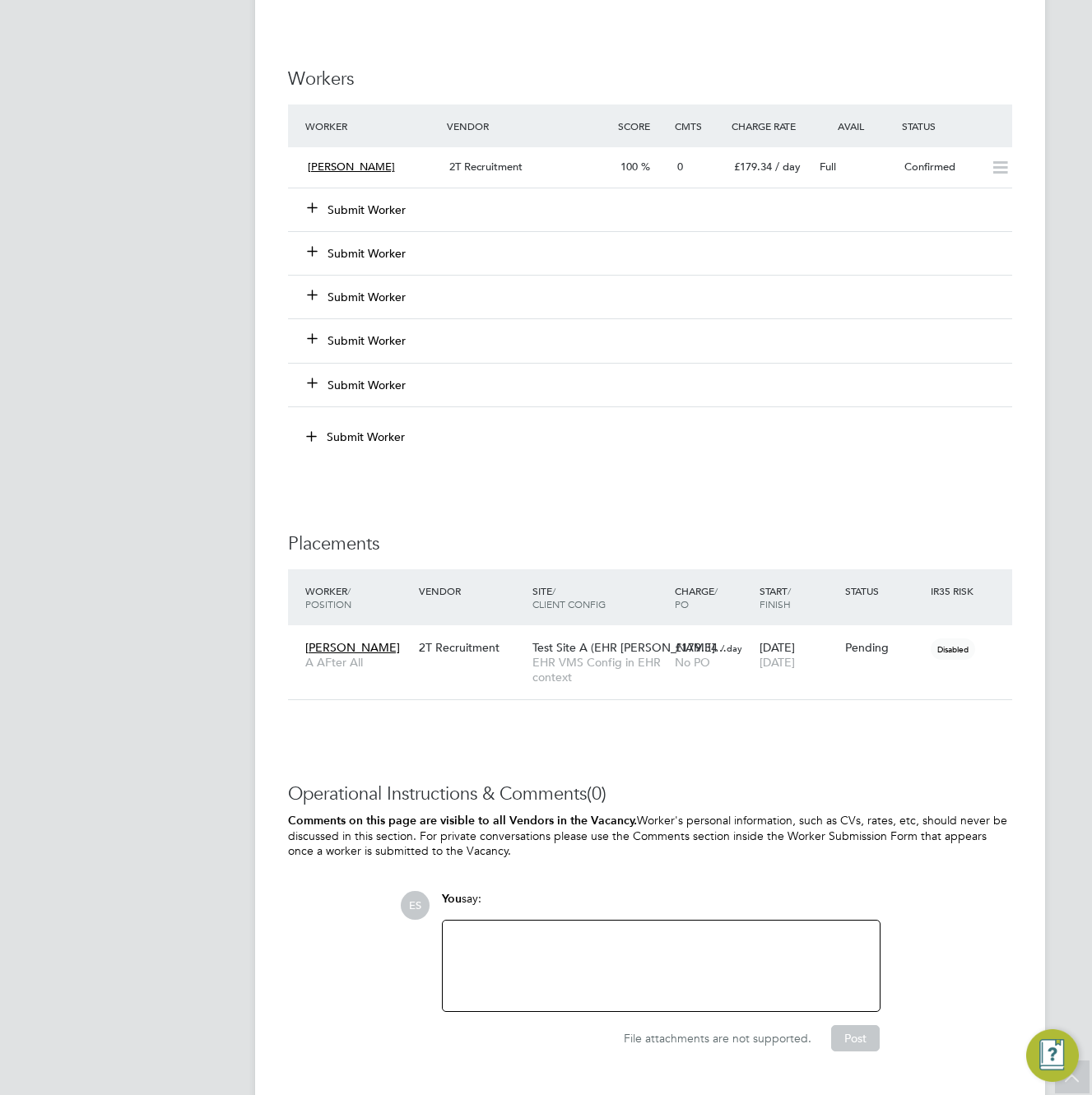
scroll to position [61, 143]
click at [632, 647] on span "Test Site A (EHR Conte…" at bounding box center [629, 646] width 194 height 14
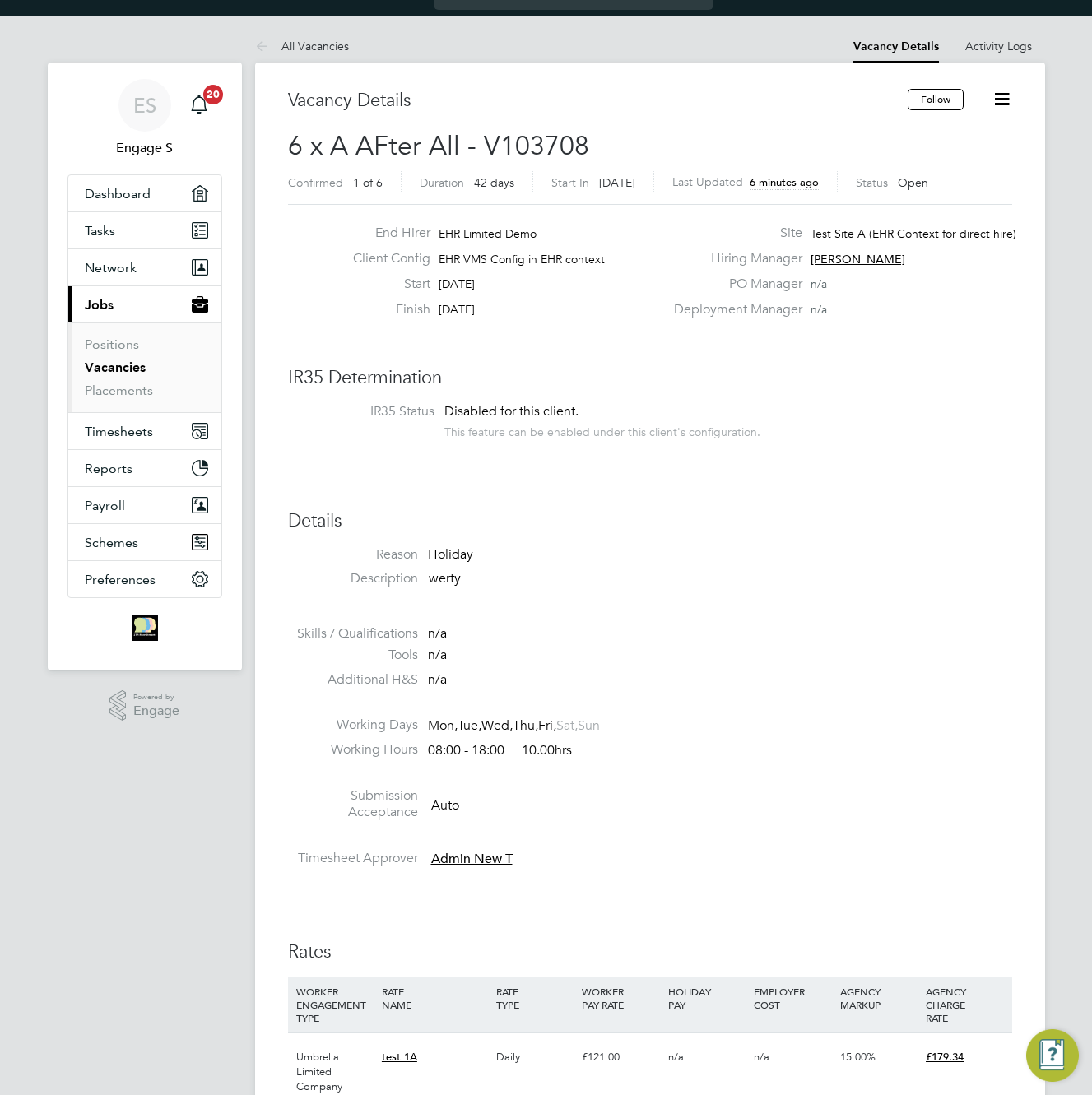
scroll to position [0, 0]
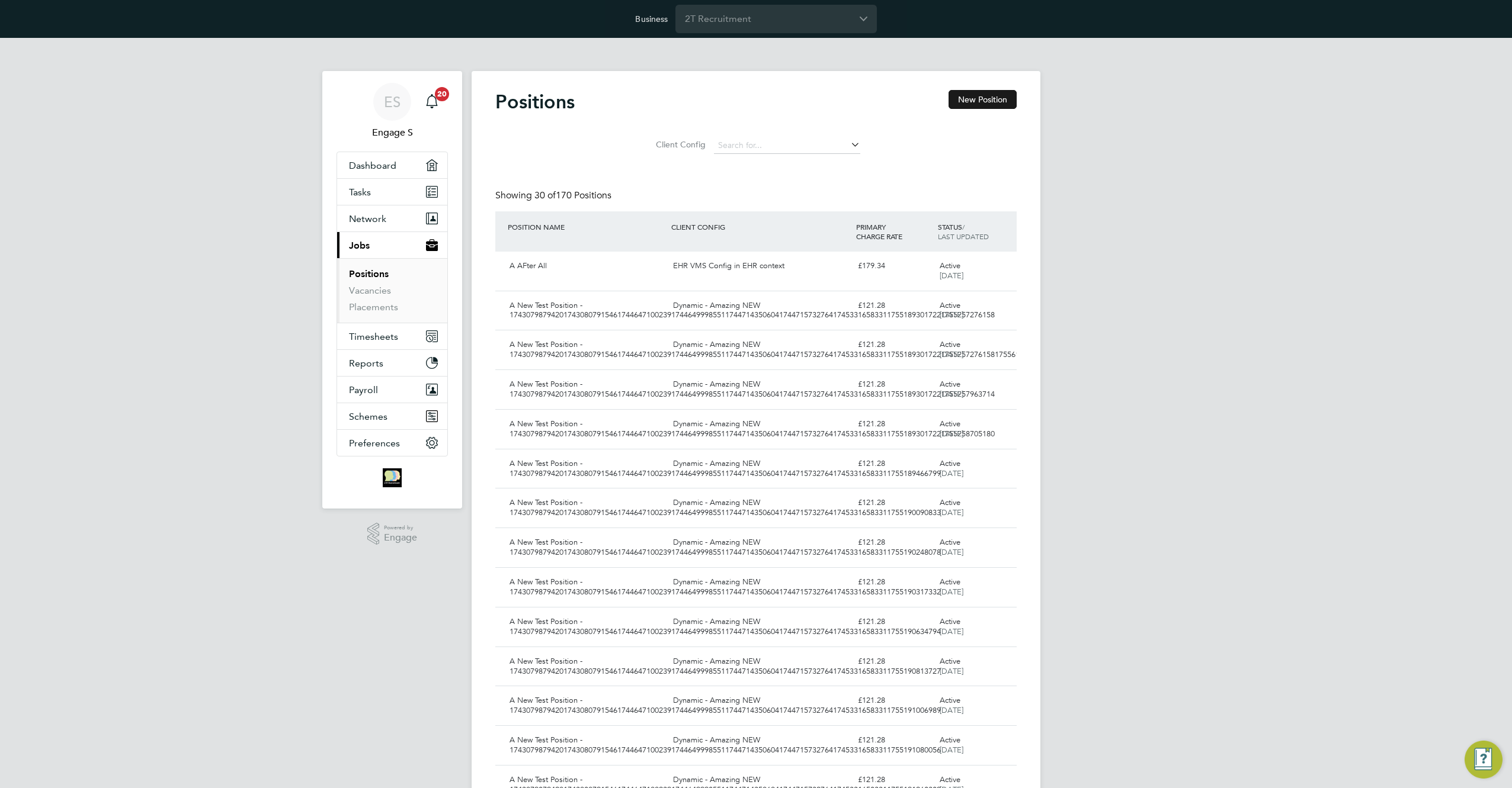
click at [1000, 103] on button "New Position" at bounding box center [982, 99] width 68 height 19
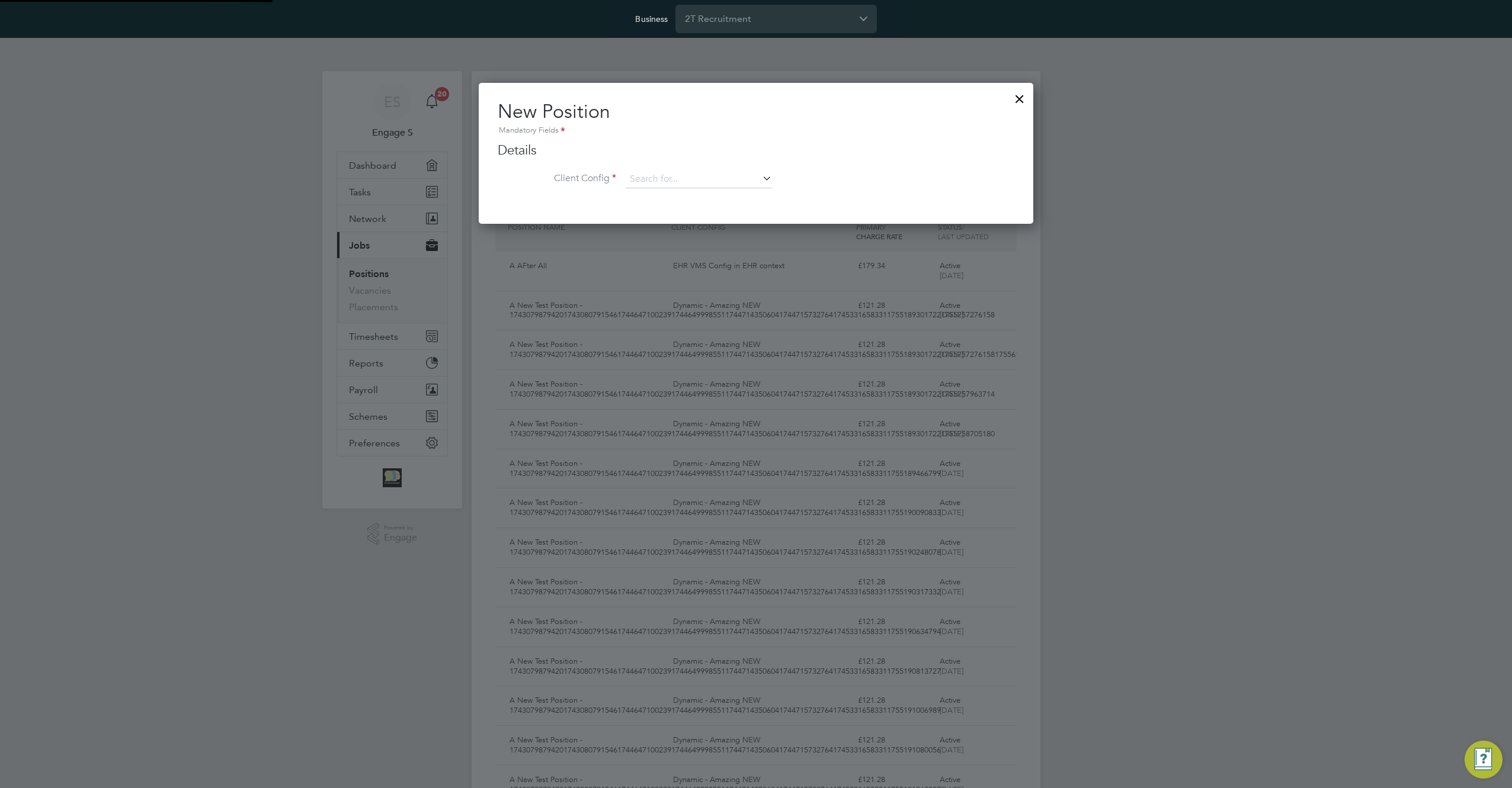
scroll to position [142, 555]
click at [739, 181] on input at bounding box center [698, 179] width 147 height 18
click at [724, 200] on li "Dynamic - Amazing NEW" at bounding box center [698, 196] width 148 height 16
type input "Dynamic - Amazing NEW"
click at [706, 180] on input at bounding box center [698, 179] width 147 height 18
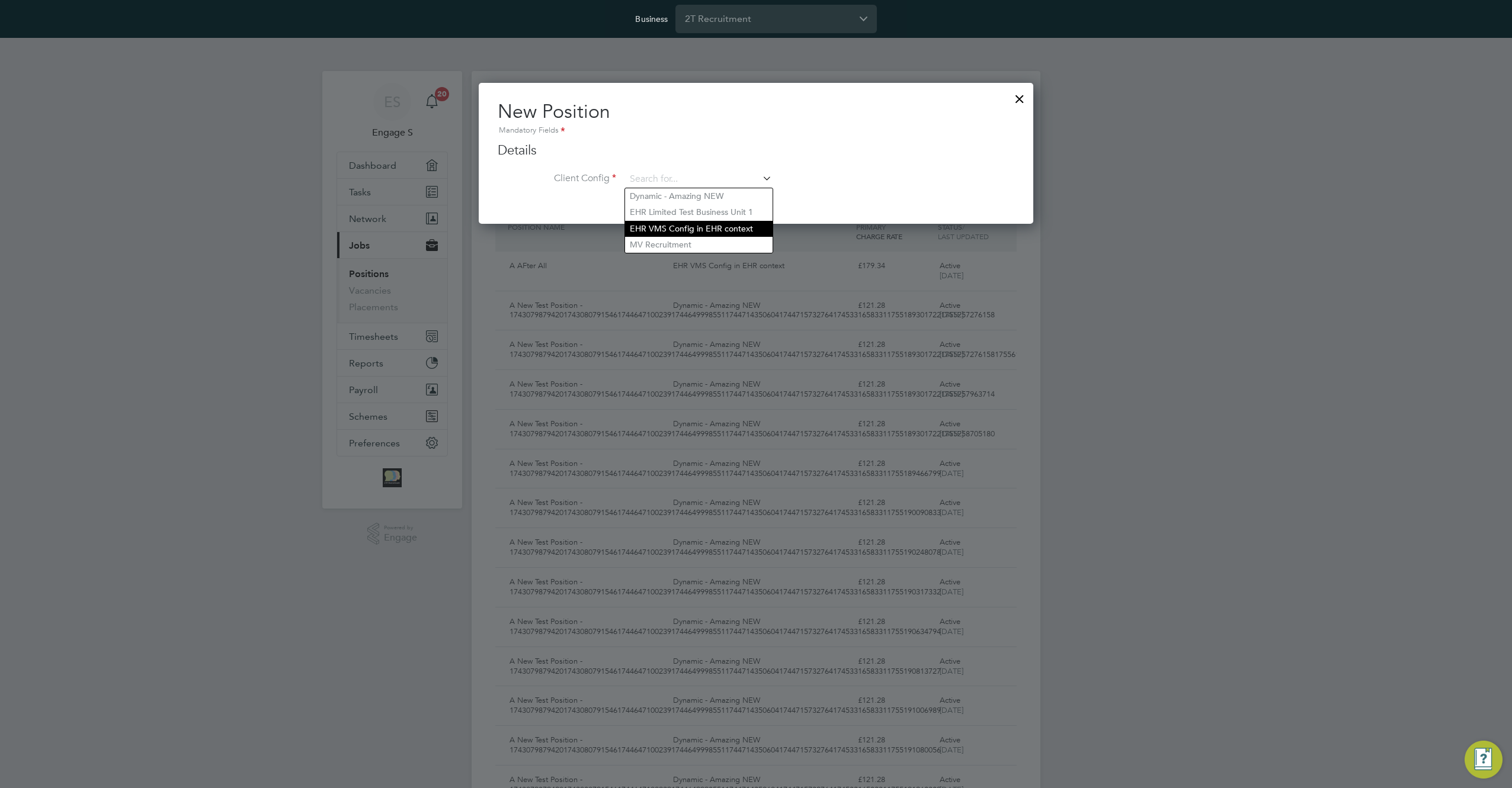
click at [695, 227] on li "EHR VMS Config in EHR context" at bounding box center [698, 229] width 148 height 16
type input "EHR VMS Config in EHR context"
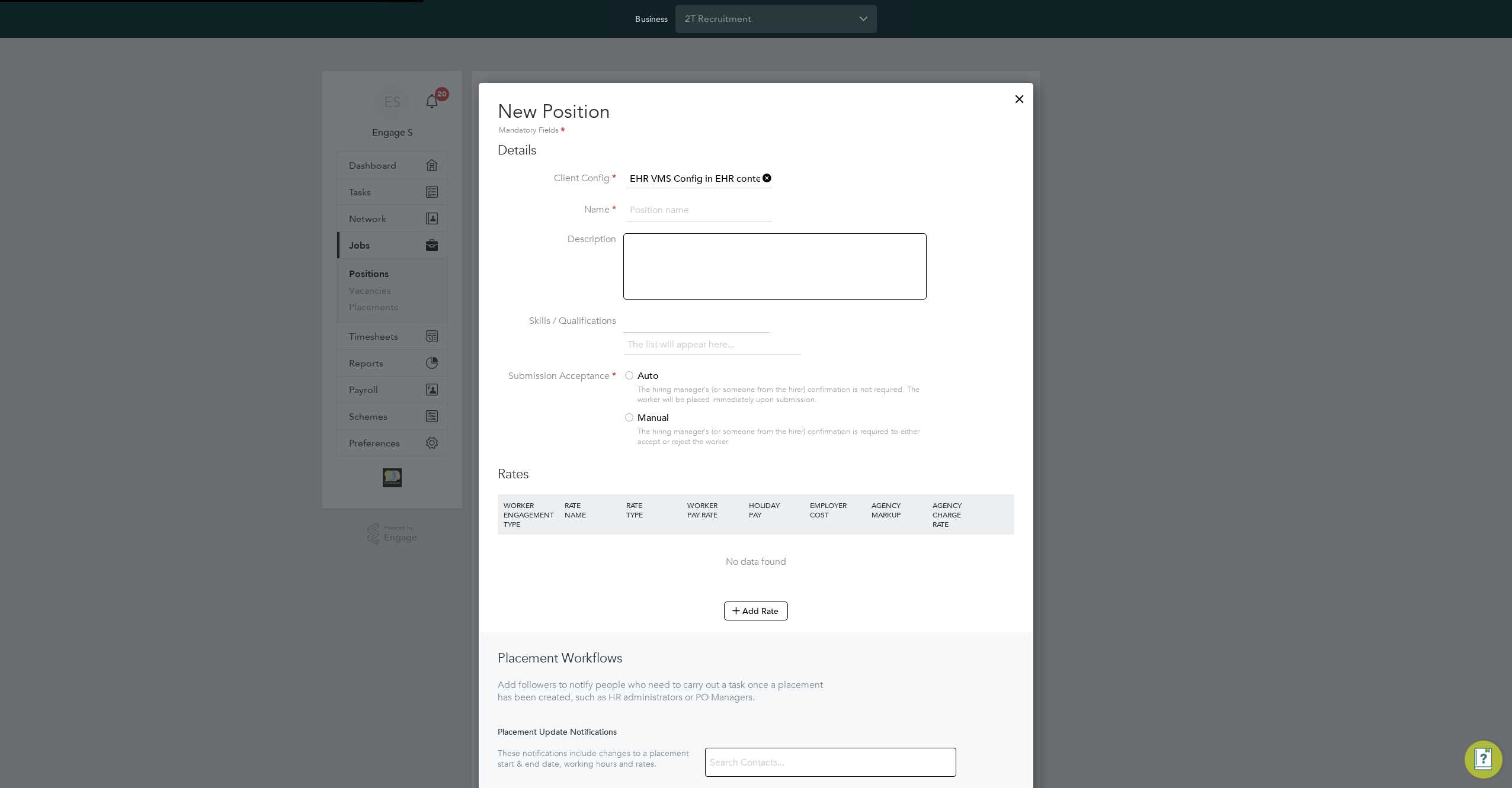
scroll to position [779, 555]
click at [703, 216] on input at bounding box center [698, 211] width 147 height 21
click at [846, 200] on li "Name A test" at bounding box center [756, 217] width 517 height 33
click at [730, 232] on li "Name A test" at bounding box center [756, 217] width 517 height 33
click at [719, 248] on div at bounding box center [775, 267] width 304 height 66
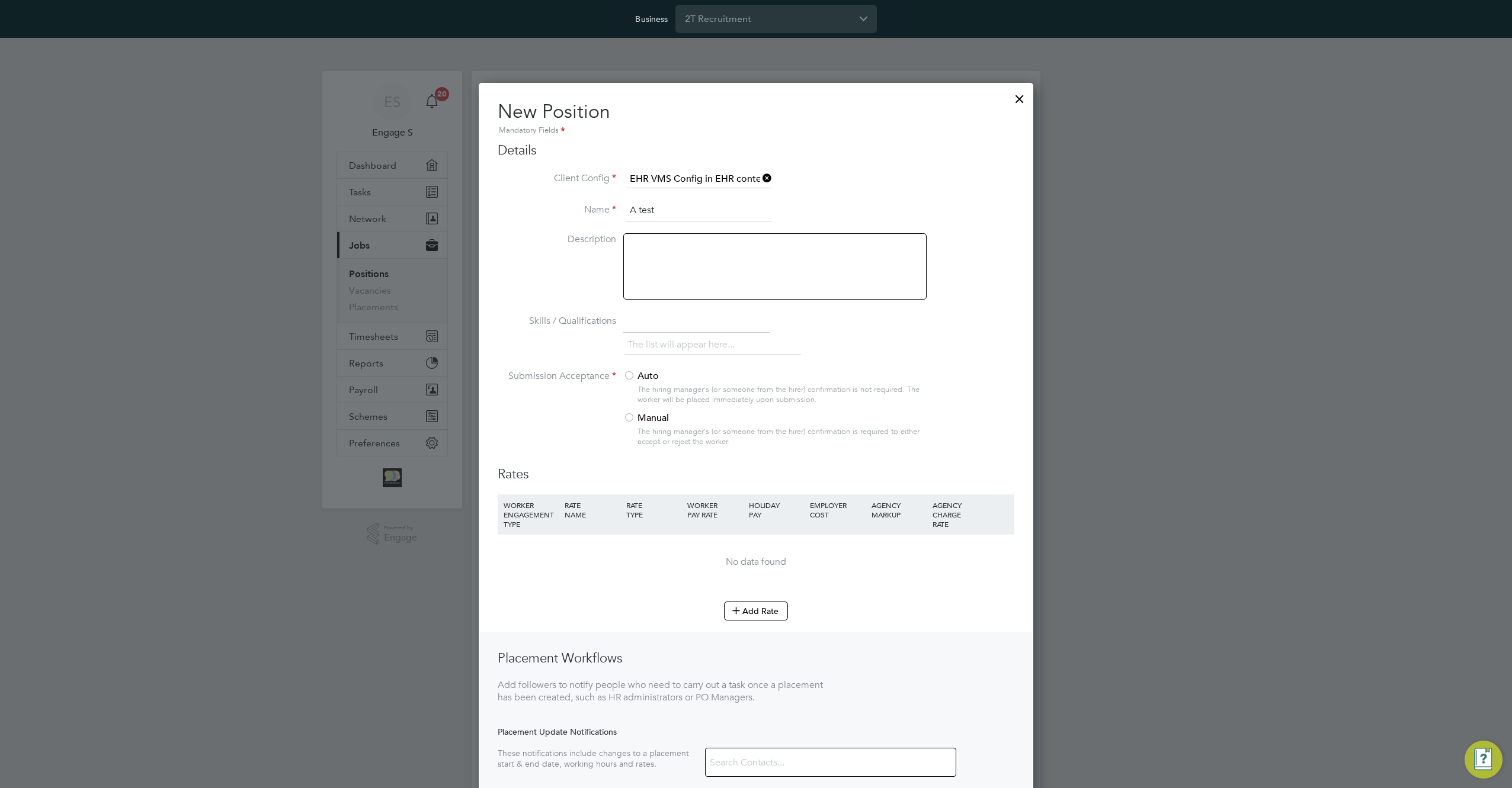
click at [674, 206] on input "A test" at bounding box center [698, 211] width 147 height 21
type input "A test - -- re"
click at [632, 374] on div at bounding box center [629, 376] width 12 height 12
click at [755, 615] on button "Add Rate" at bounding box center [756, 611] width 64 height 19
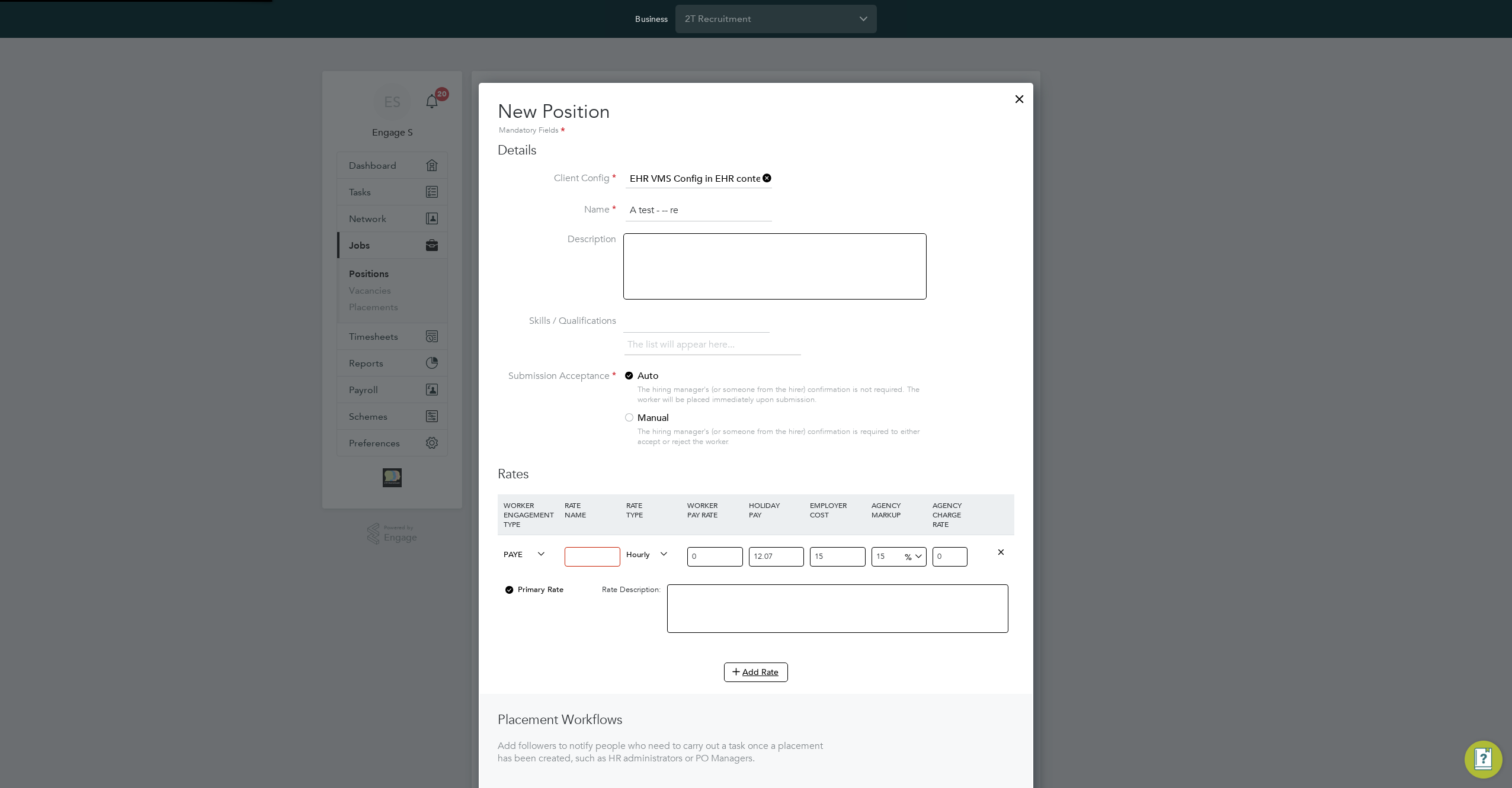
scroll to position [840, 555]
click at [519, 555] on span "PAYE" at bounding box center [525, 553] width 43 height 13
click at [532, 599] on li "Self-Employed" at bounding box center [552, 597] width 105 height 15
click at [581, 560] on input at bounding box center [592, 557] width 55 height 20
type input "12"
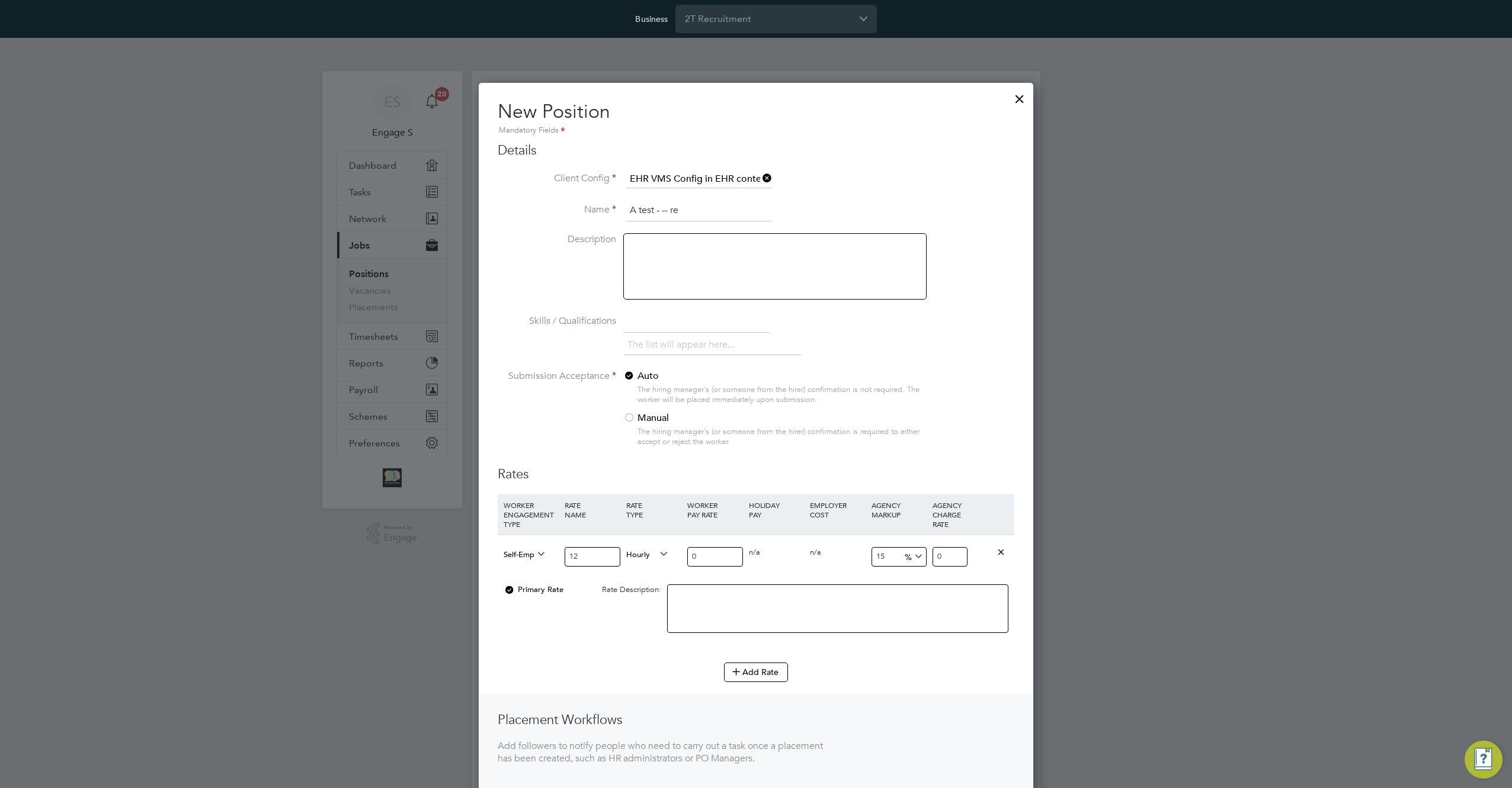
click at [711, 555] on input "0" at bounding box center [715, 557] width 55 height 20
type input "03"
type input "4.44637725"
type input "033"
type input "48.91014975"
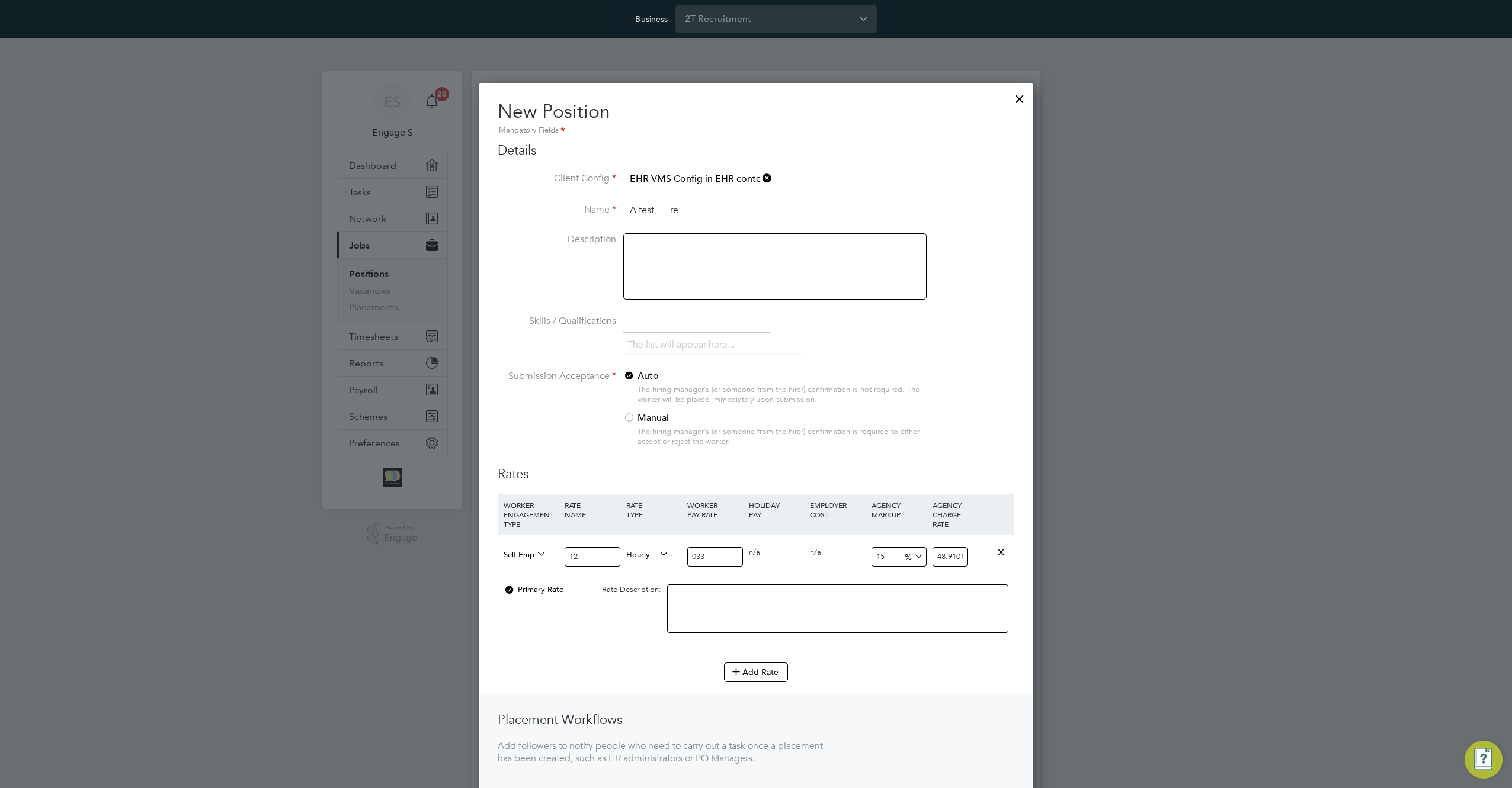
type input "033"
click at [752, 595] on textarea at bounding box center [838, 608] width 342 height 48
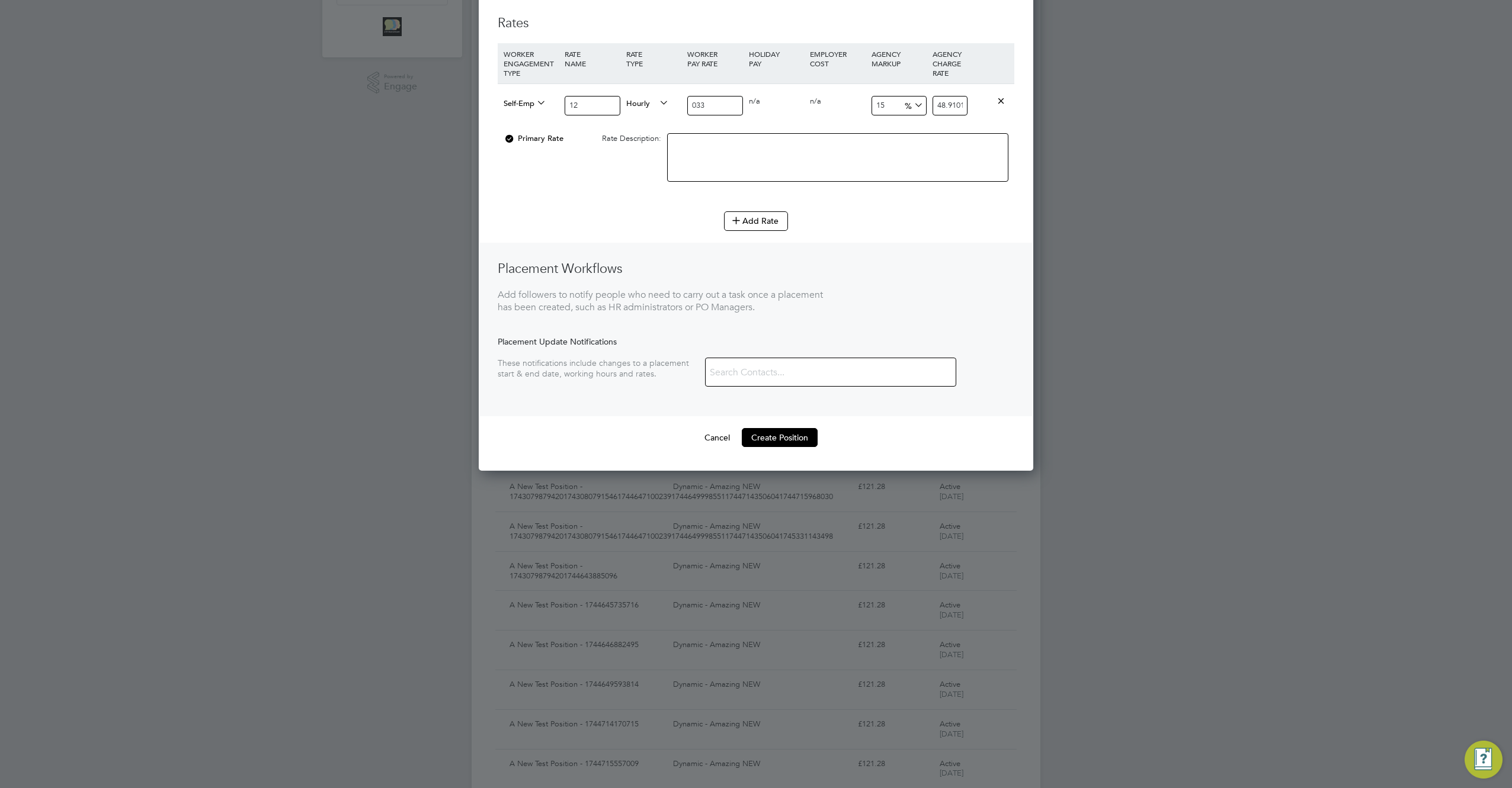
scroll to position [466, 0]
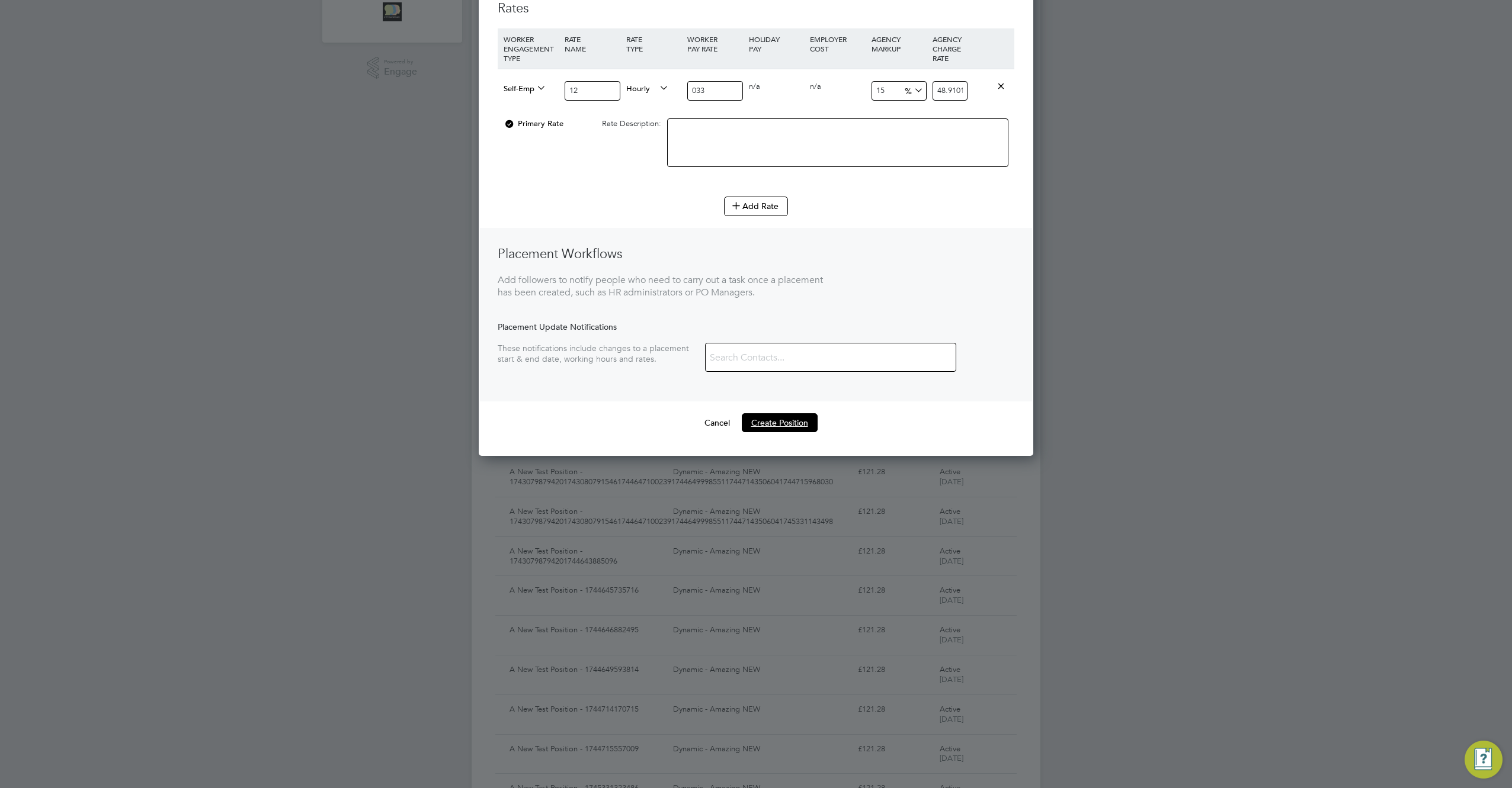
click at [790, 423] on button "Create Position" at bounding box center [780, 422] width 76 height 19
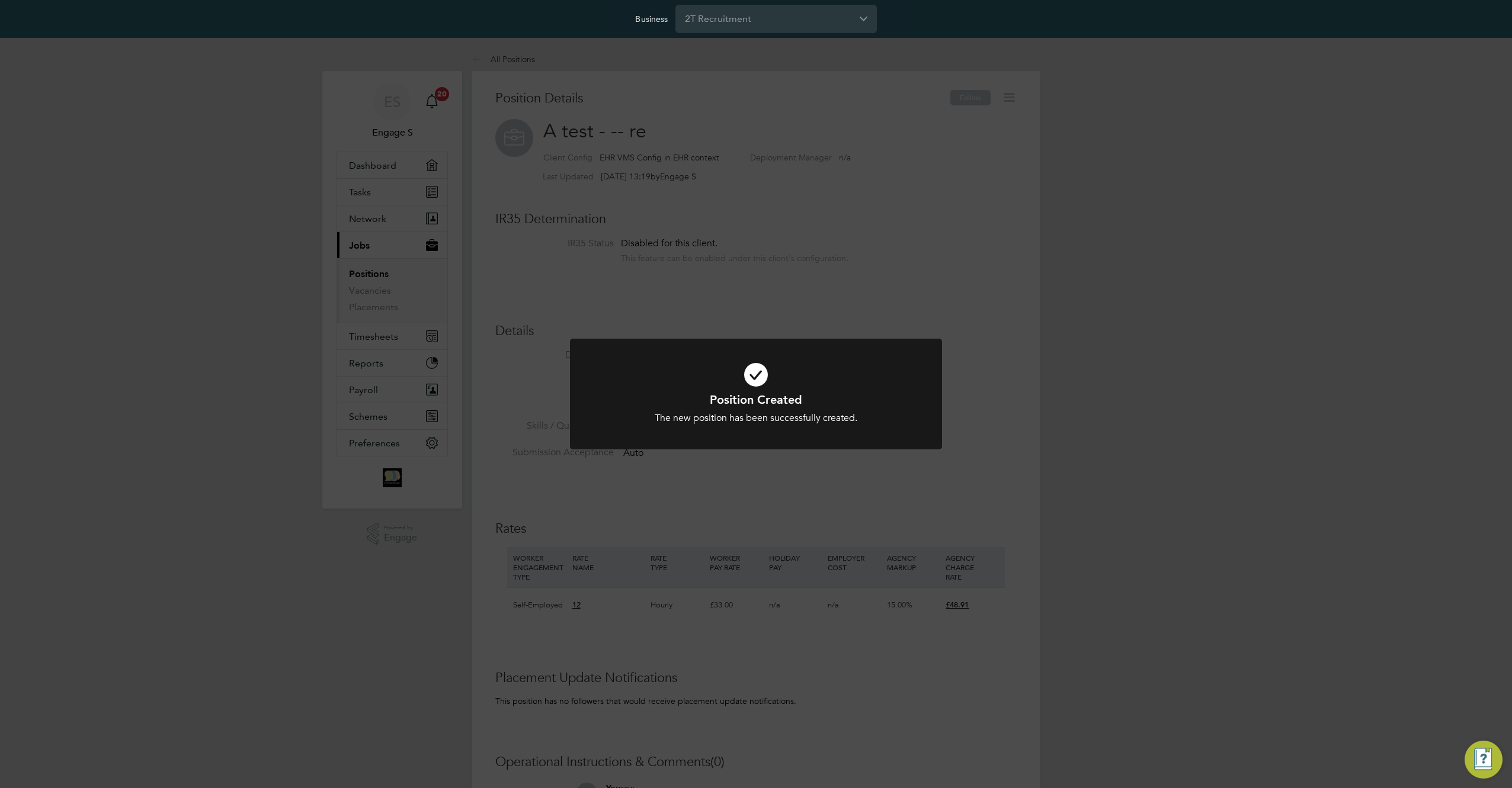
scroll to position [35, 79]
click at [1001, 318] on div "Position Created The new position has been successfully created. Cancel Okay" at bounding box center [756, 394] width 1512 height 788
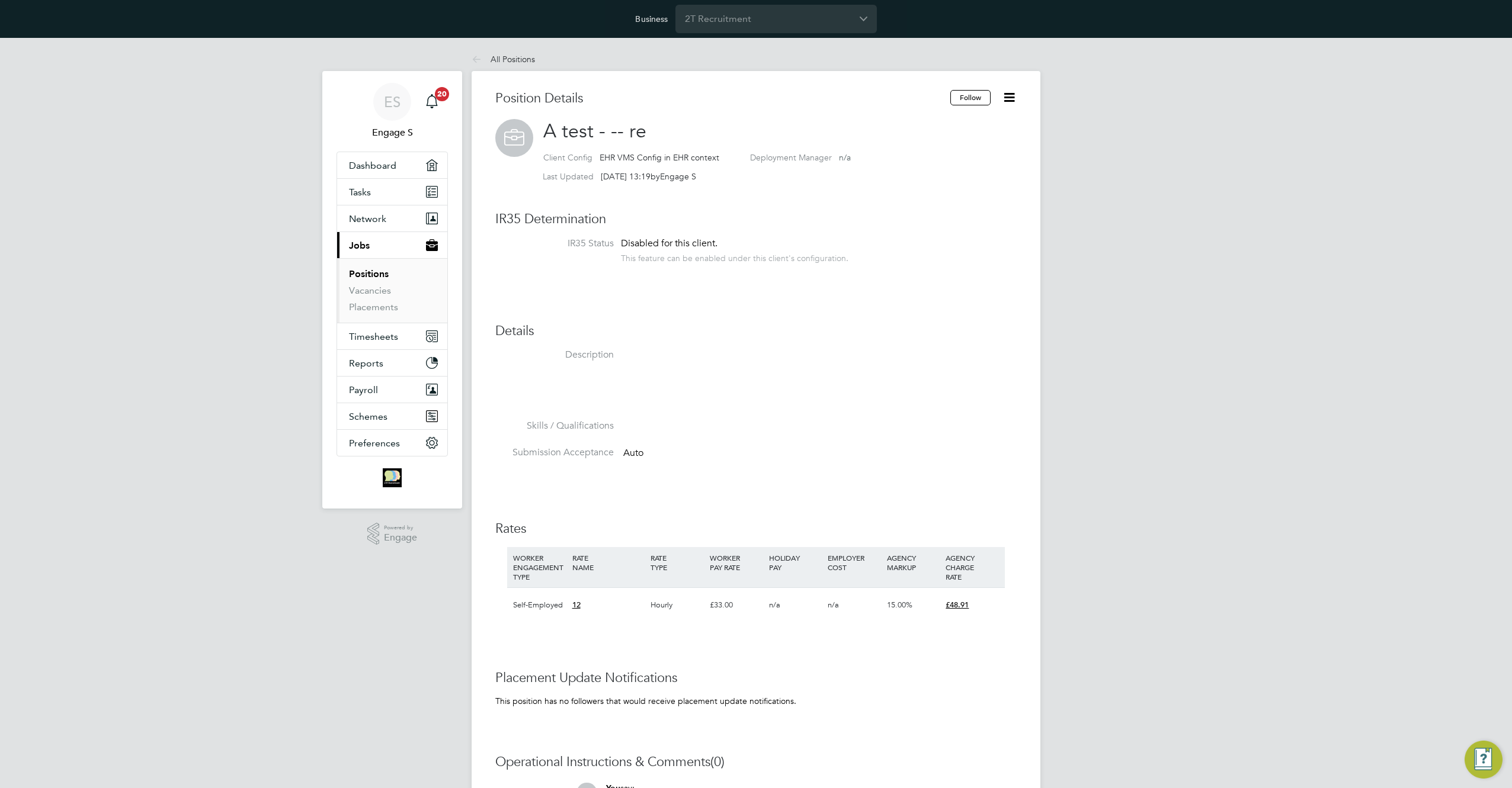
click at [1012, 98] on icon at bounding box center [1009, 97] width 15 height 15
click at [814, 236] on div "Position Details Follow A test - -- re Client Config EHR VMS Config in EHR cont…" at bounding box center [756, 516] width 521 height 852
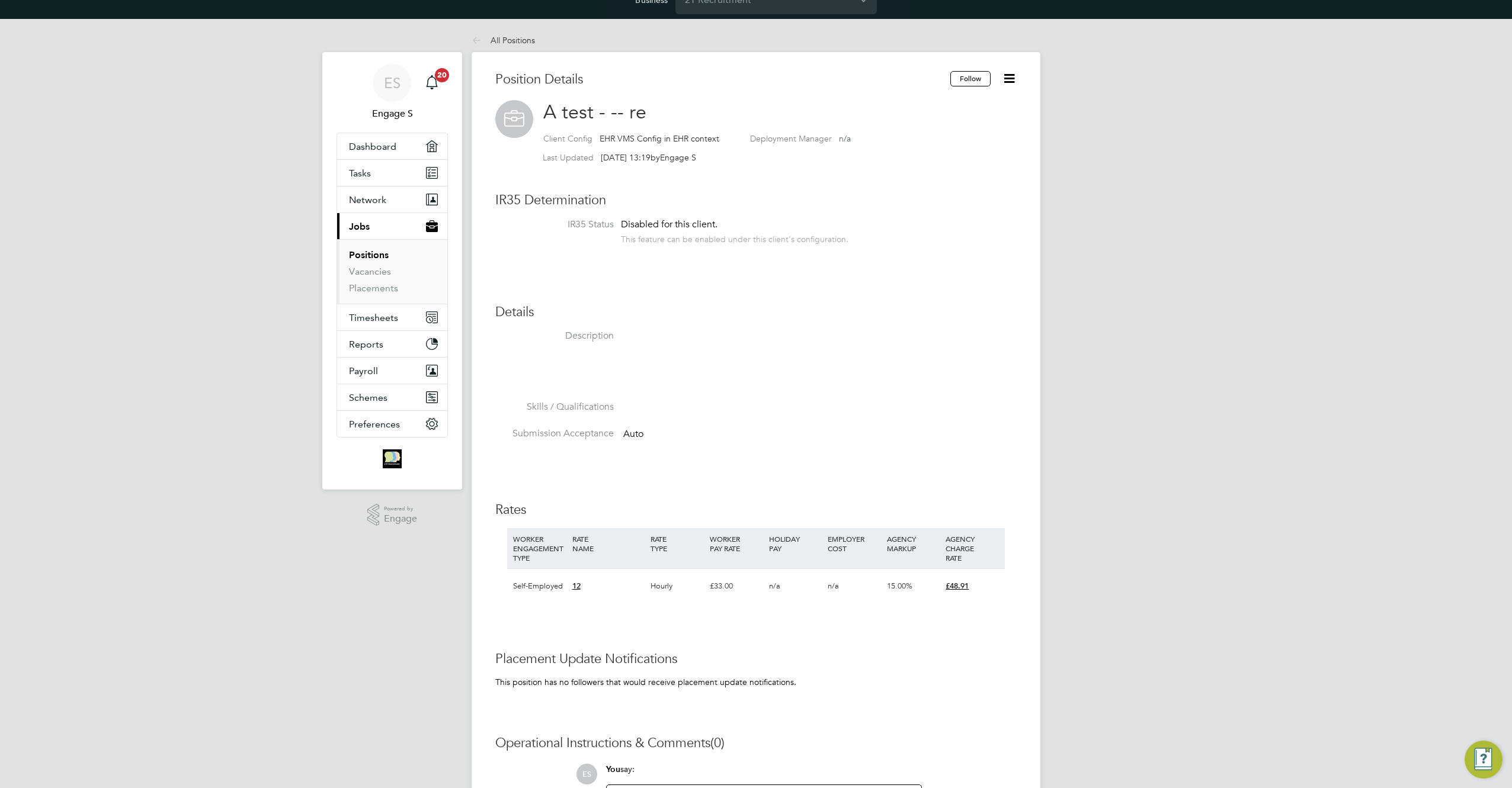
scroll to position [184, 0]
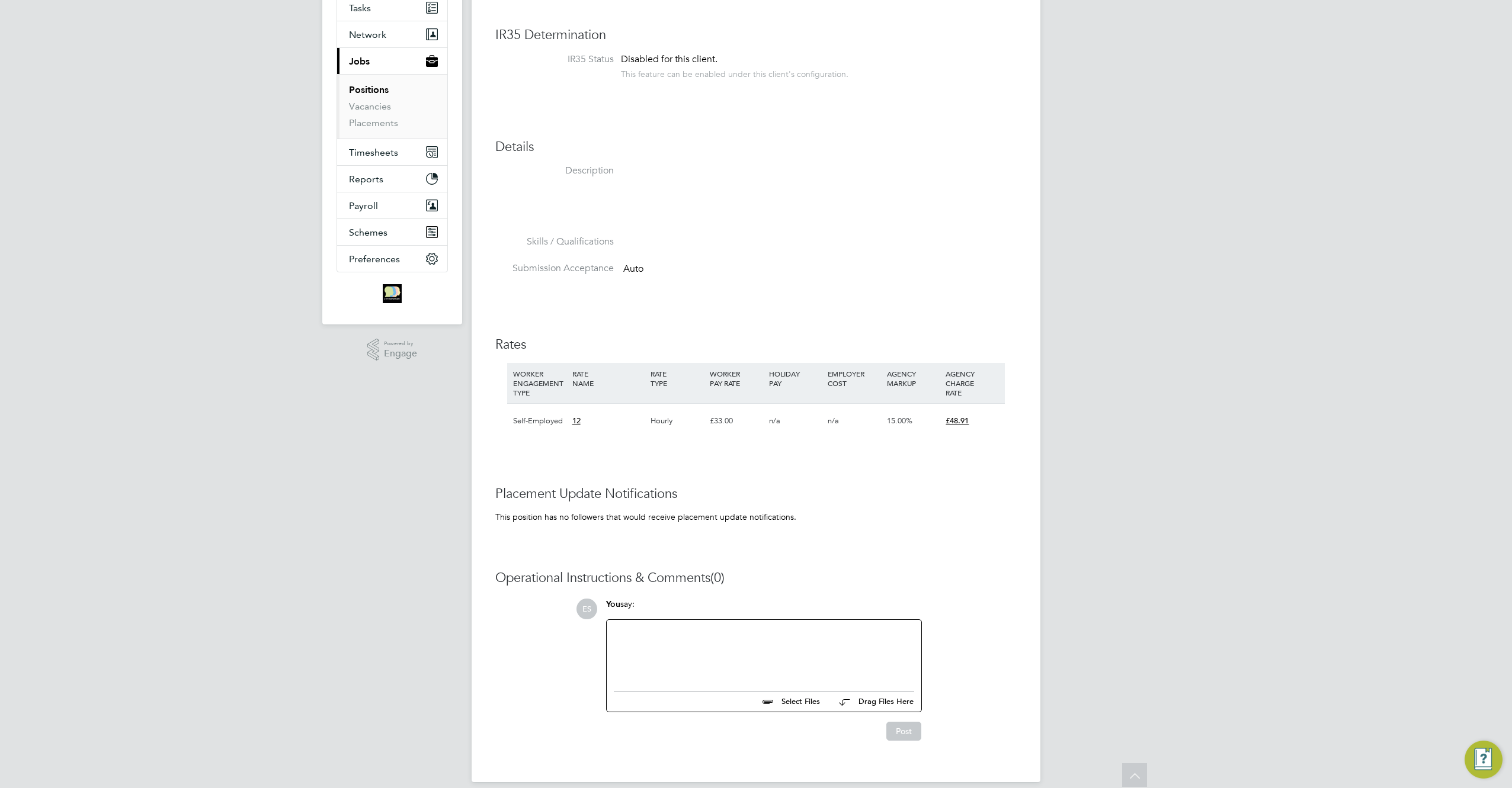
click at [744, 295] on div "Position Details Follow A test - -- re Client Config EHR VMS Config in EHR cont…" at bounding box center [756, 331] width 521 height 852
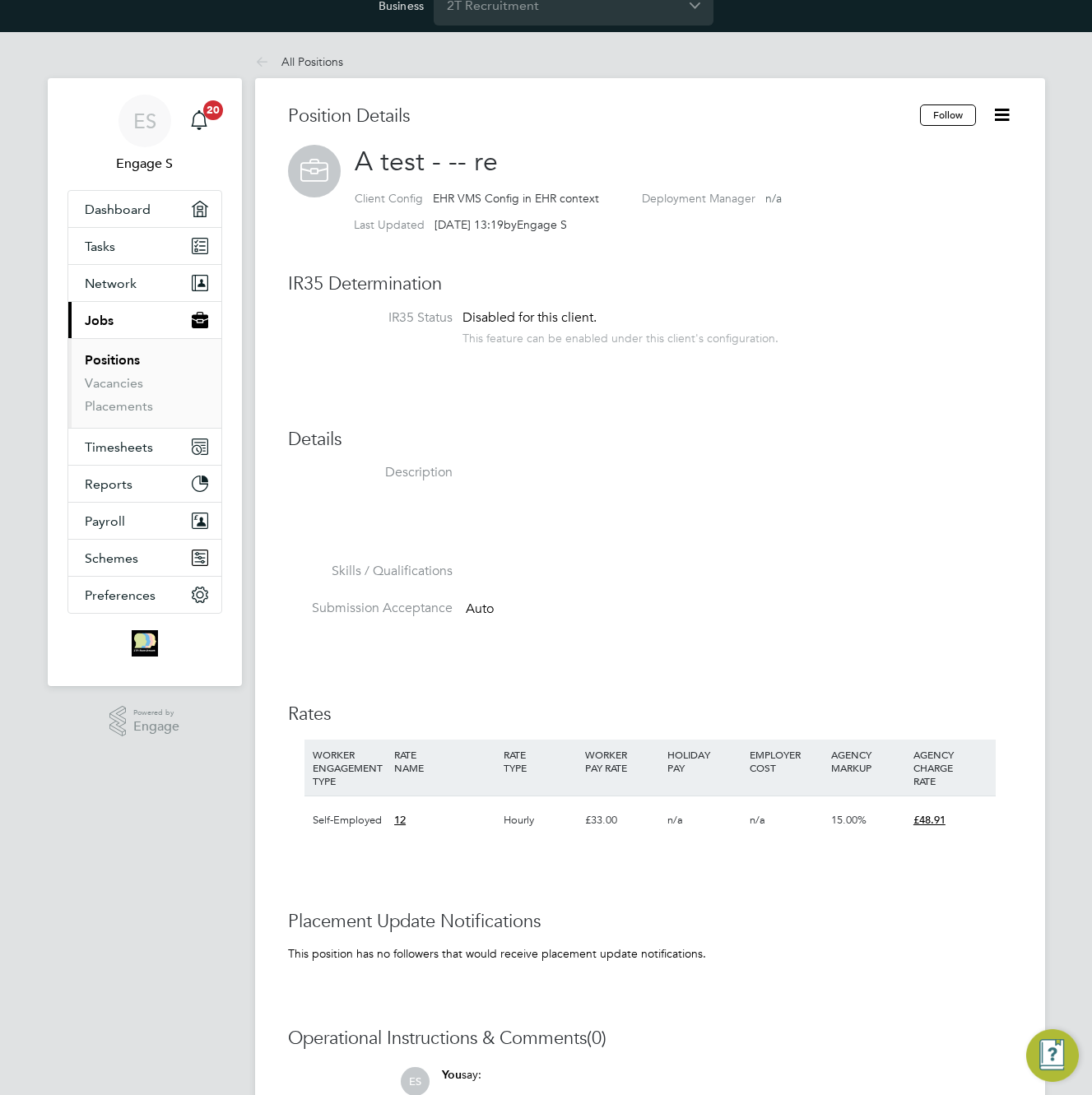
scroll to position [25, 0]
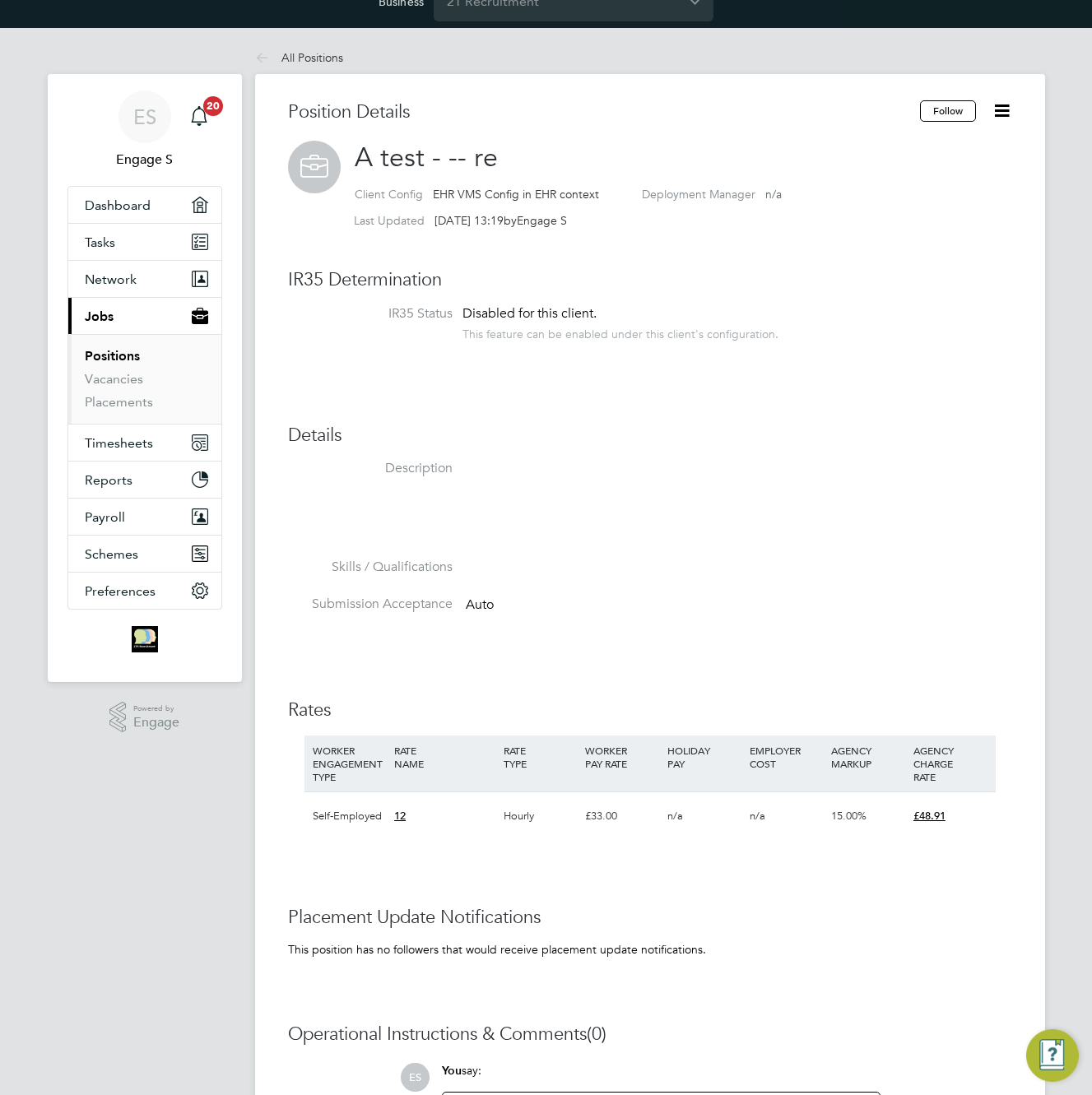
click at [997, 111] on icon at bounding box center [1002, 111] width 20 height 20
click at [887, 369] on div "Position Details Follow A test - -- re Client Config EHR VMS Config in EHR cont…" at bounding box center [650, 692] width 724 height 1184
click at [928, 297] on div "Position Details Follow A test - -- re Client Config EHR VMS Config in EHR cont…" at bounding box center [650, 692] width 724 height 1184
click at [997, 117] on icon at bounding box center [1002, 111] width 20 height 20
click at [864, 244] on div "Position Details Follow A test - -- re Client Config EHR VMS Config in EHR cont…" at bounding box center [650, 692] width 724 height 1184
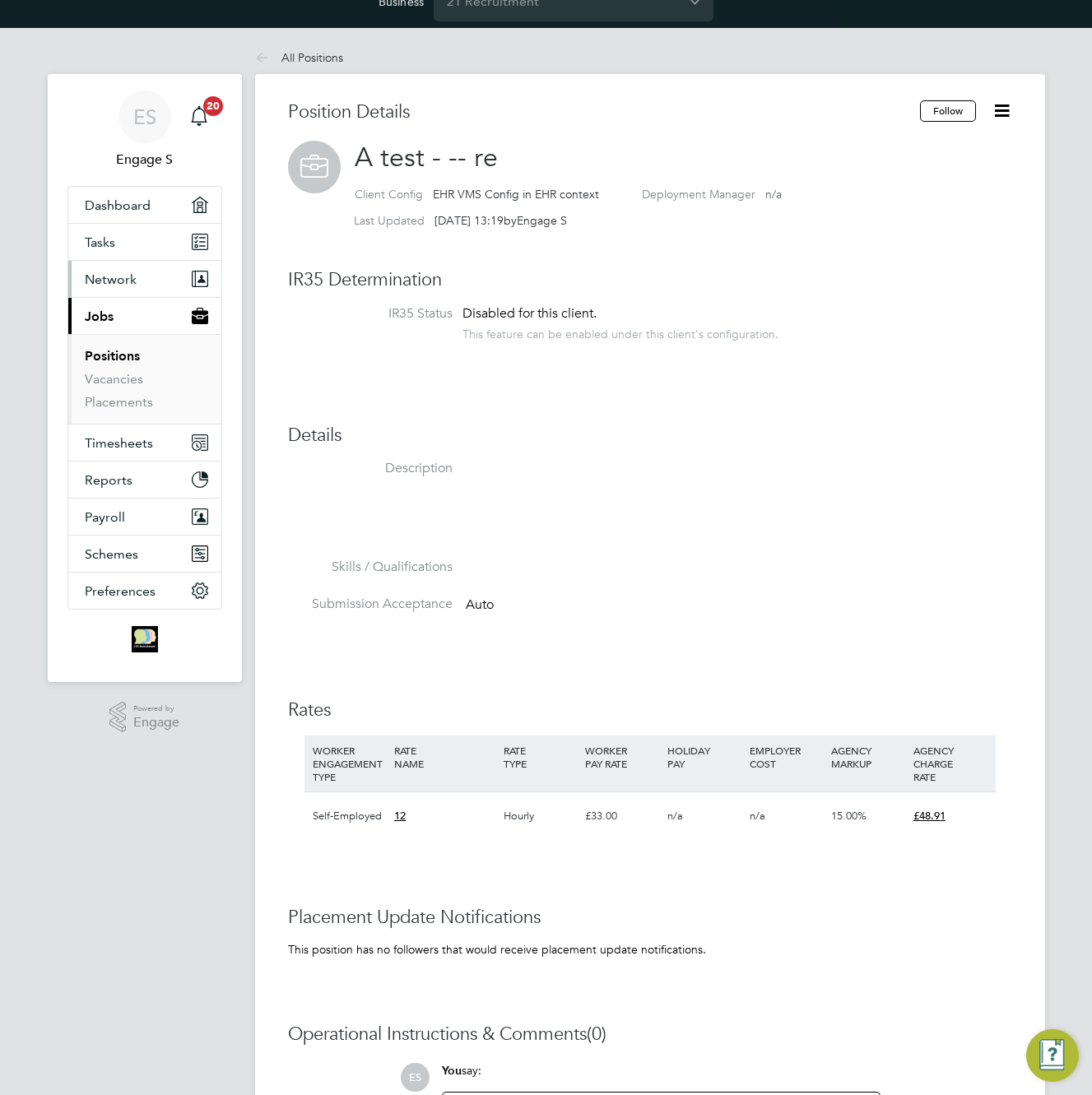
click at [106, 272] on span "Network" at bounding box center [111, 279] width 52 height 15
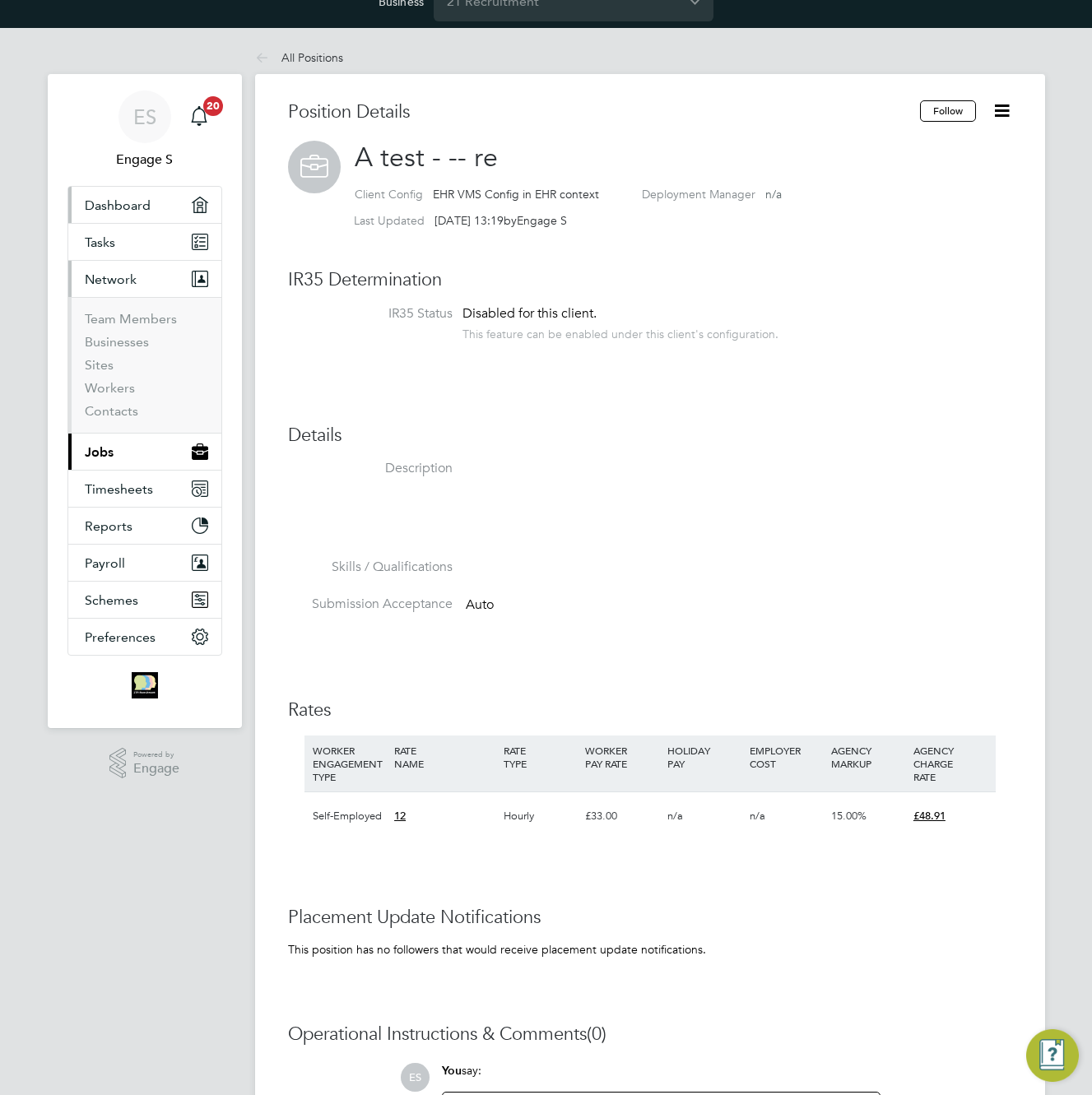
click at [110, 205] on span "Dashboard" at bounding box center [118, 205] width 66 height 15
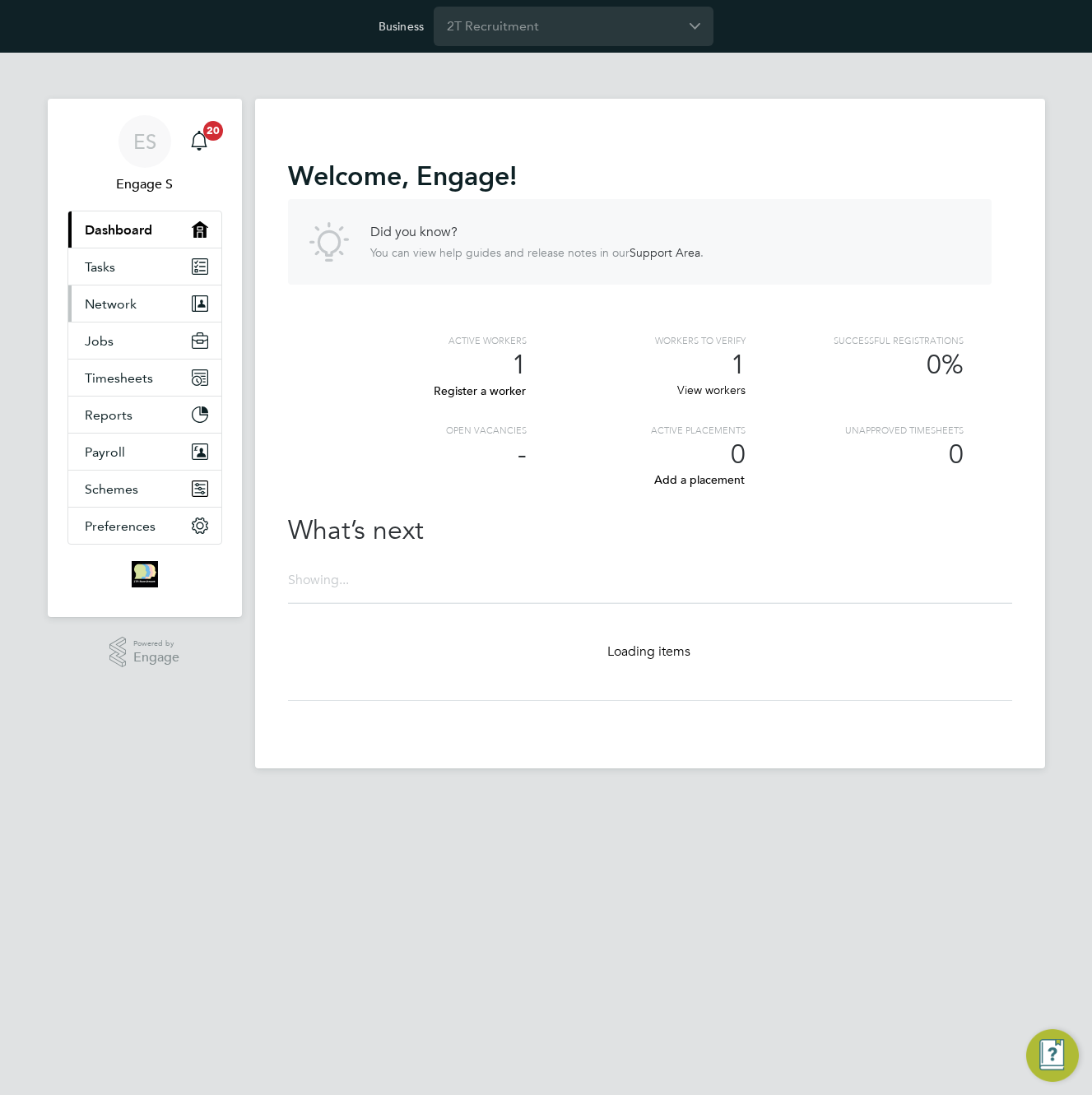
click at [116, 301] on span "Network" at bounding box center [111, 304] width 52 height 15
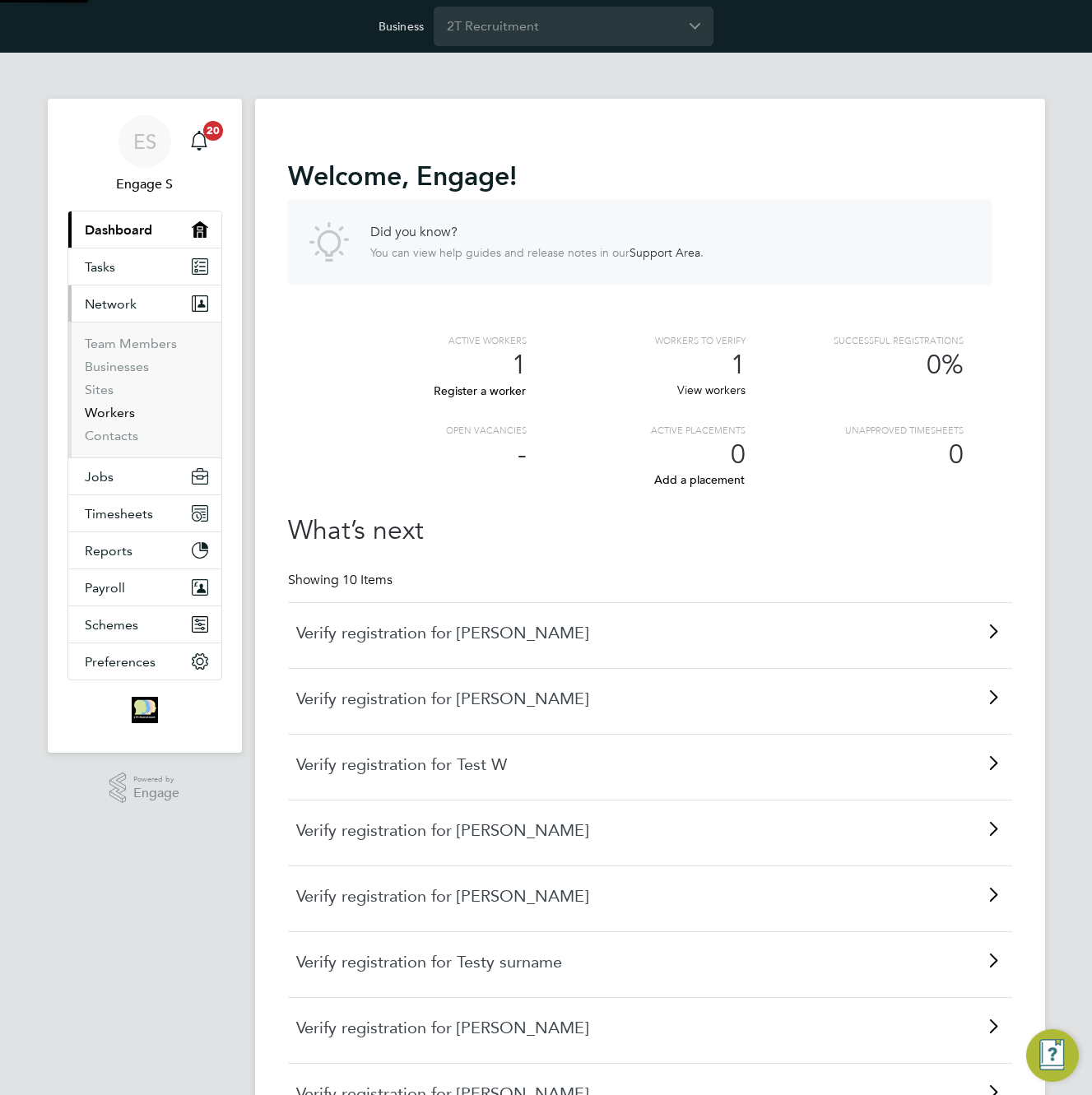
click at [105, 414] on link "Workers" at bounding box center [110, 412] width 50 height 15
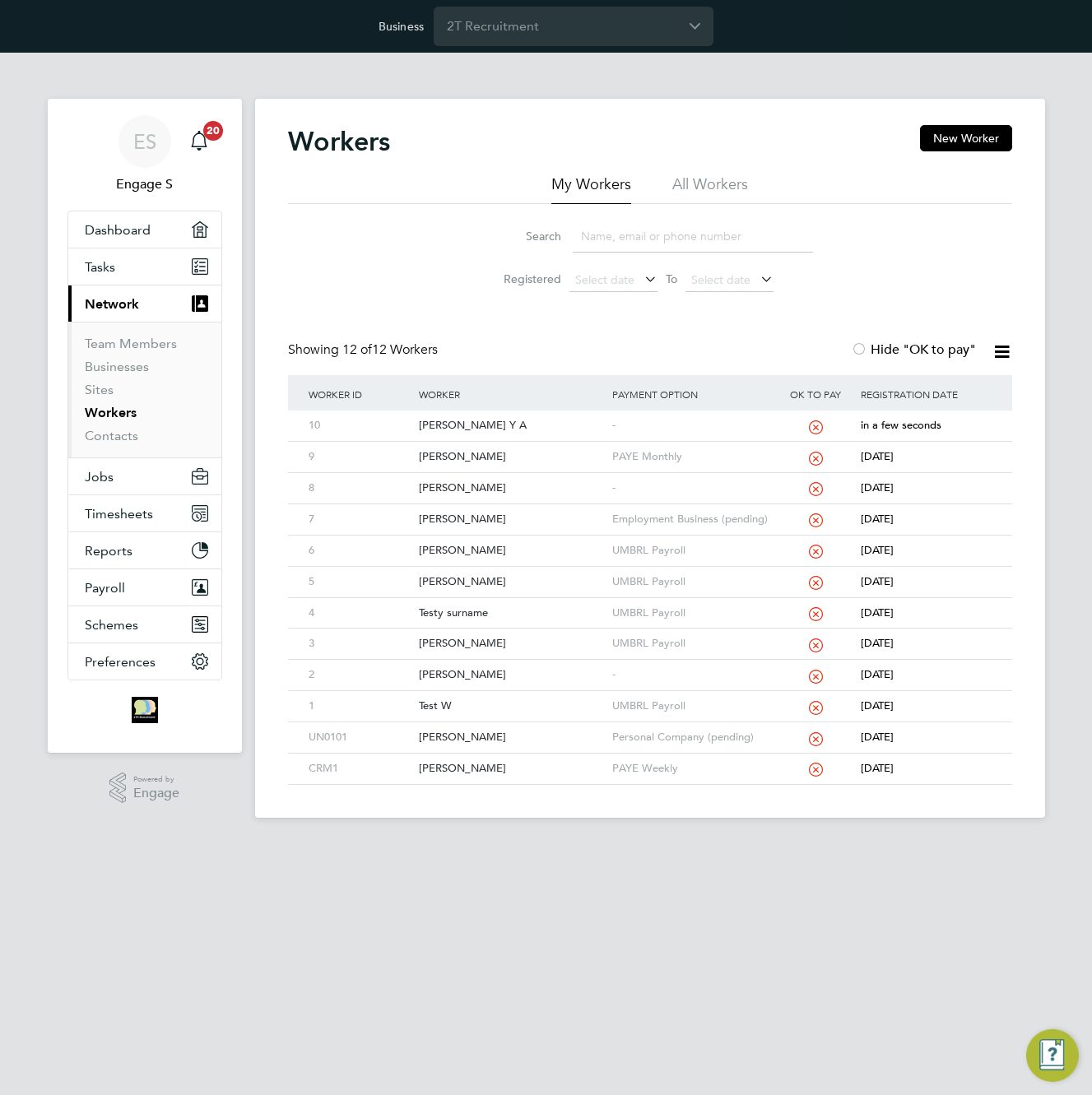
click at [690, 183] on li "All Workers" at bounding box center [710, 189] width 76 height 30
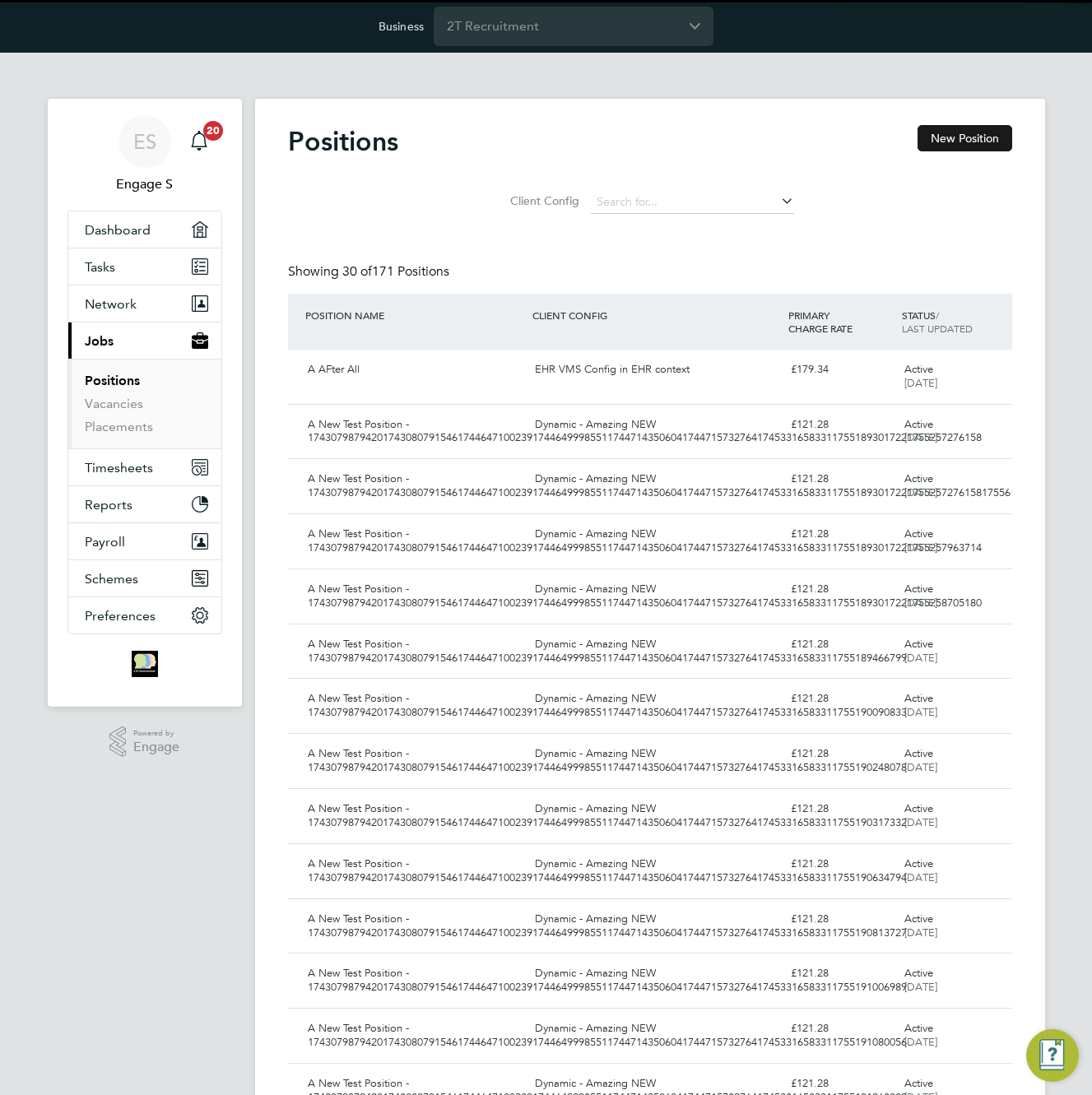
click at [972, 138] on button "New Position" at bounding box center [964, 138] width 95 height 26
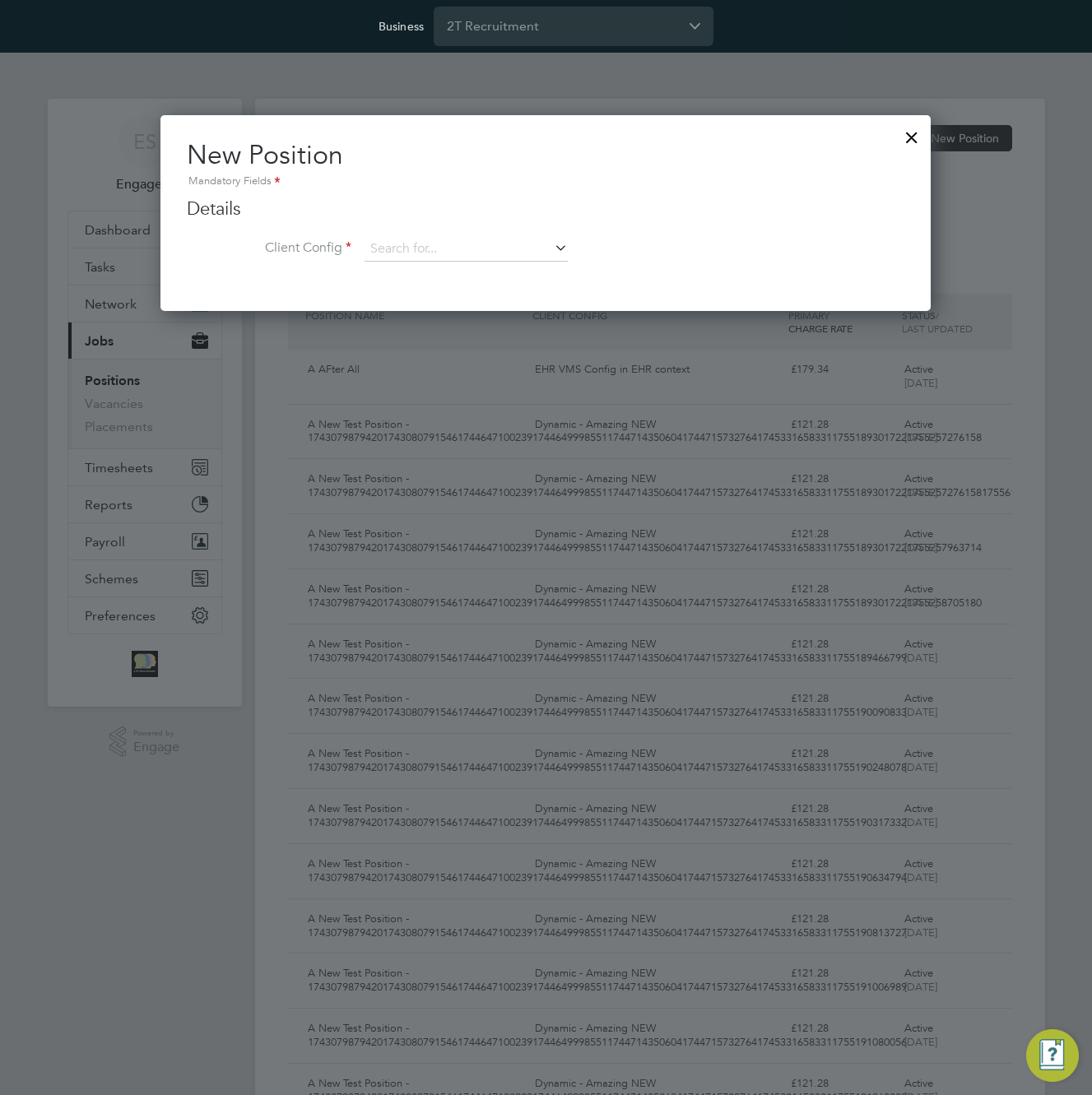
scroll to position [198, 771]
click at [467, 244] on input at bounding box center [466, 249] width 204 height 25
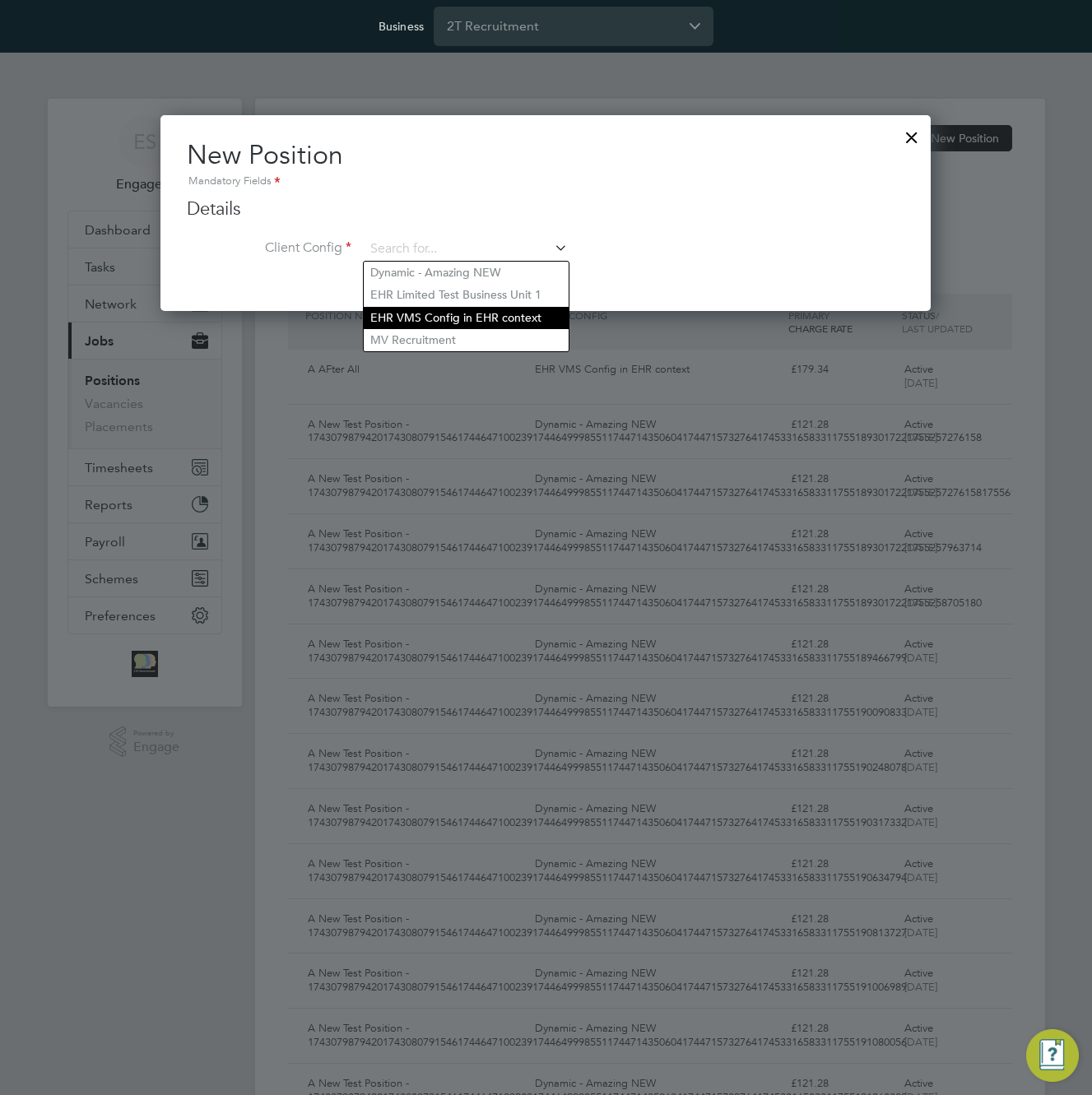
click at [457, 310] on li "EHR VMS Config in EHR context" at bounding box center [466, 318] width 205 height 22
type input "EHR VMS Config in EHR context"
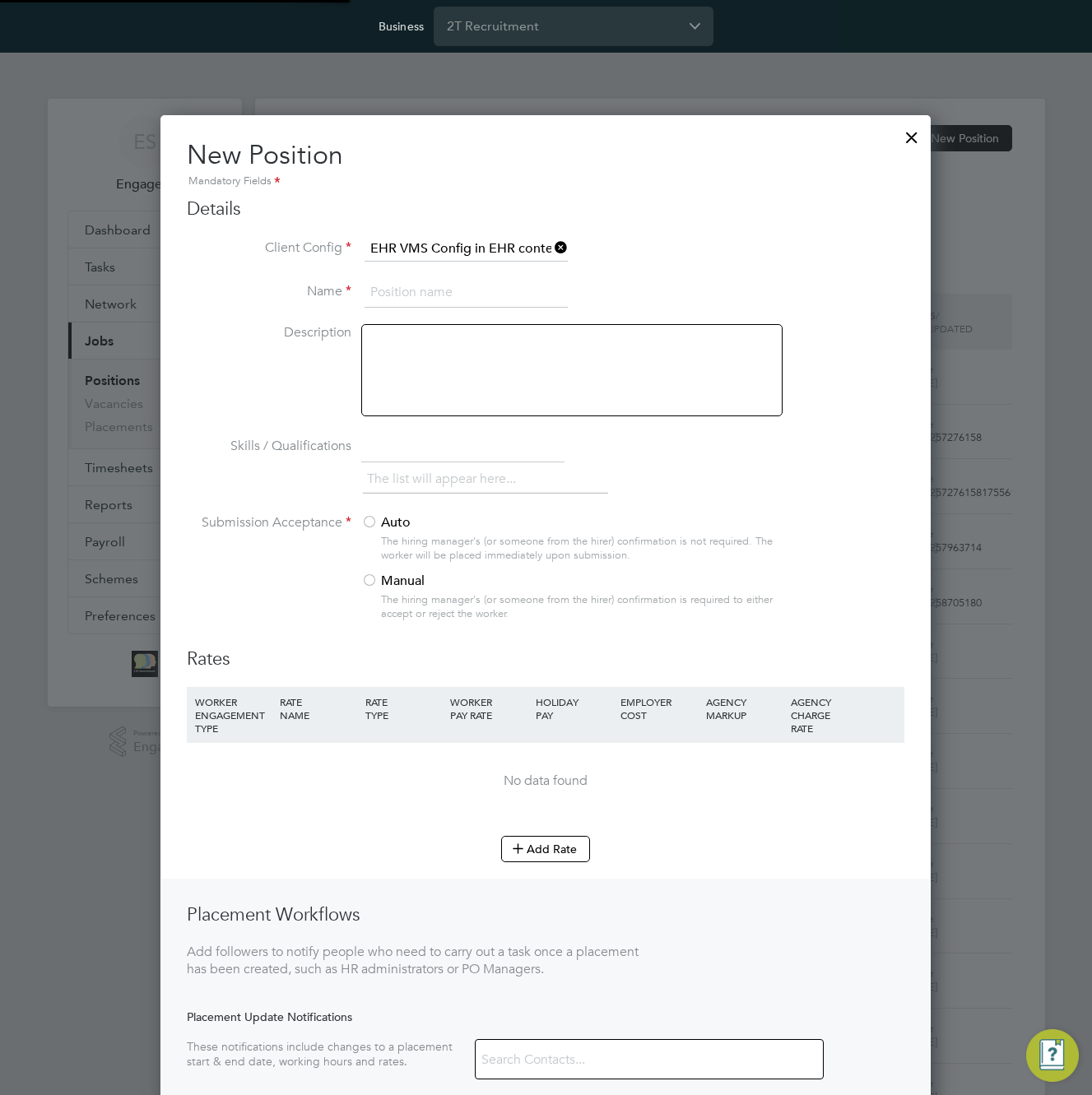
scroll to position [1082, 771]
click at [432, 295] on input at bounding box center [466, 293] width 204 height 30
type input "test 22"
click at [365, 525] on div at bounding box center [369, 523] width 16 height 16
click at [537, 846] on button "Add Rate" at bounding box center [545, 849] width 89 height 26
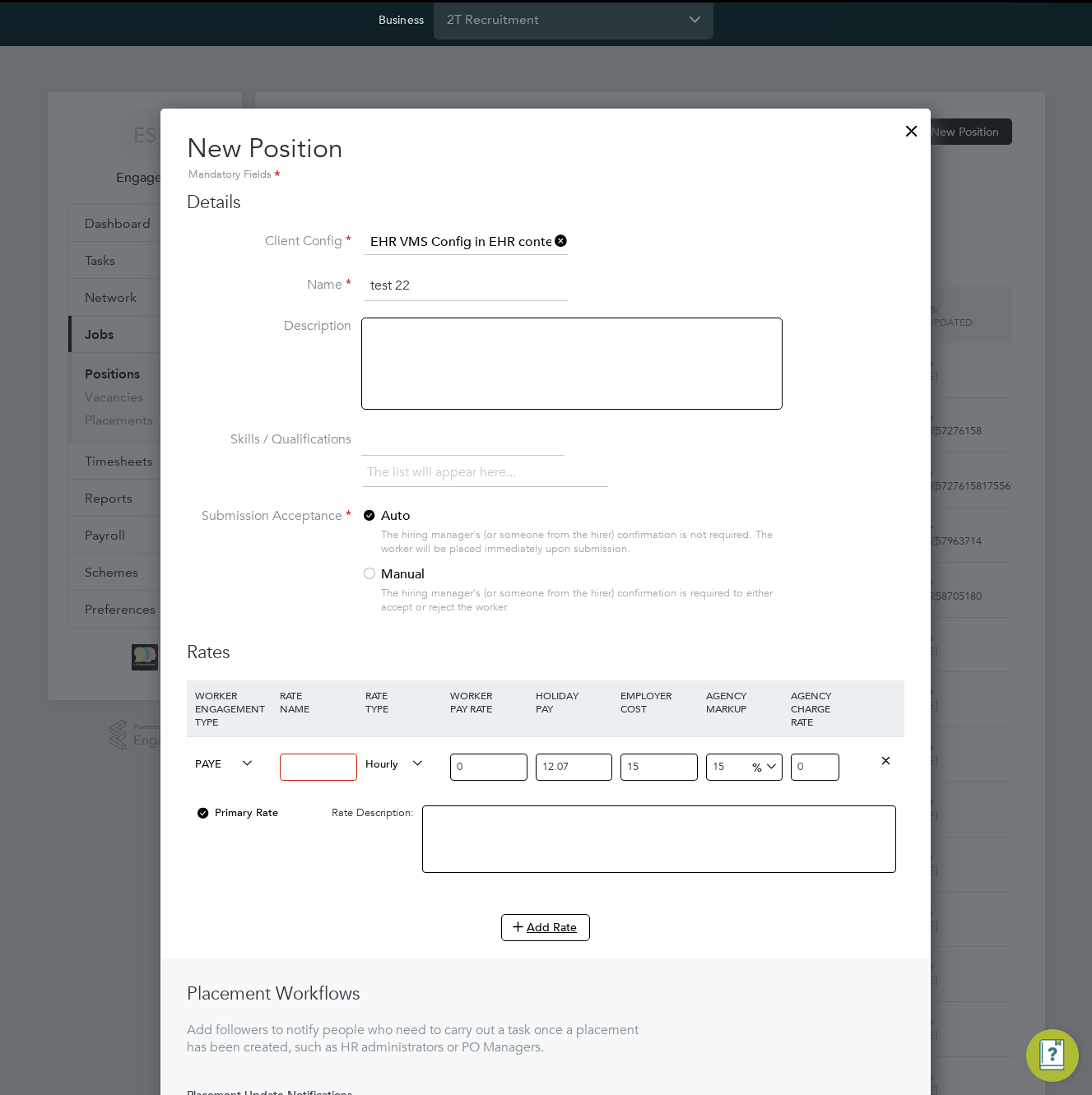
scroll to position [9, 0]
click at [238, 762] on icon at bounding box center [238, 761] width 0 height 23
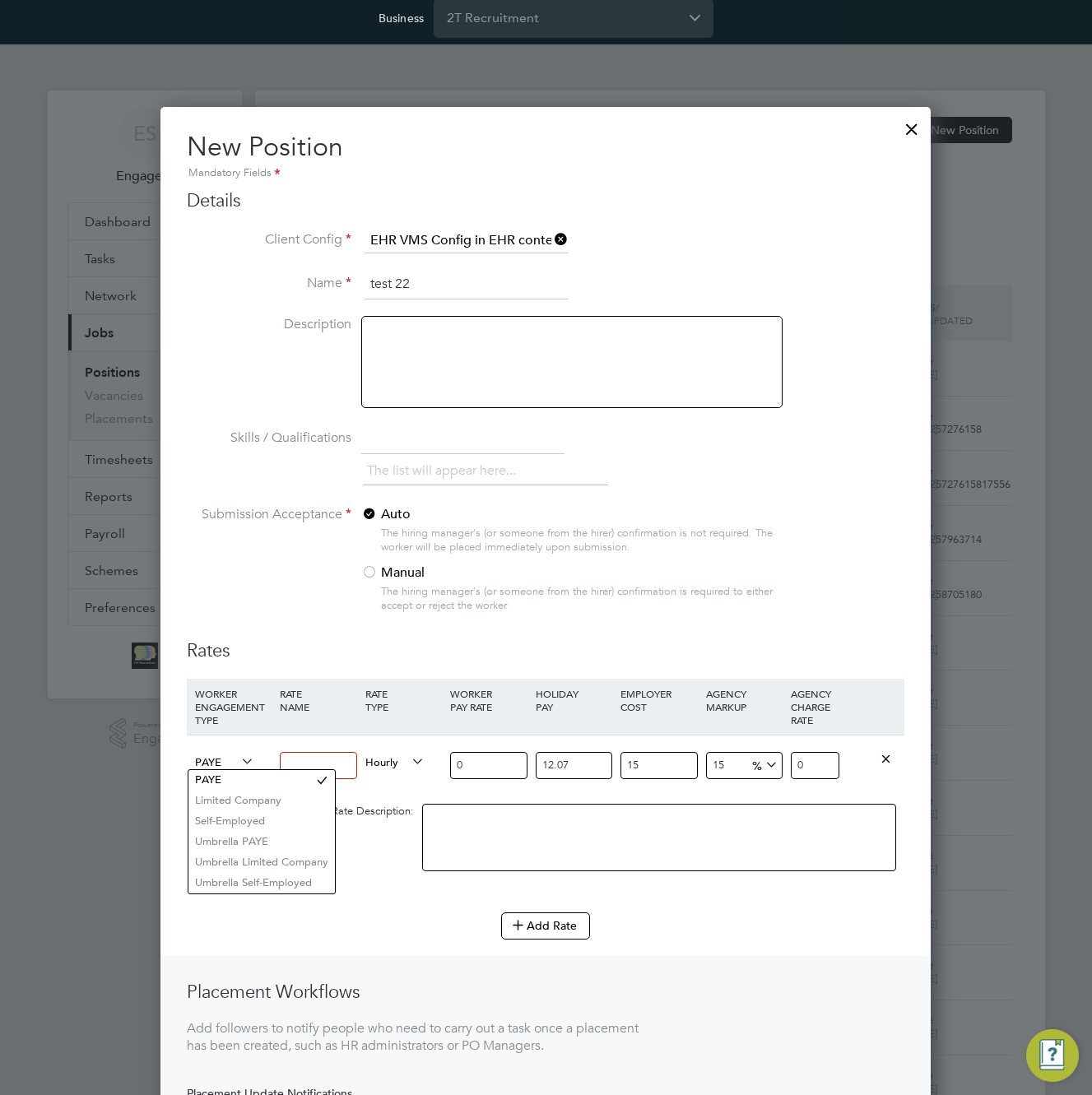
click at [218, 763] on span "PAYE" at bounding box center [225, 760] width 60 height 18
click at [316, 760] on input at bounding box center [319, 765] width 77 height 27
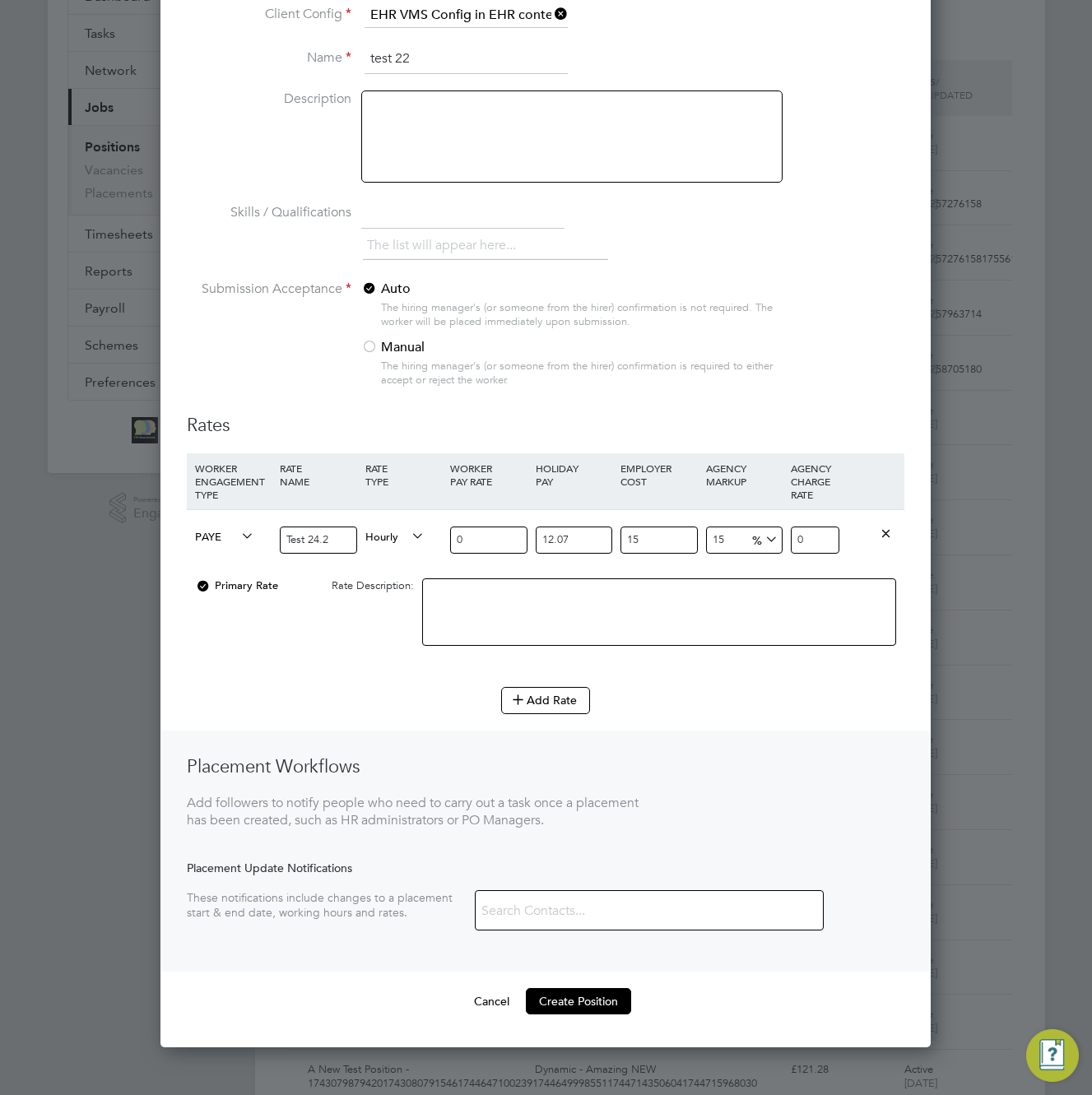
scroll to position [243, 0]
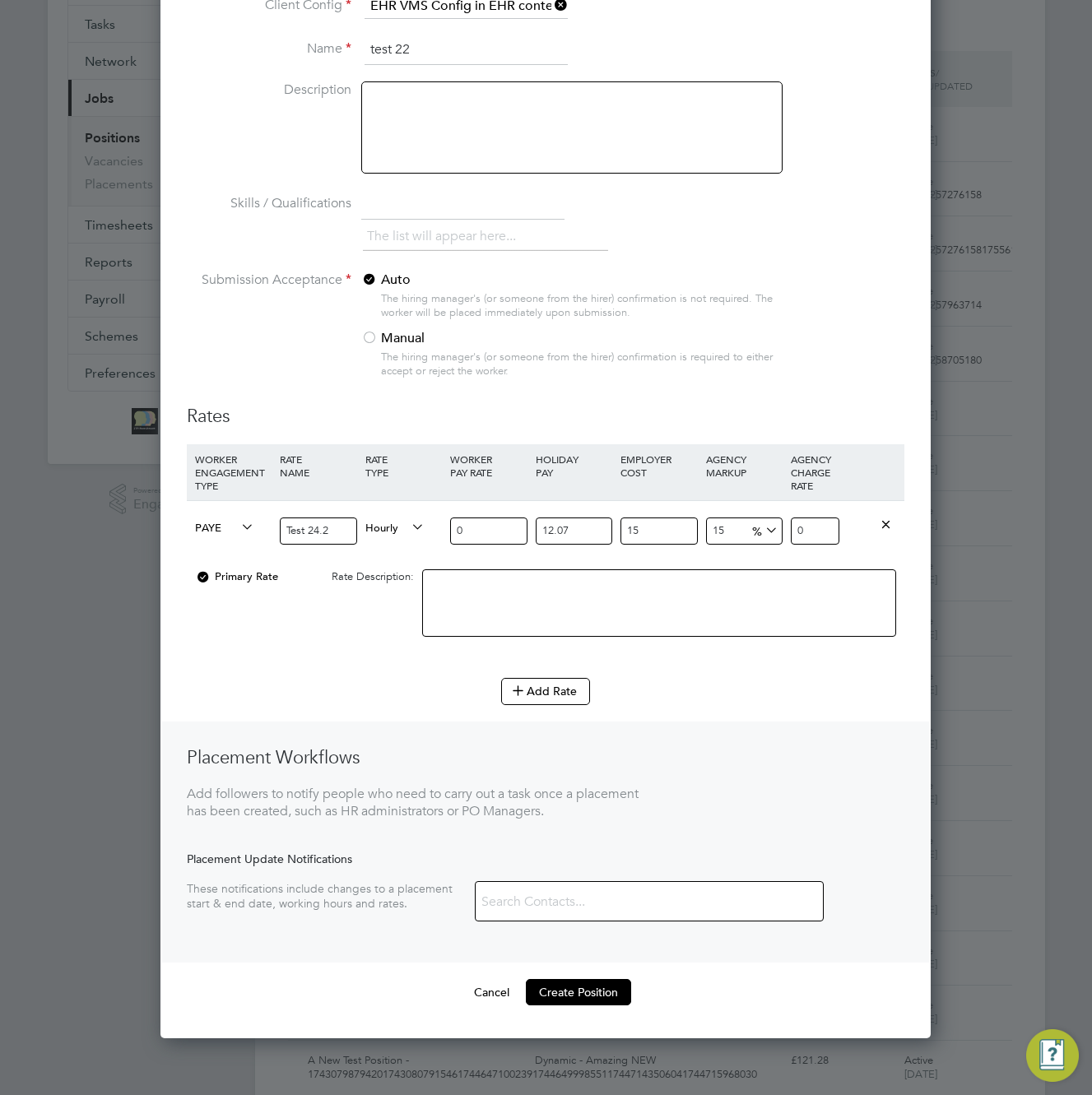
type input "Test 24.2"
click at [482, 525] on input "0" at bounding box center [489, 531] width 77 height 27
type input "02"
type input "2.9642515"
type input "02"
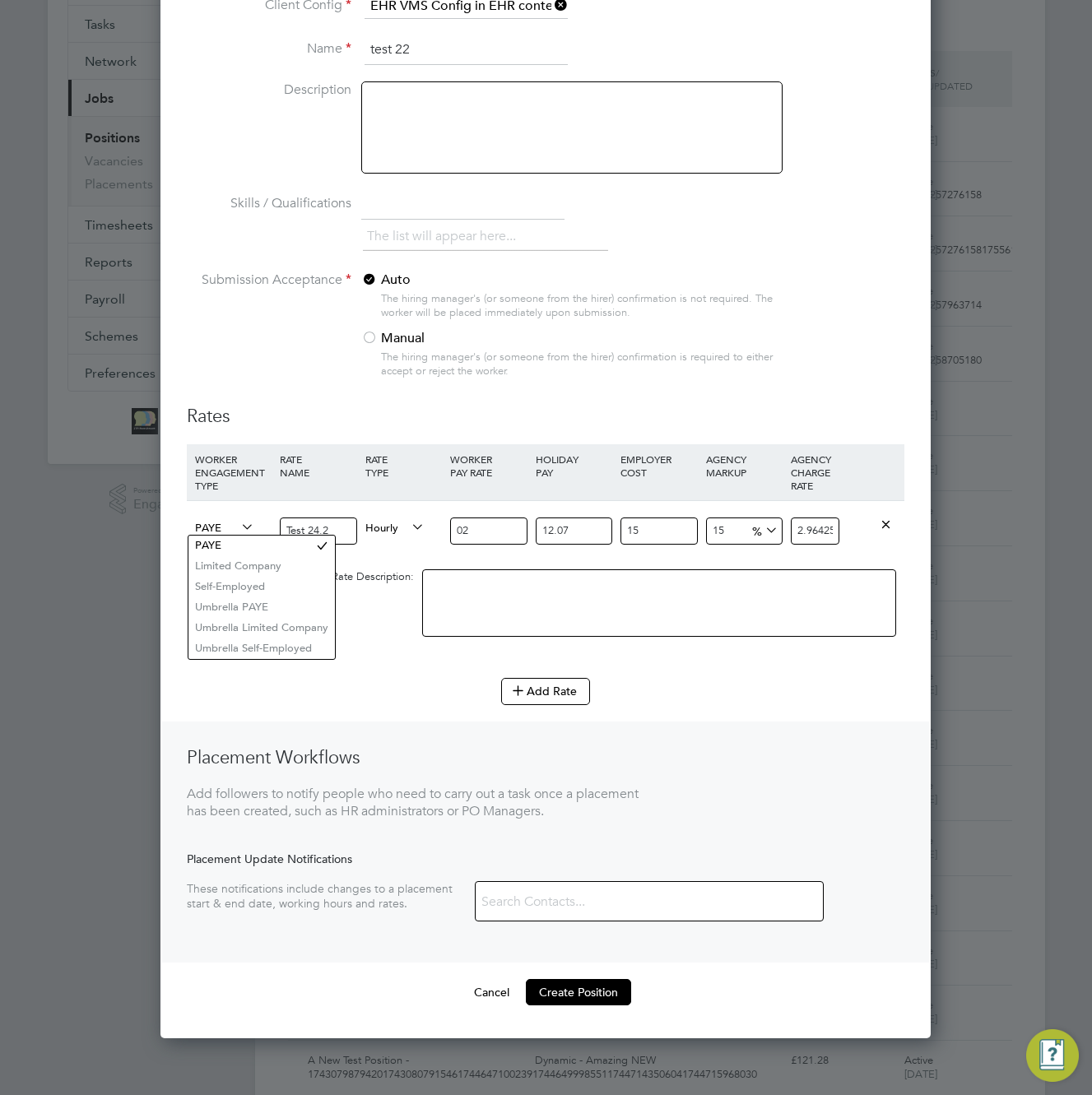
click at [220, 531] on span "PAYE" at bounding box center [225, 526] width 60 height 18
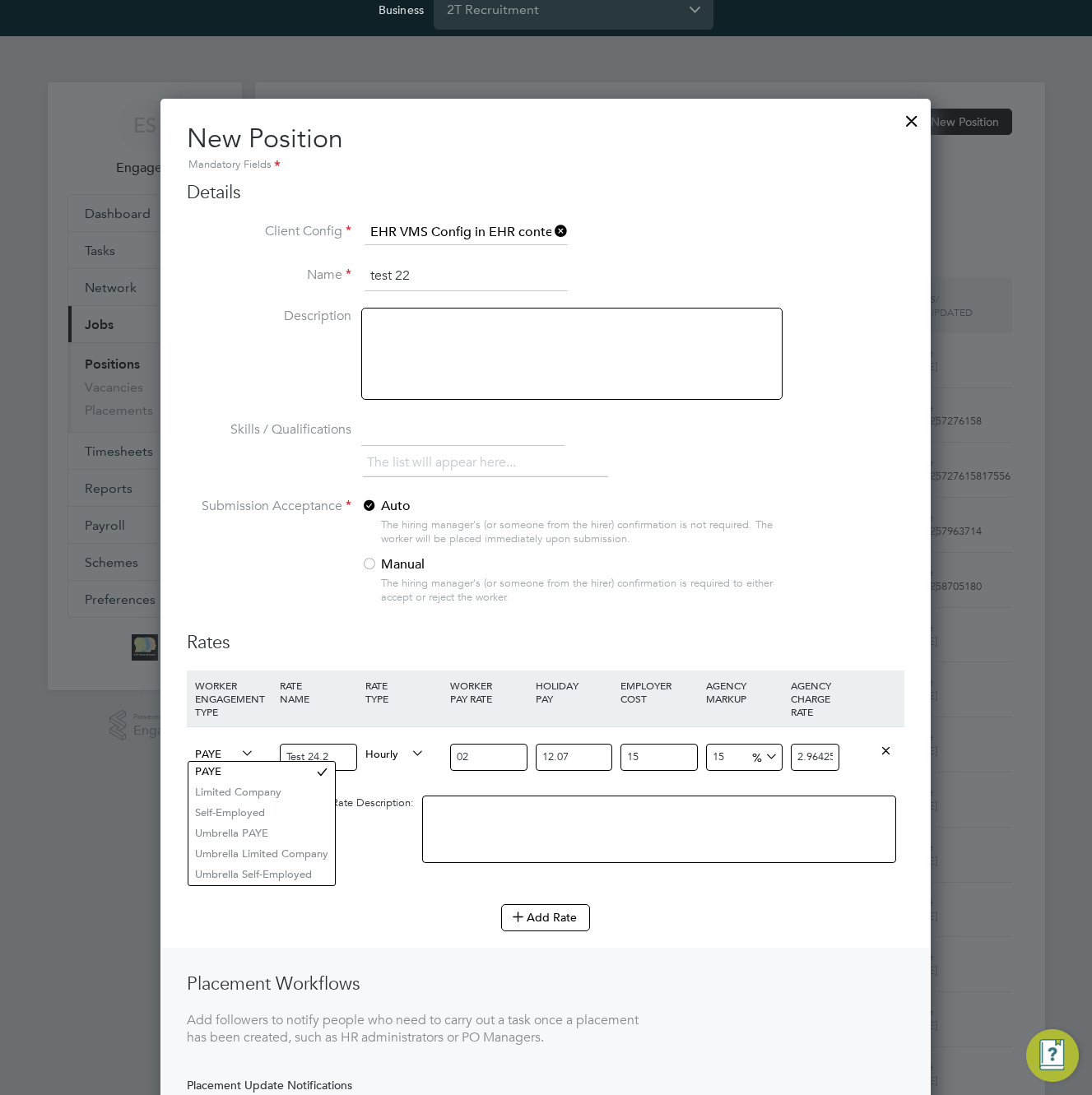
scroll to position [0, 0]
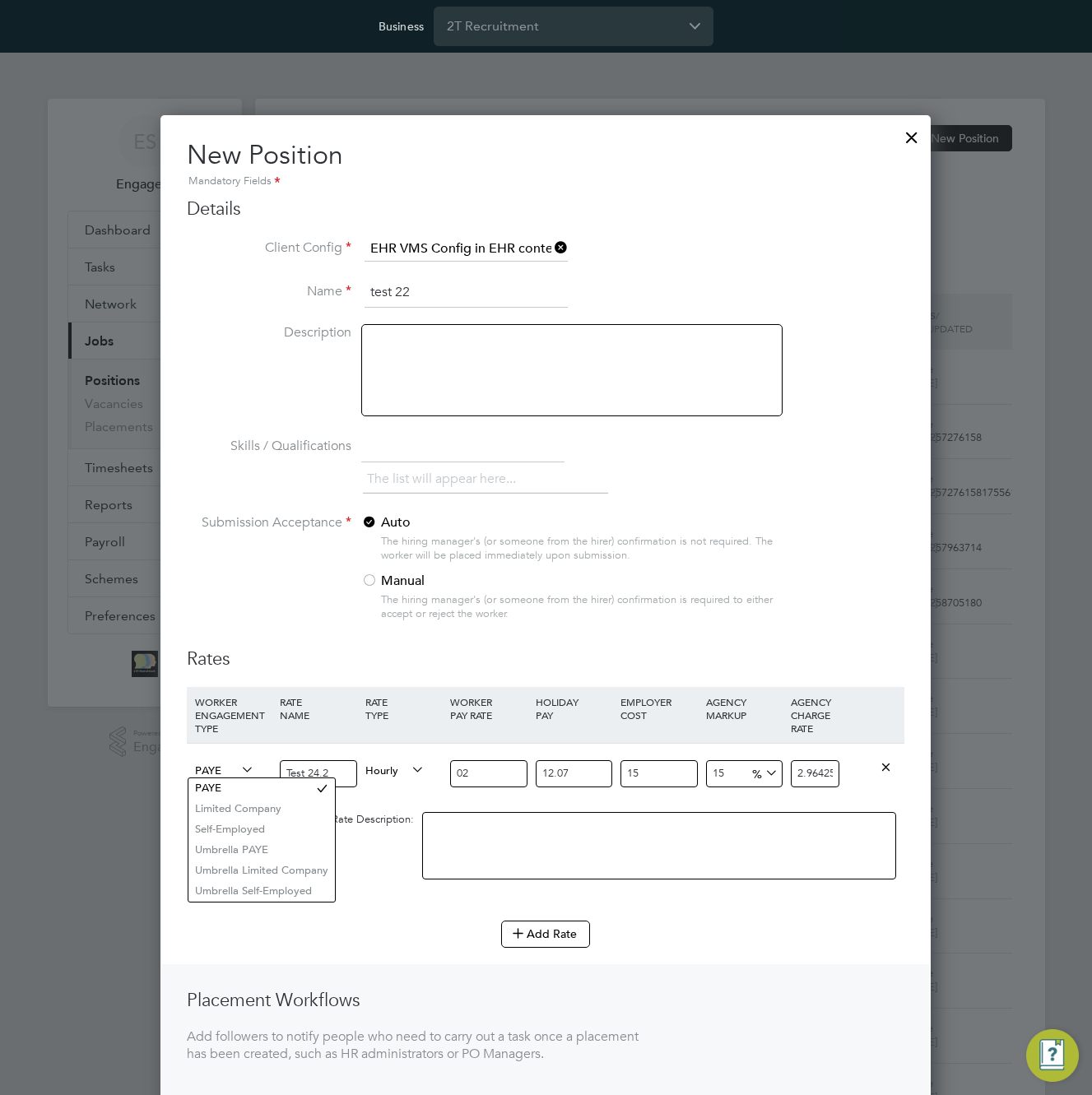
click at [843, 263] on li "Client Config EHR VMS Config in EHR context" at bounding box center [545, 257] width 718 height 41
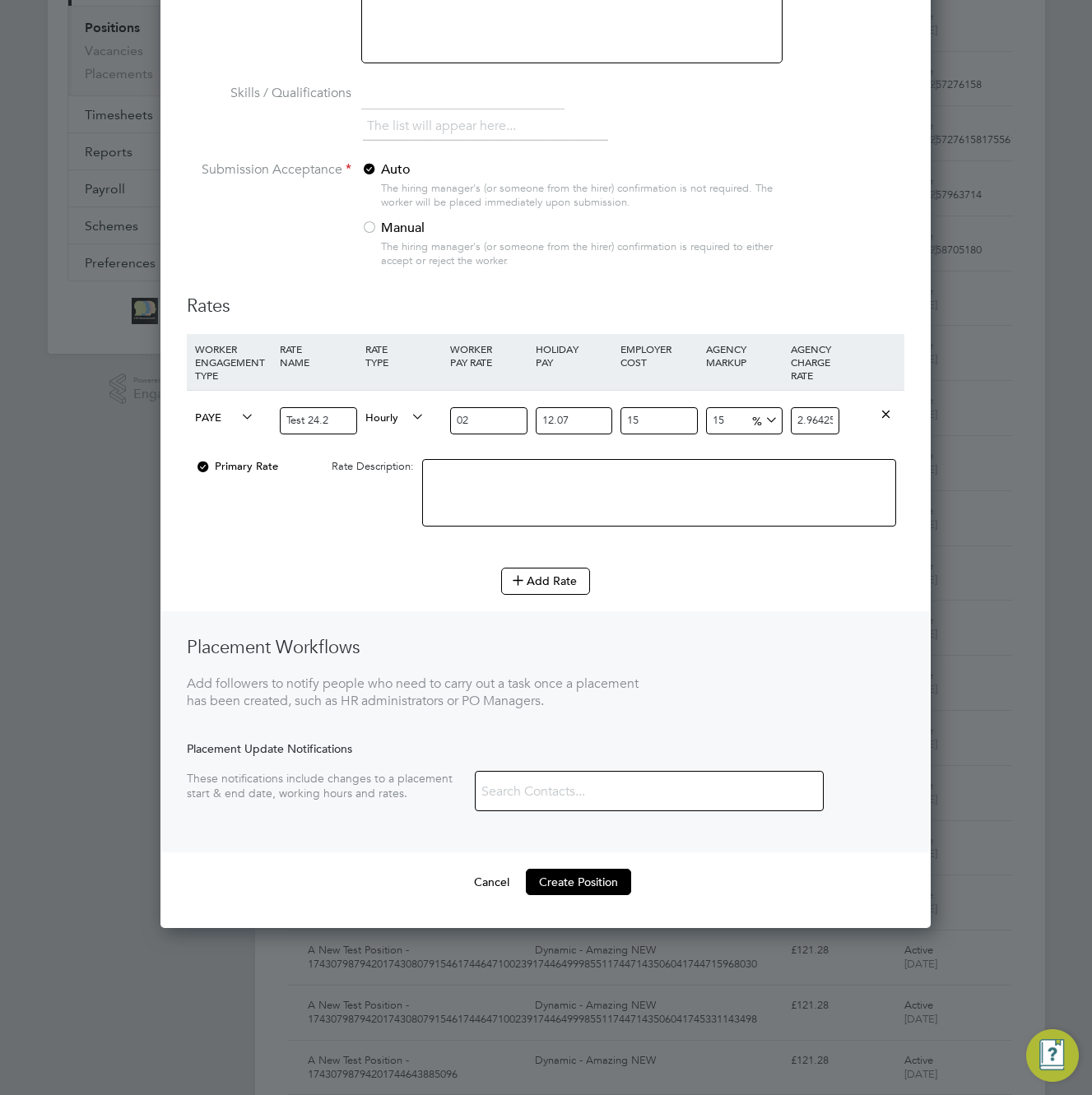
scroll to position [760, 0]
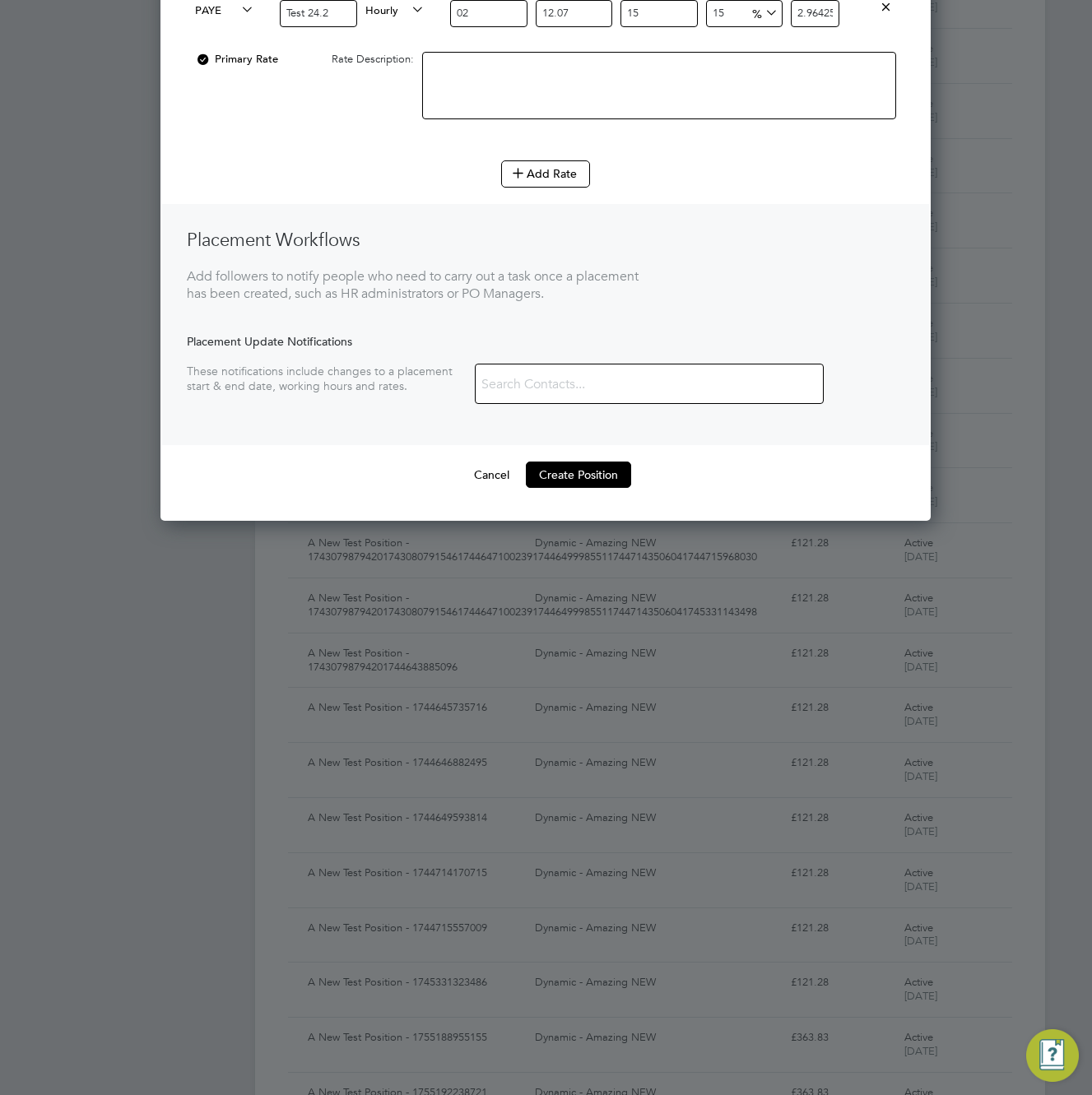
click at [560, 477] on button "Create Position" at bounding box center [578, 474] width 106 height 26
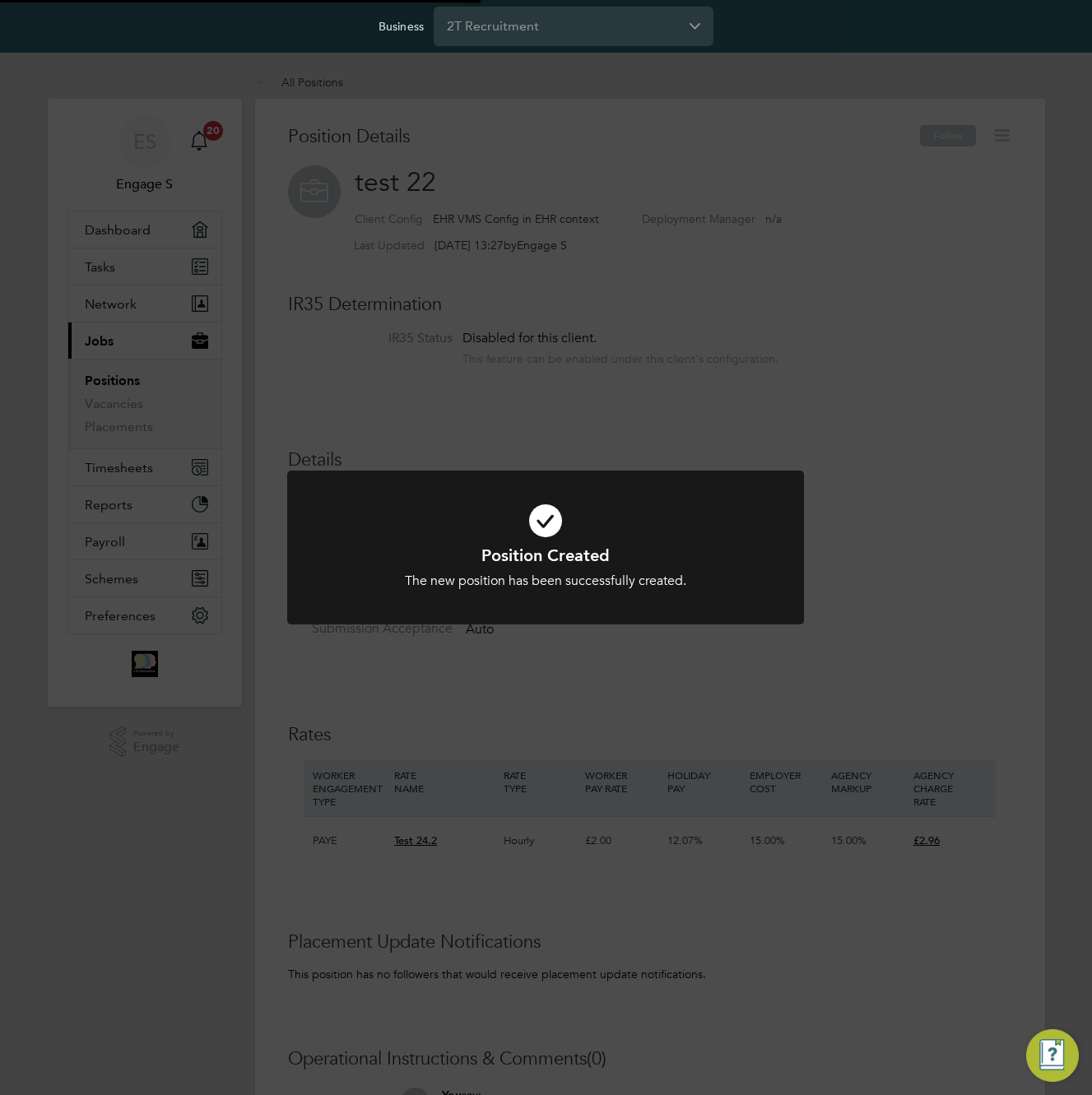
scroll to position [49, 110]
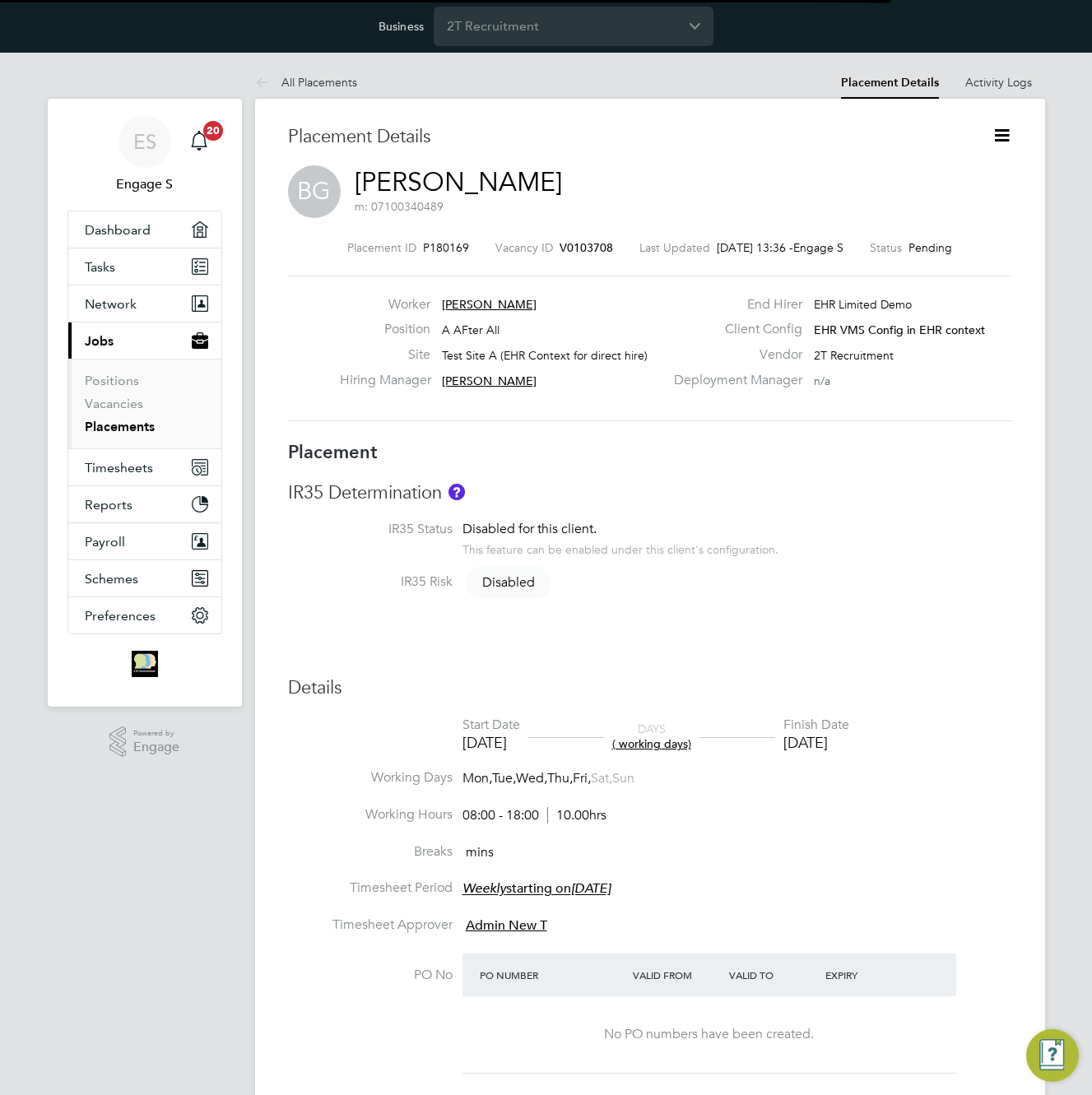
scroll to position [9, 9]
click at [1010, 126] on icon at bounding box center [1002, 135] width 20 height 20
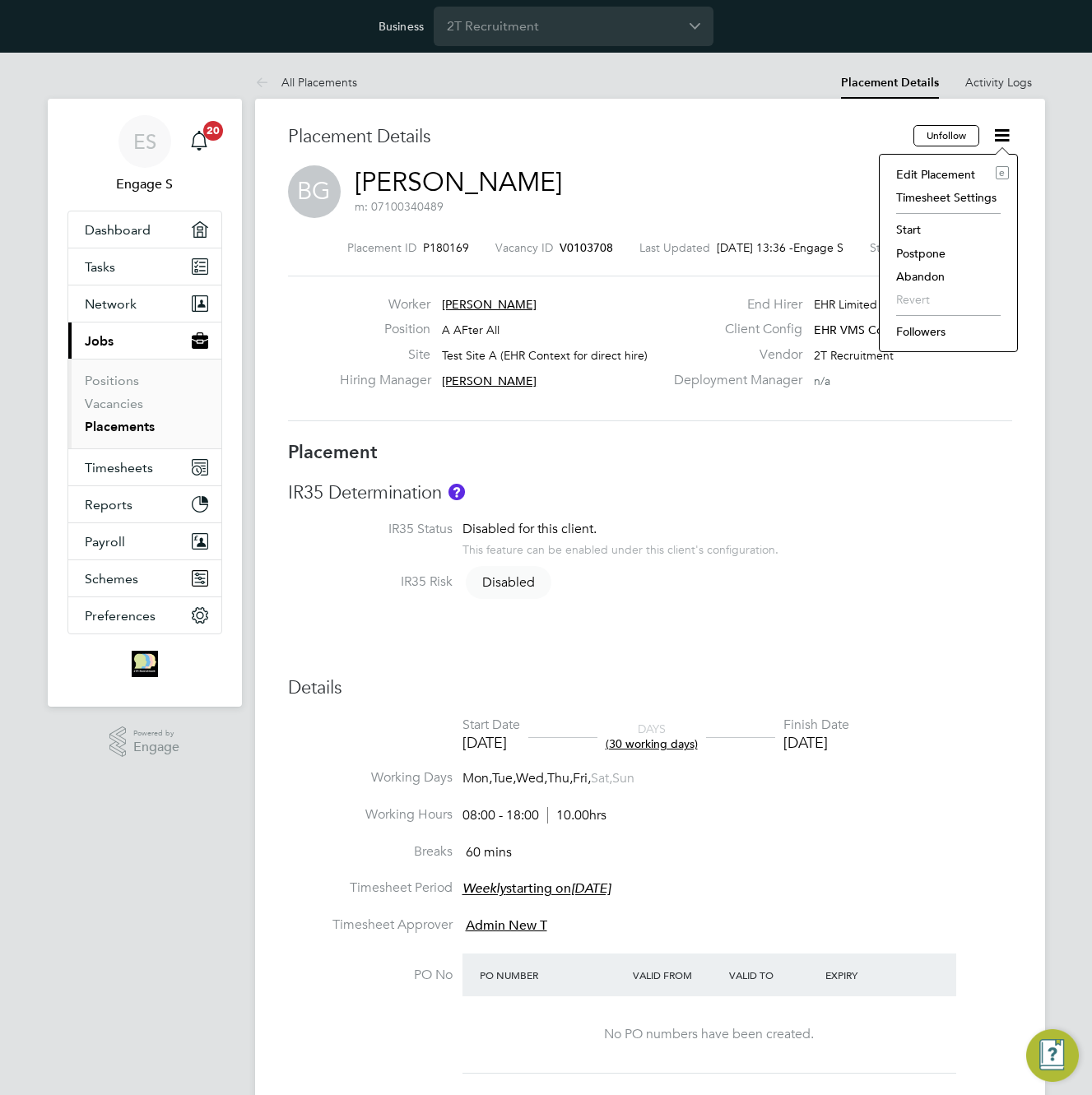
click at [941, 175] on li "Edit Placement e" at bounding box center [949, 174] width 121 height 23
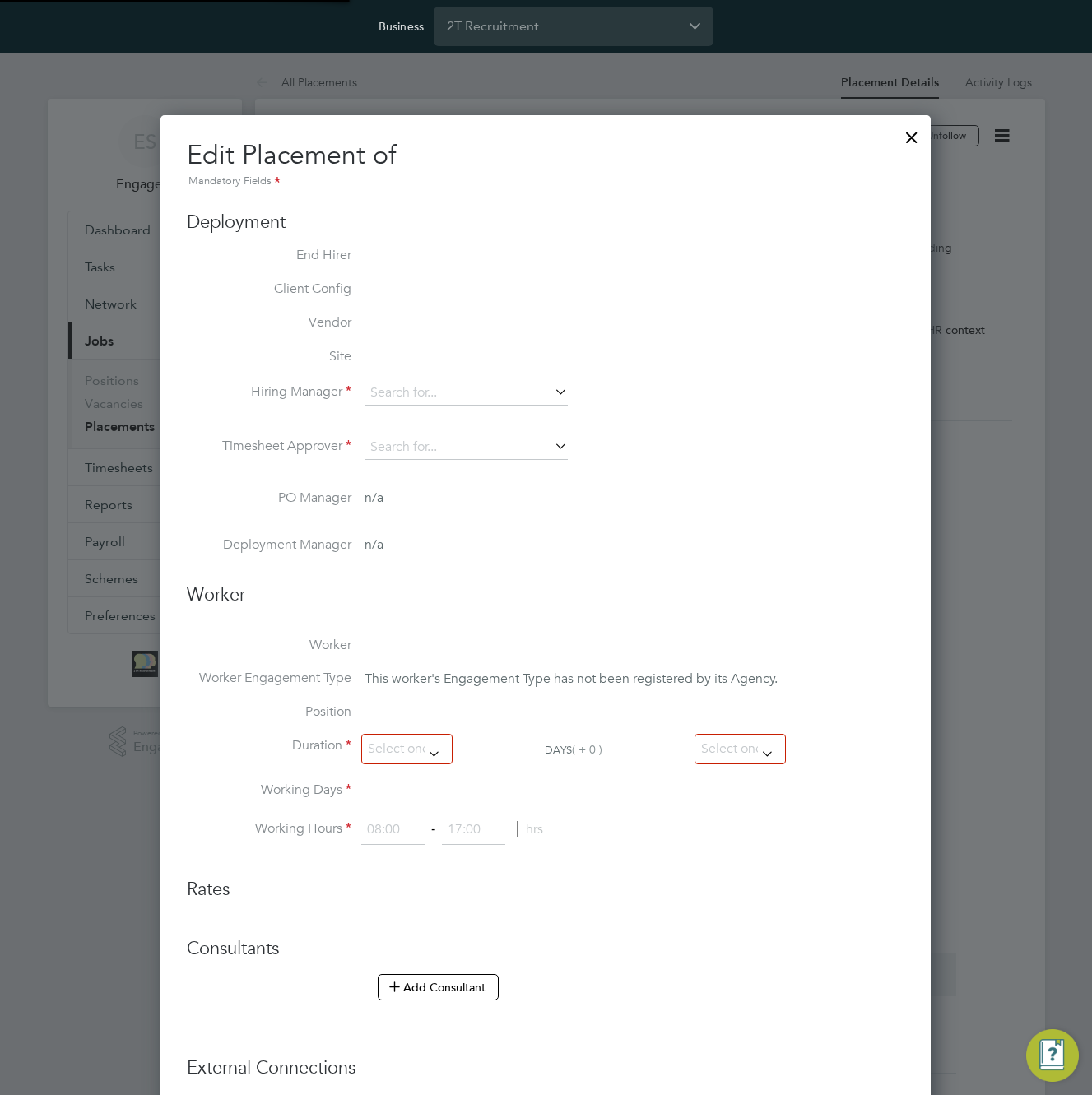
type input "[PERSON_NAME]"
type input "Admin New T"
type input "[DATE]"
type input "08:00"
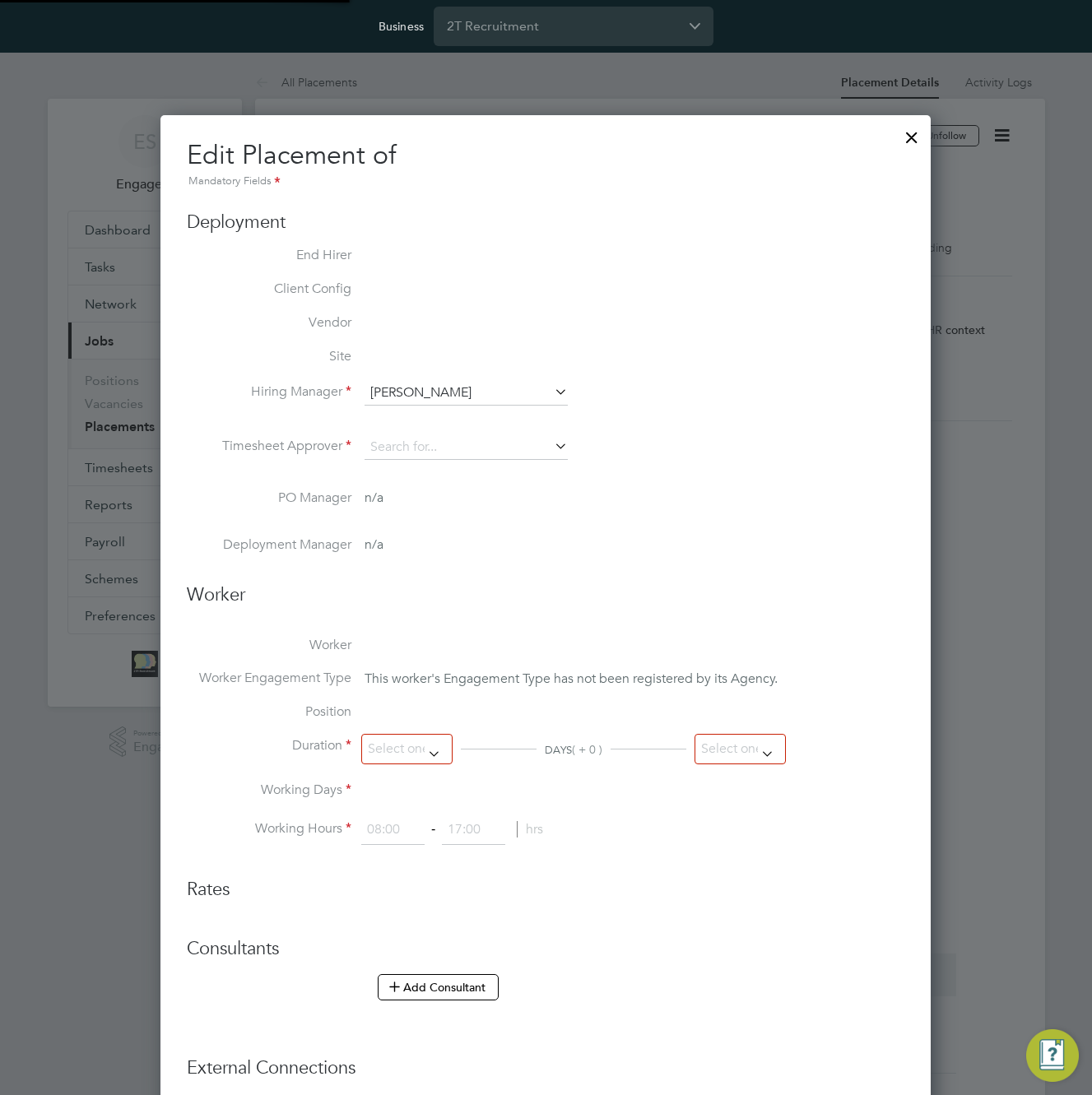
type input "18:00"
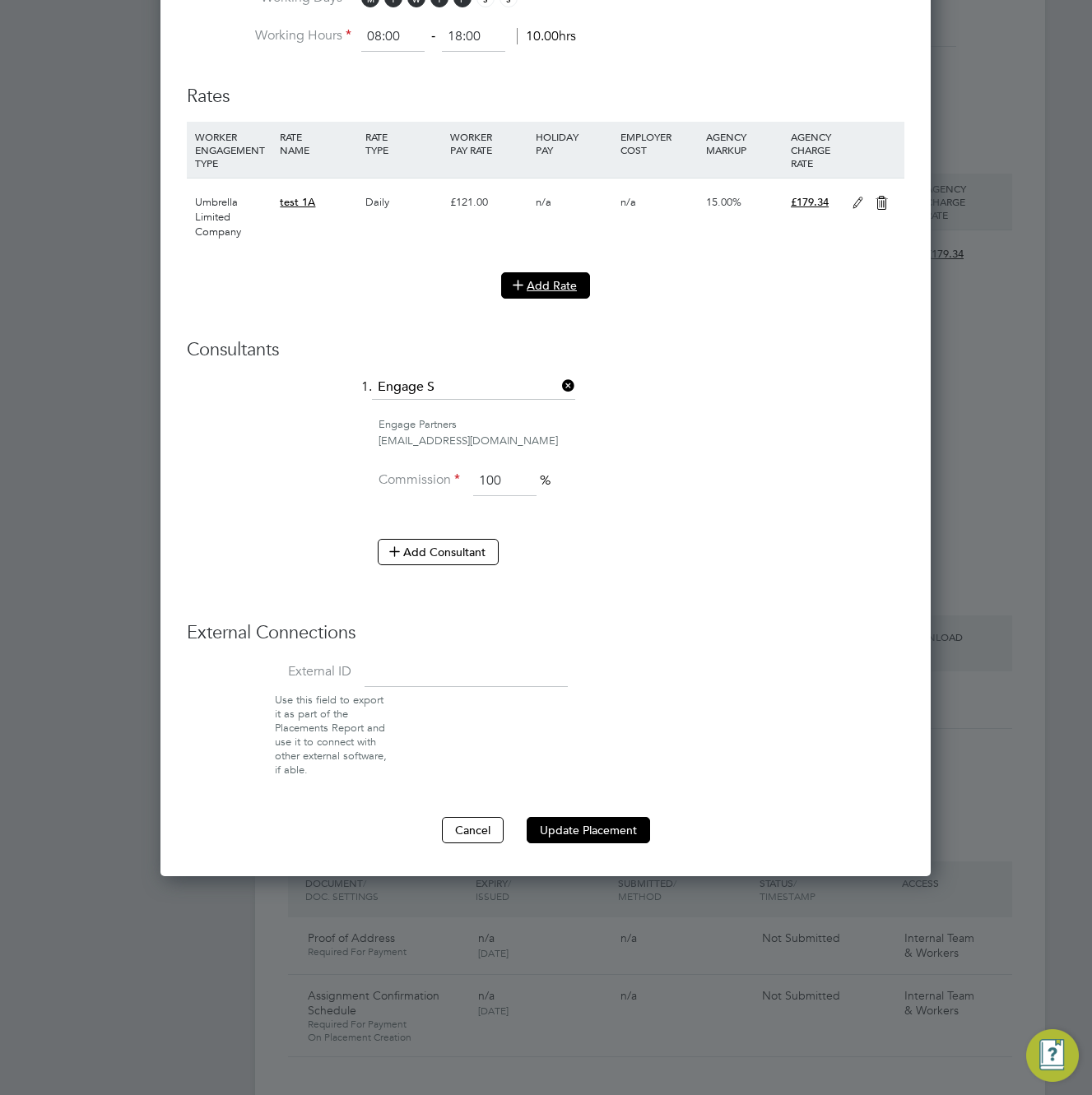
click at [555, 284] on button "Add Rate" at bounding box center [545, 285] width 89 height 26
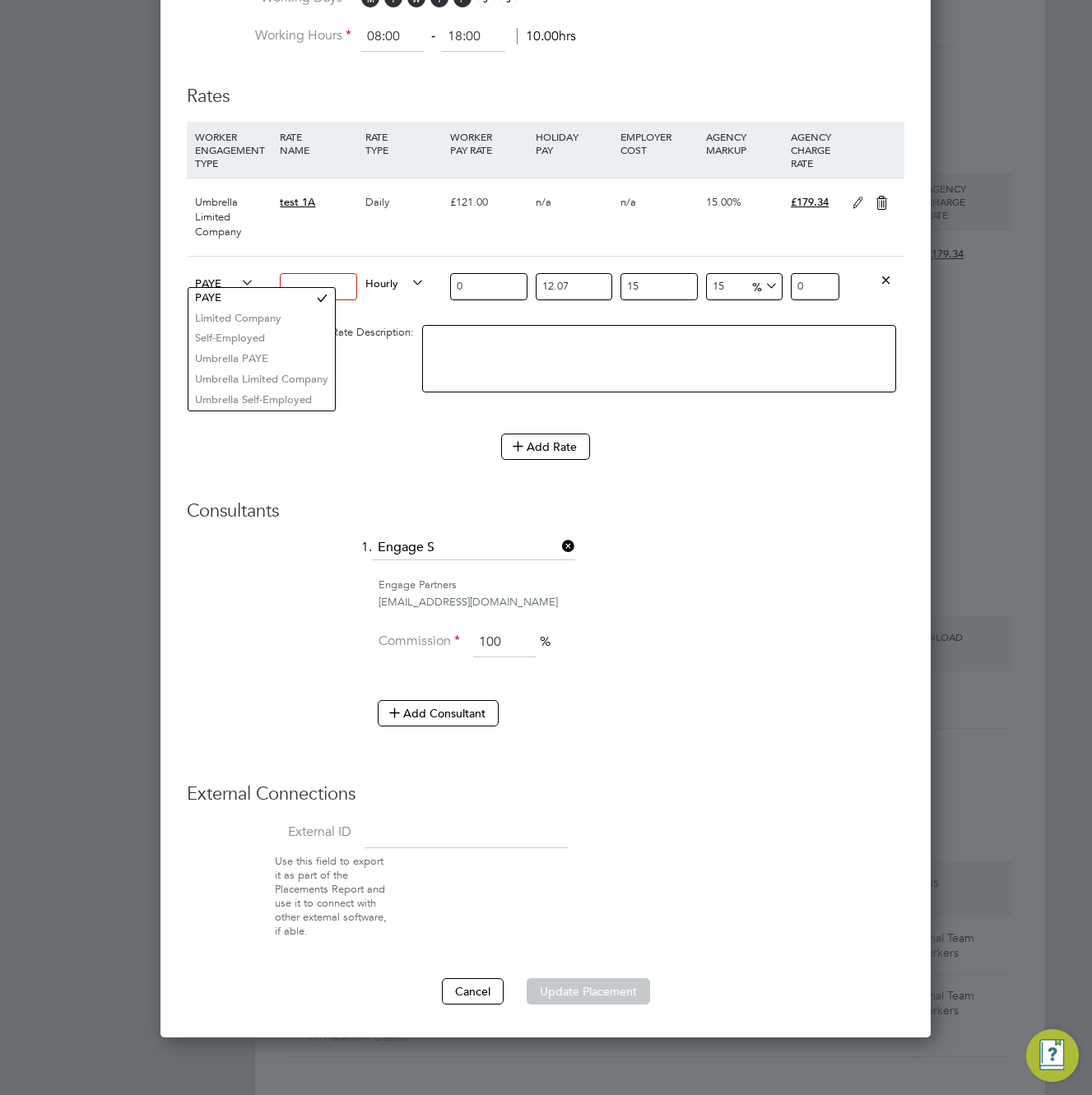
click at [221, 280] on span "PAYE" at bounding box center [225, 282] width 60 height 18
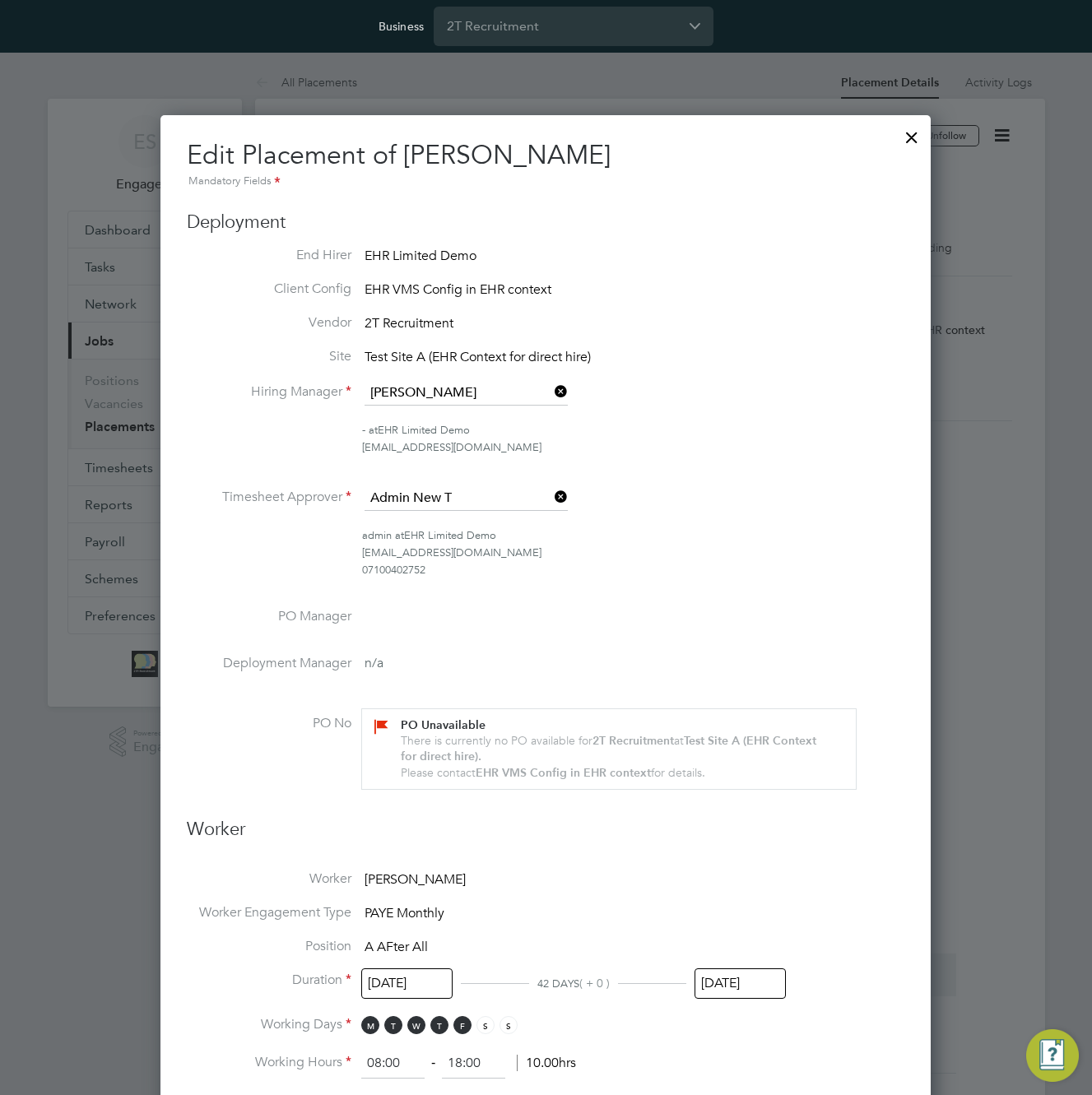
click at [912, 140] on div at bounding box center [911, 133] width 30 height 30
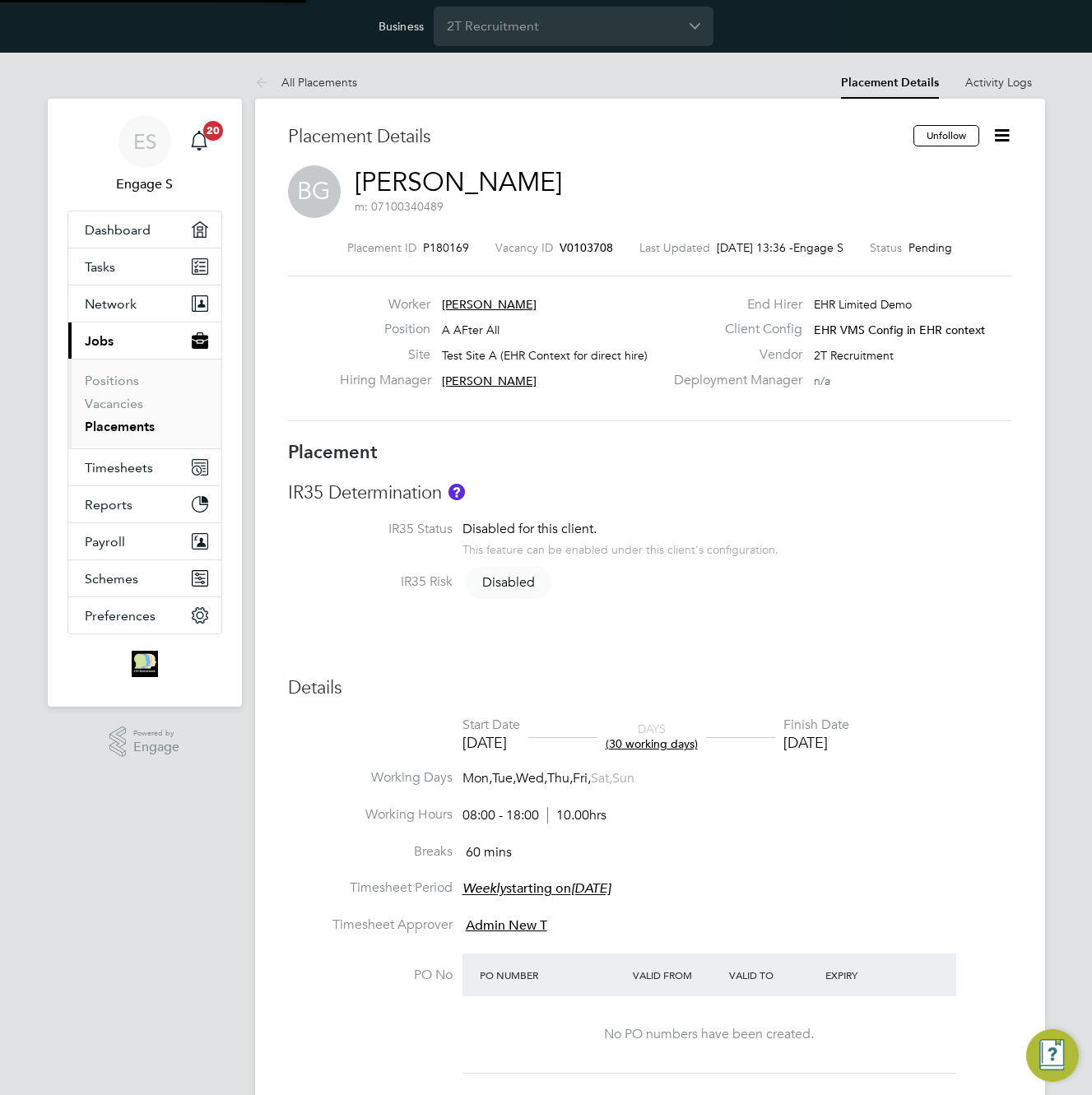
scroll to position [49, 115]
click at [599, 159] on div "Placement Details" at bounding box center [595, 145] width 613 height 40
click at [108, 342] on span "Jobs" at bounding box center [100, 341] width 29 height 15
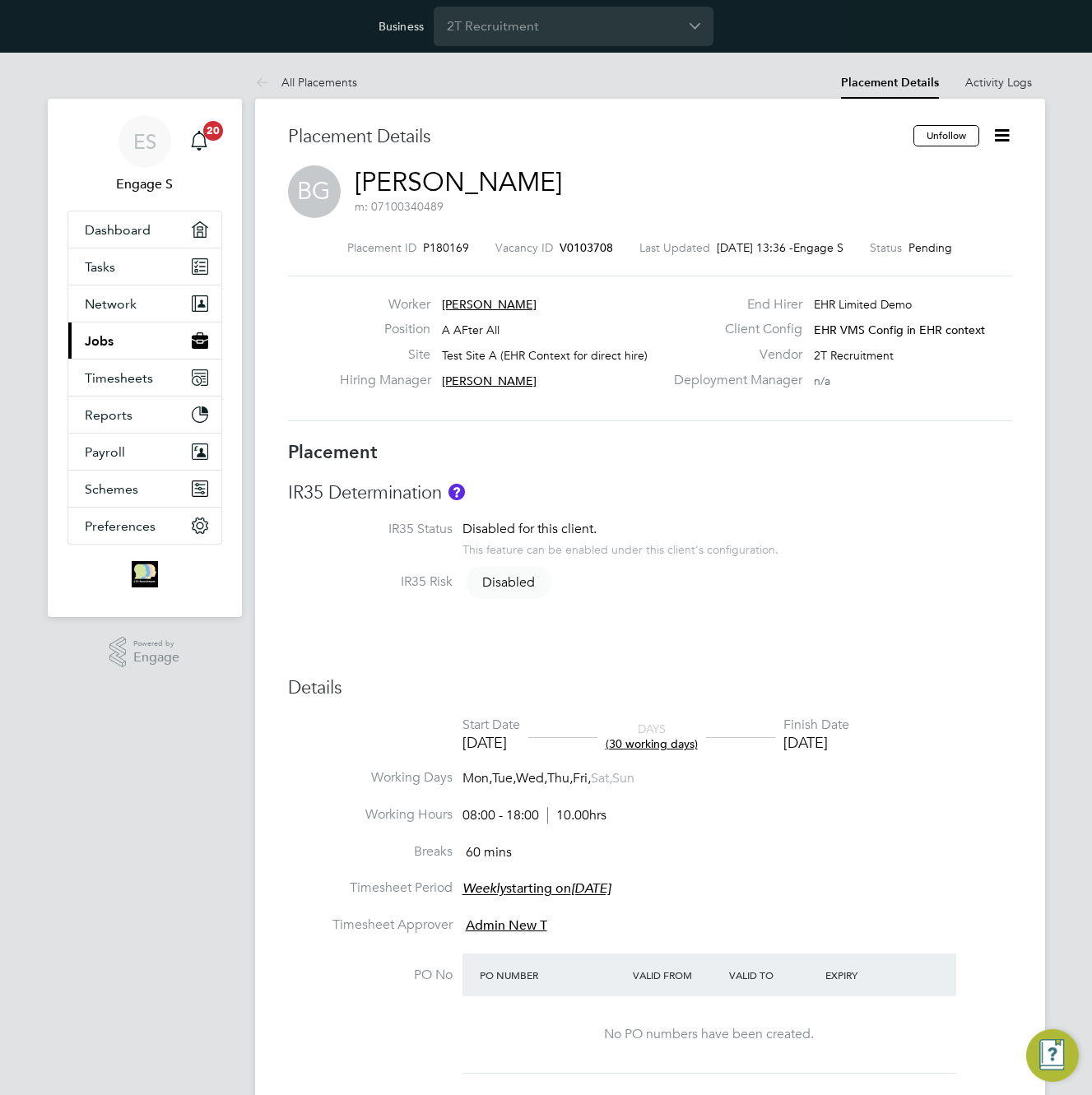
click at [110, 347] on span "Jobs" at bounding box center [100, 341] width 29 height 15
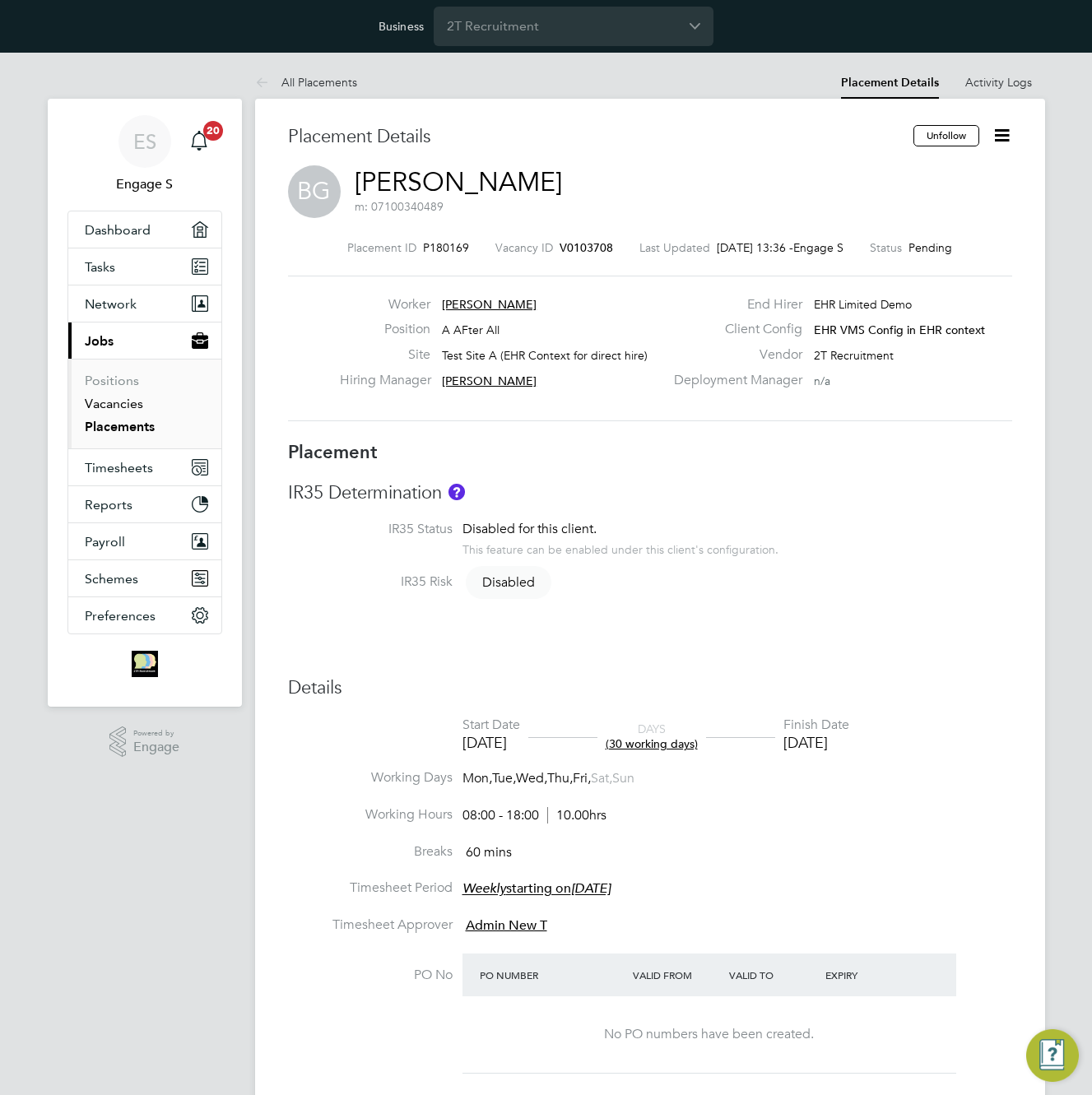
click at [99, 407] on link "Vacancies" at bounding box center [114, 404] width 59 height 15
